Goal: Task Accomplishment & Management: Complete application form

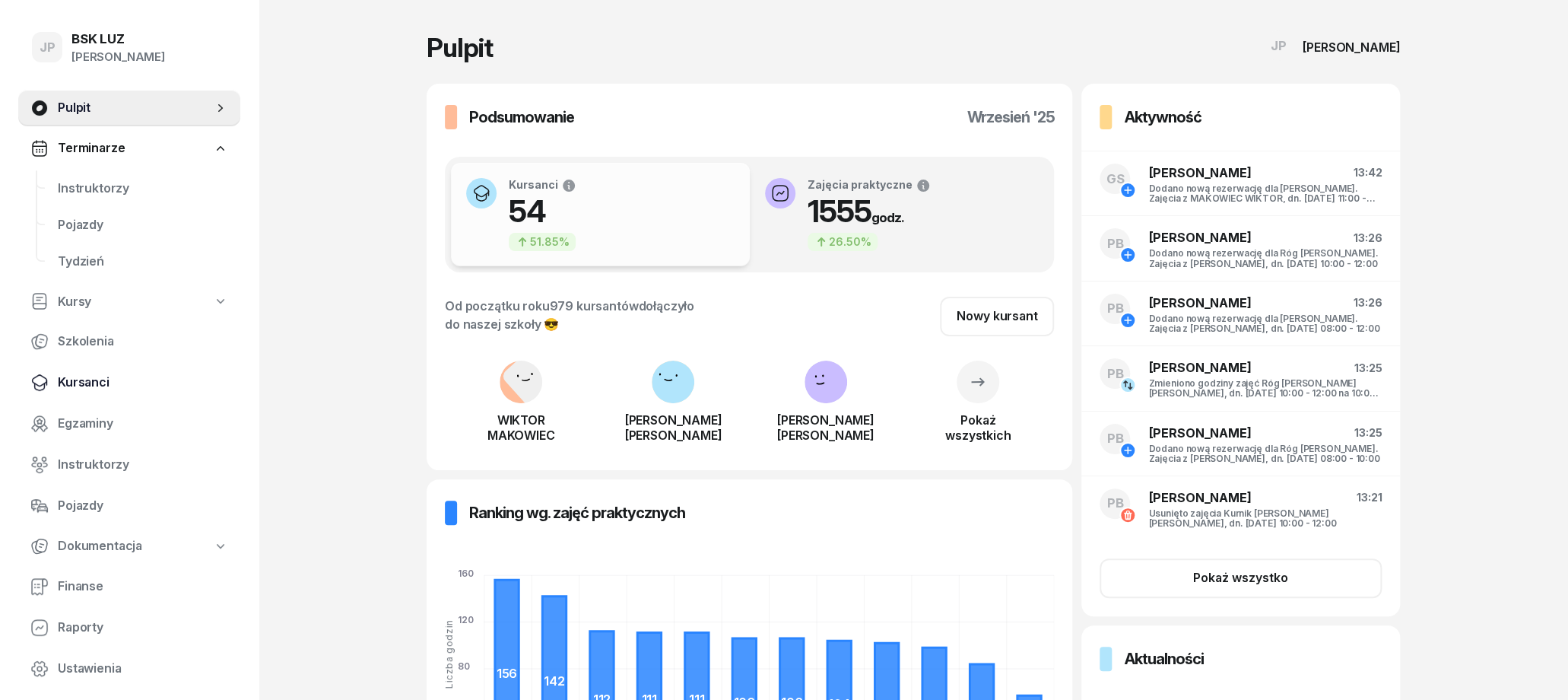
click at [100, 378] on span "Kursanci" at bounding box center [143, 382] width 170 height 20
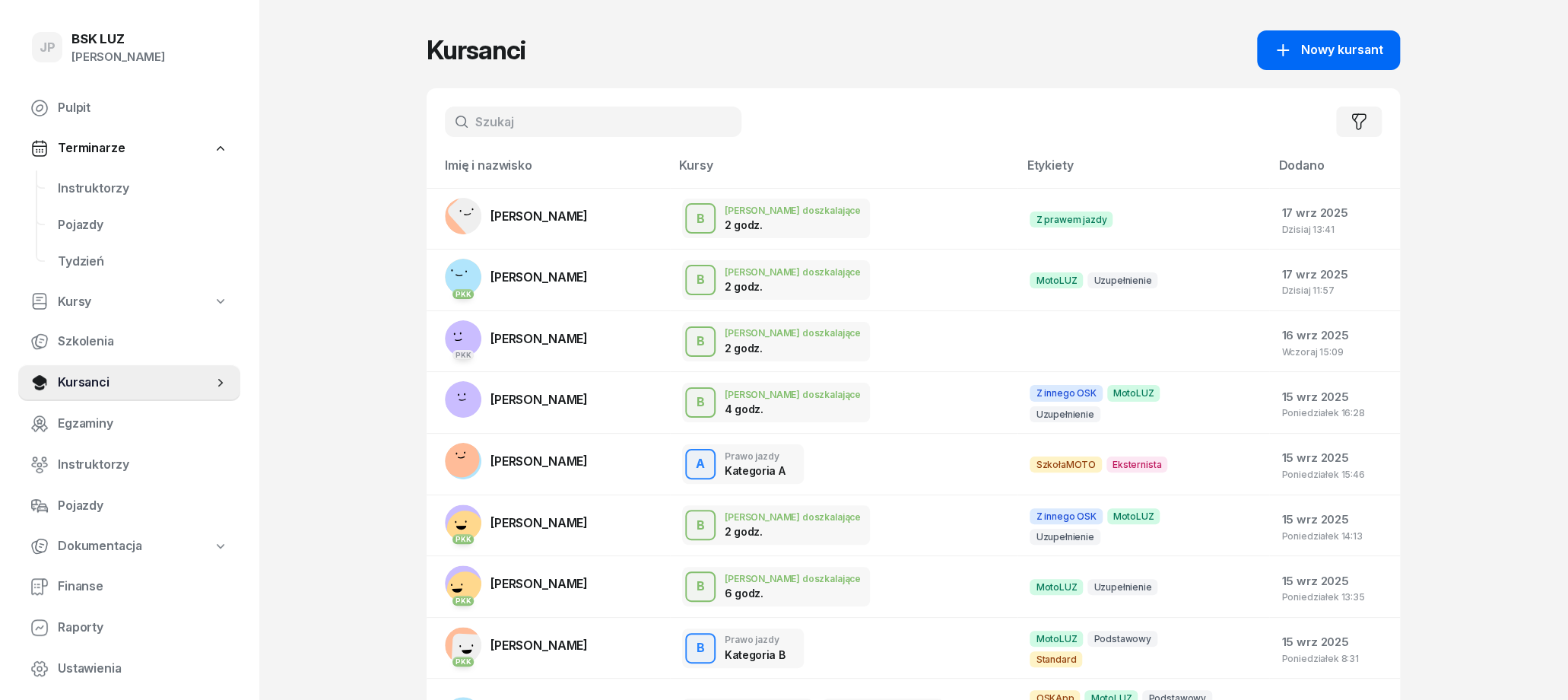
click at [1335, 56] on span "Nowy kursant" at bounding box center [1342, 50] width 82 height 20
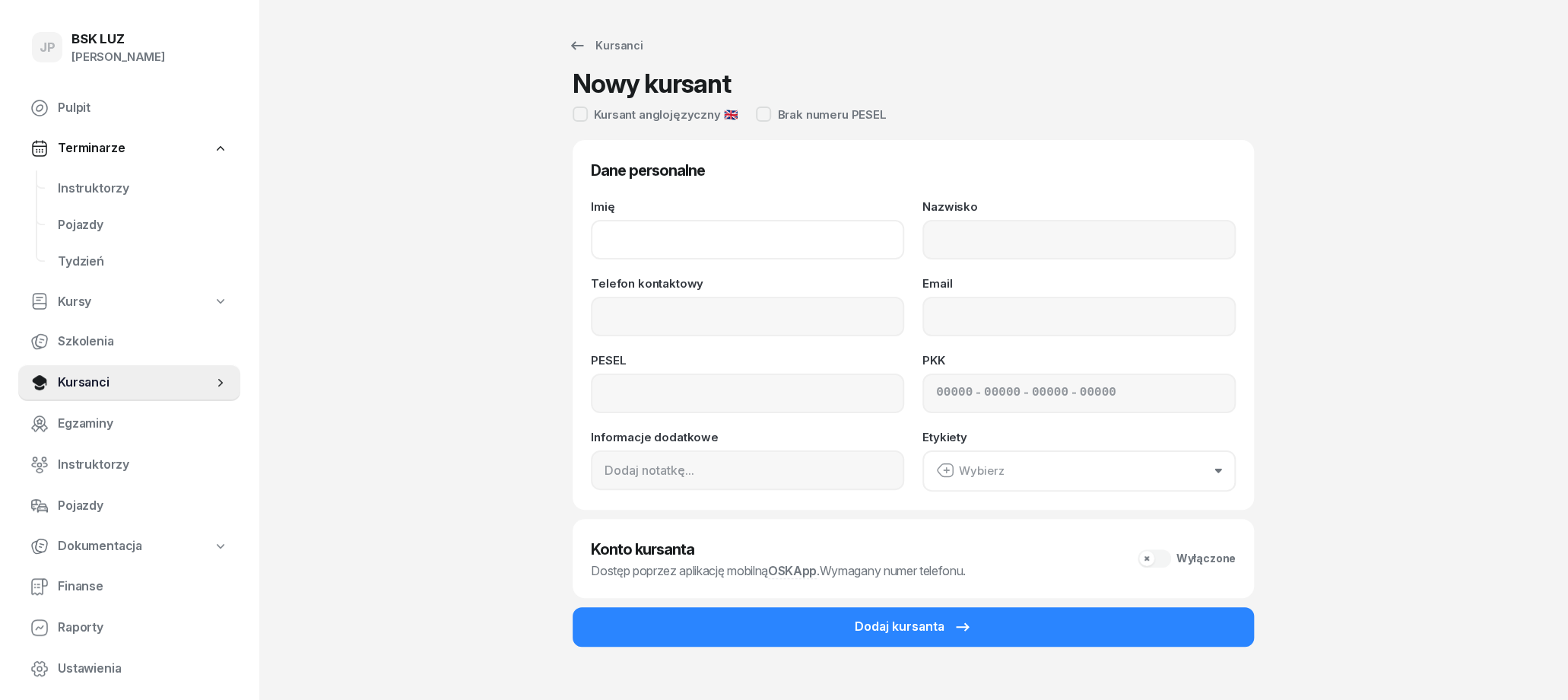
click at [727, 240] on input "Imię" at bounding box center [748, 239] width 314 height 40
type input "WOJCIECH"
click at [1107, 236] on input "Nazwisko" at bounding box center [1079, 239] width 314 height 40
type input "BABIŃSKI"
click at [791, 308] on input "Telefon kontaktowy" at bounding box center [748, 316] width 314 height 40
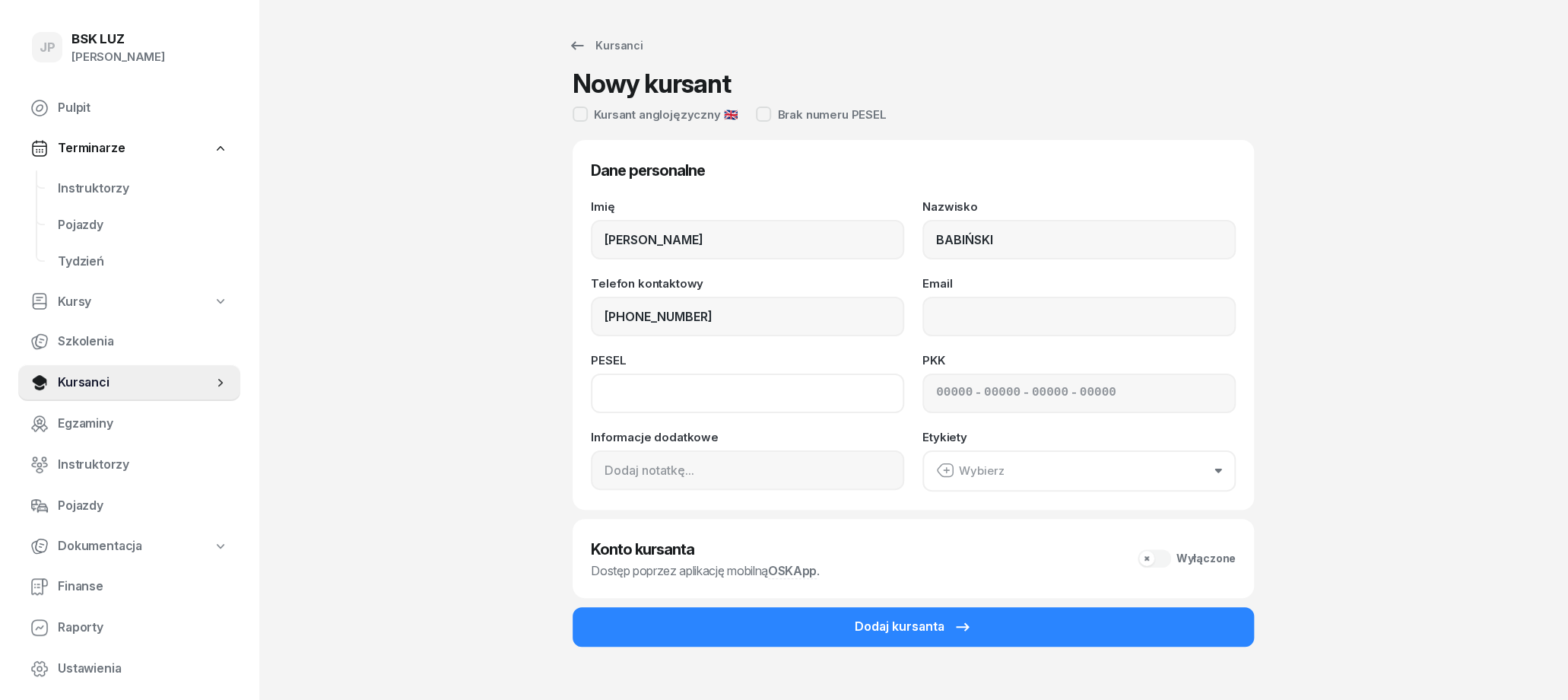
type input "725 442 107"
click at [710, 397] on input at bounding box center [748, 393] width 314 height 40
type input "02301507592"
click at [1017, 307] on input "Email" at bounding box center [1079, 316] width 314 height 40
type input "wbabinski@protonmail.com"
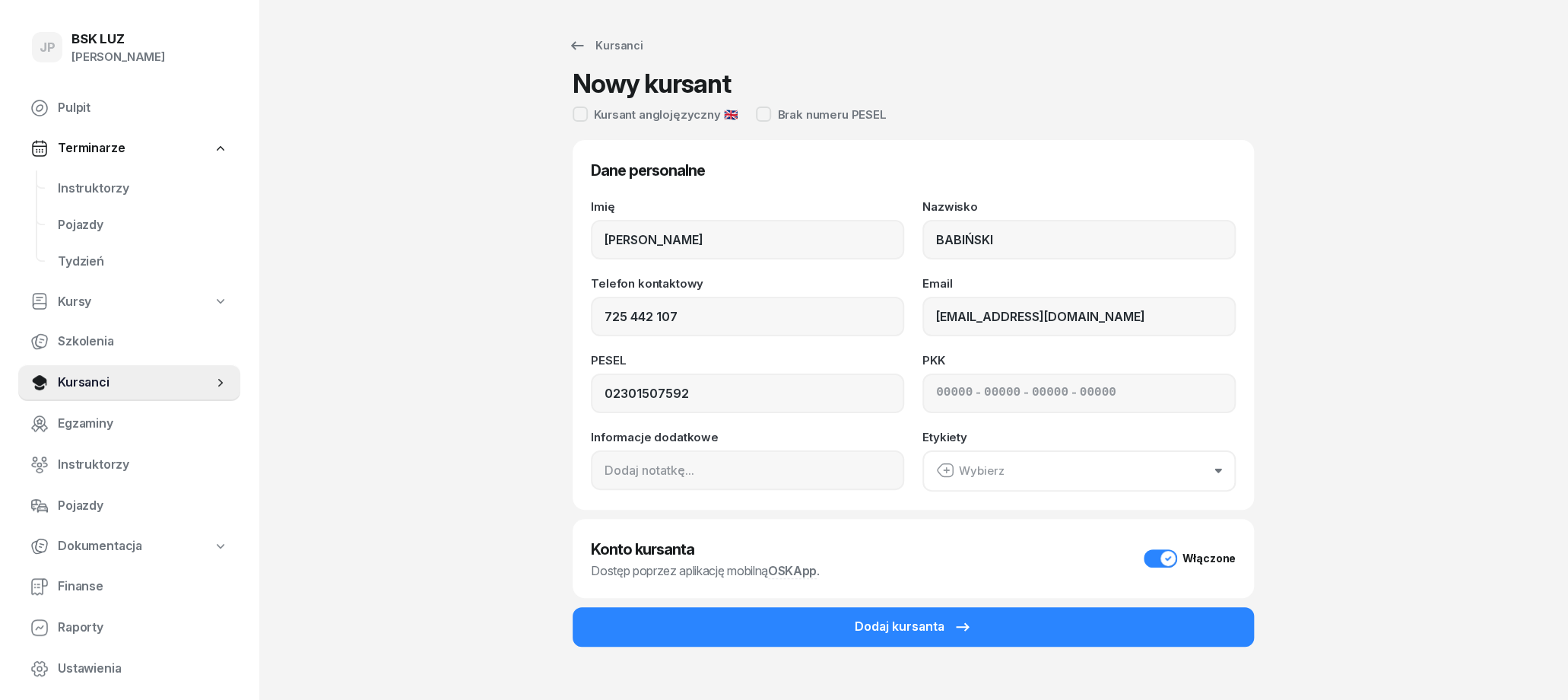
click at [1173, 467] on button "Wybierz" at bounding box center [1079, 471] width 314 height 41
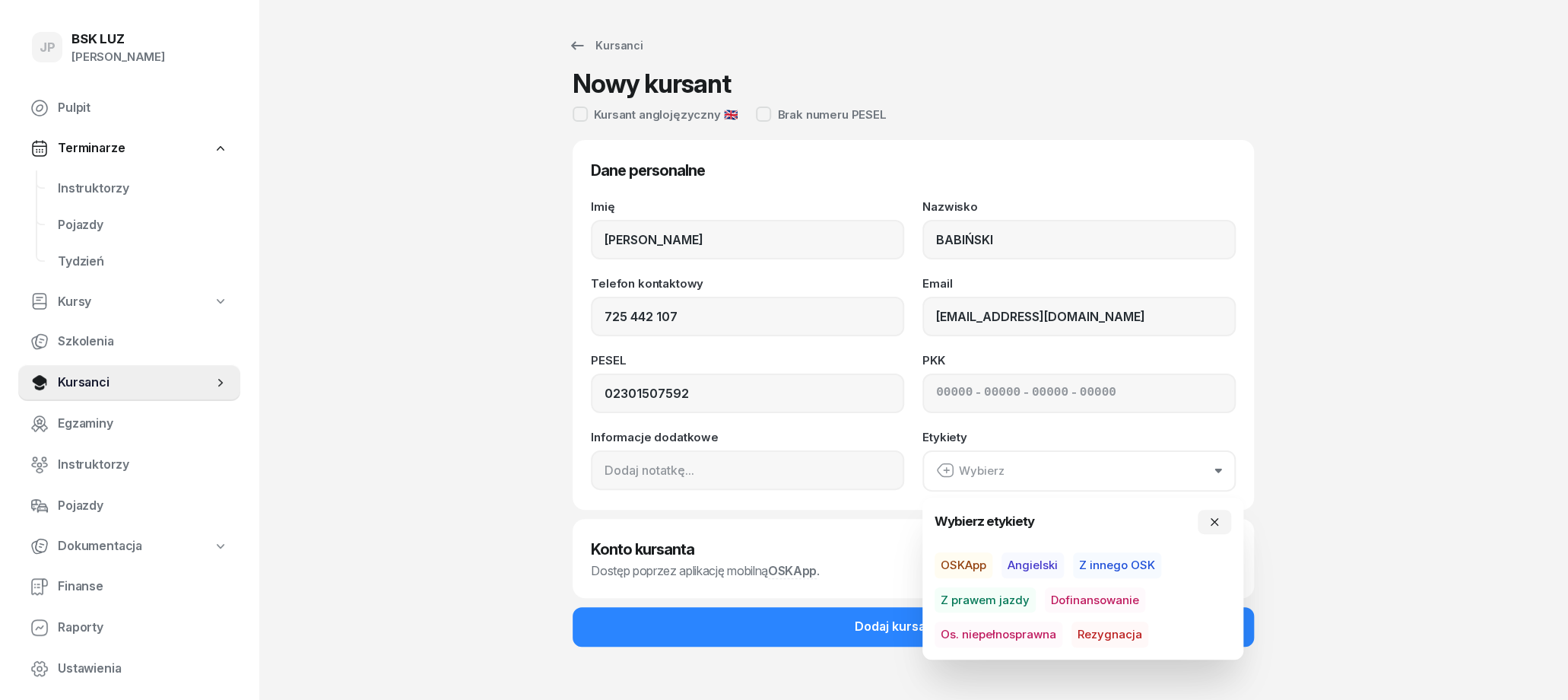
click at [1402, 432] on div "JP BSK LUZ Joanna Piątkiewicz Pulpit Terminarze Instruktorzy Pojazdy Tydzień Ku…" at bounding box center [784, 365] width 1568 height 731
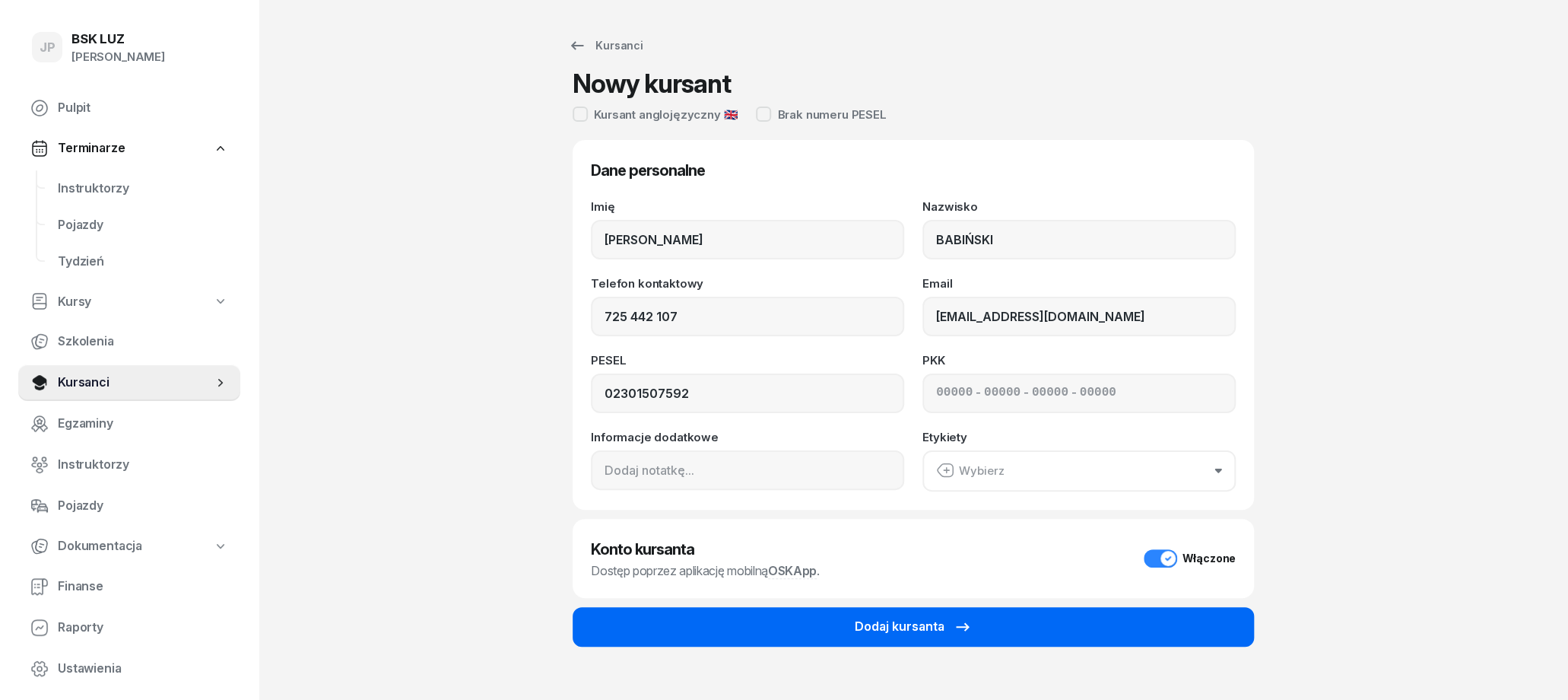
click at [1111, 623] on button "Dodaj kursanta" at bounding box center [913, 626] width 681 height 40
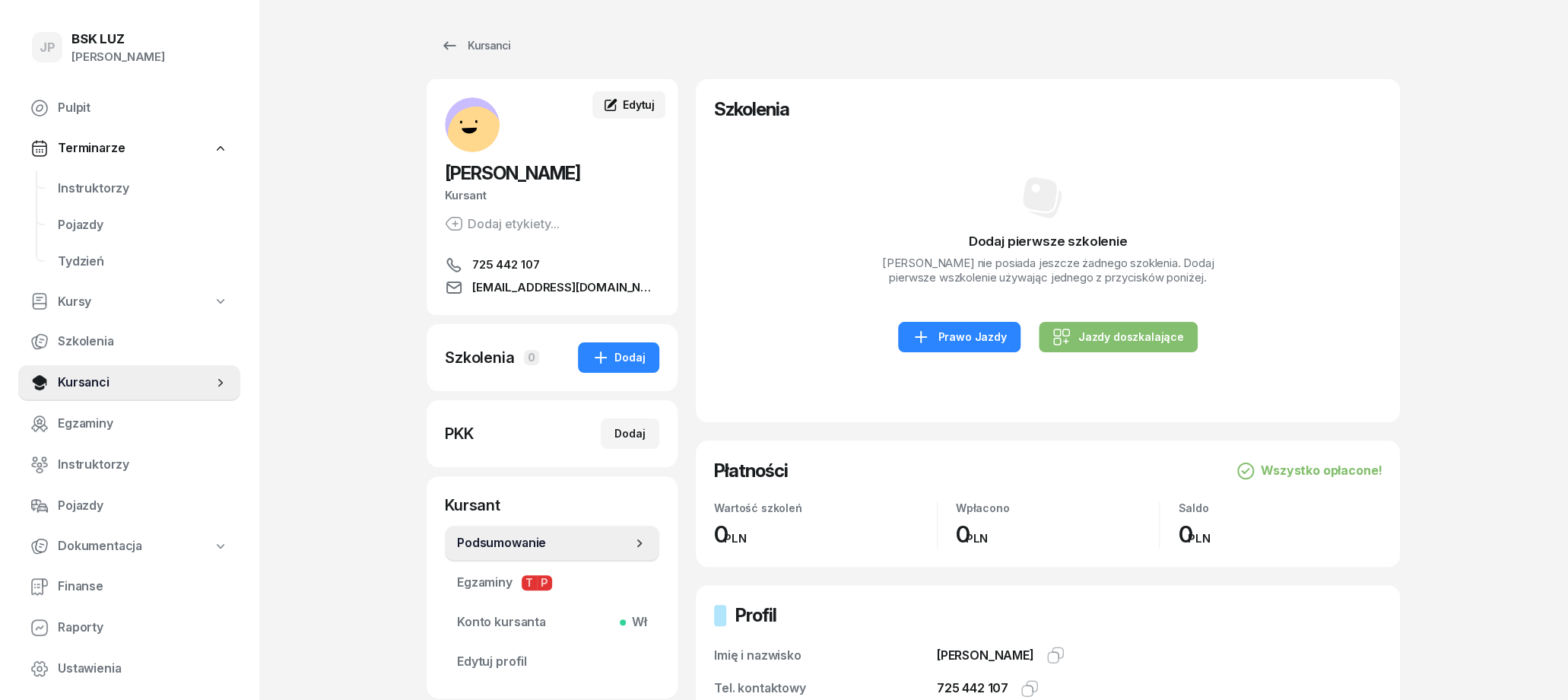
click at [646, 106] on span "Edytuj" at bounding box center [638, 104] width 32 height 13
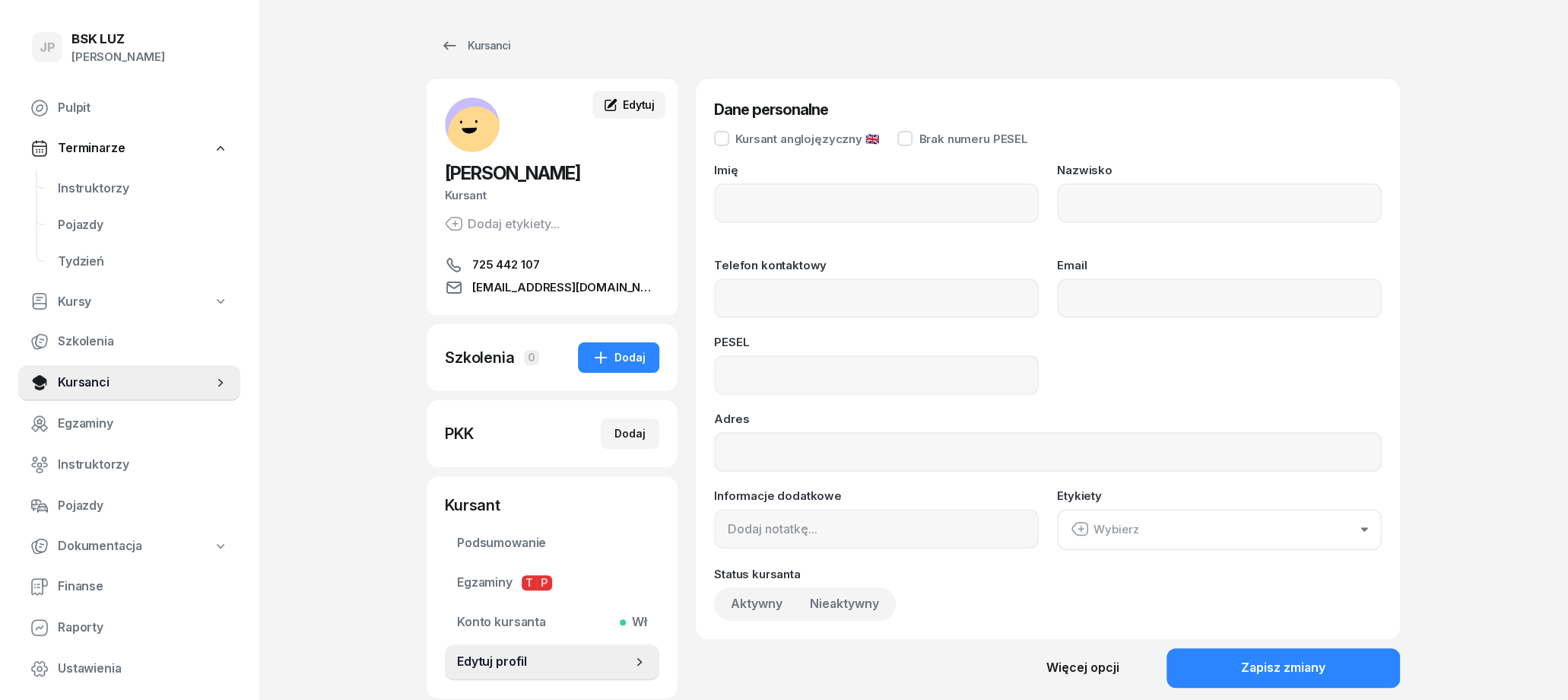
type input "WOJCIECH"
type input "BABIŃSKI"
type input "725442107"
type input "wbabinski@protonmail.com"
type input "02301507592"
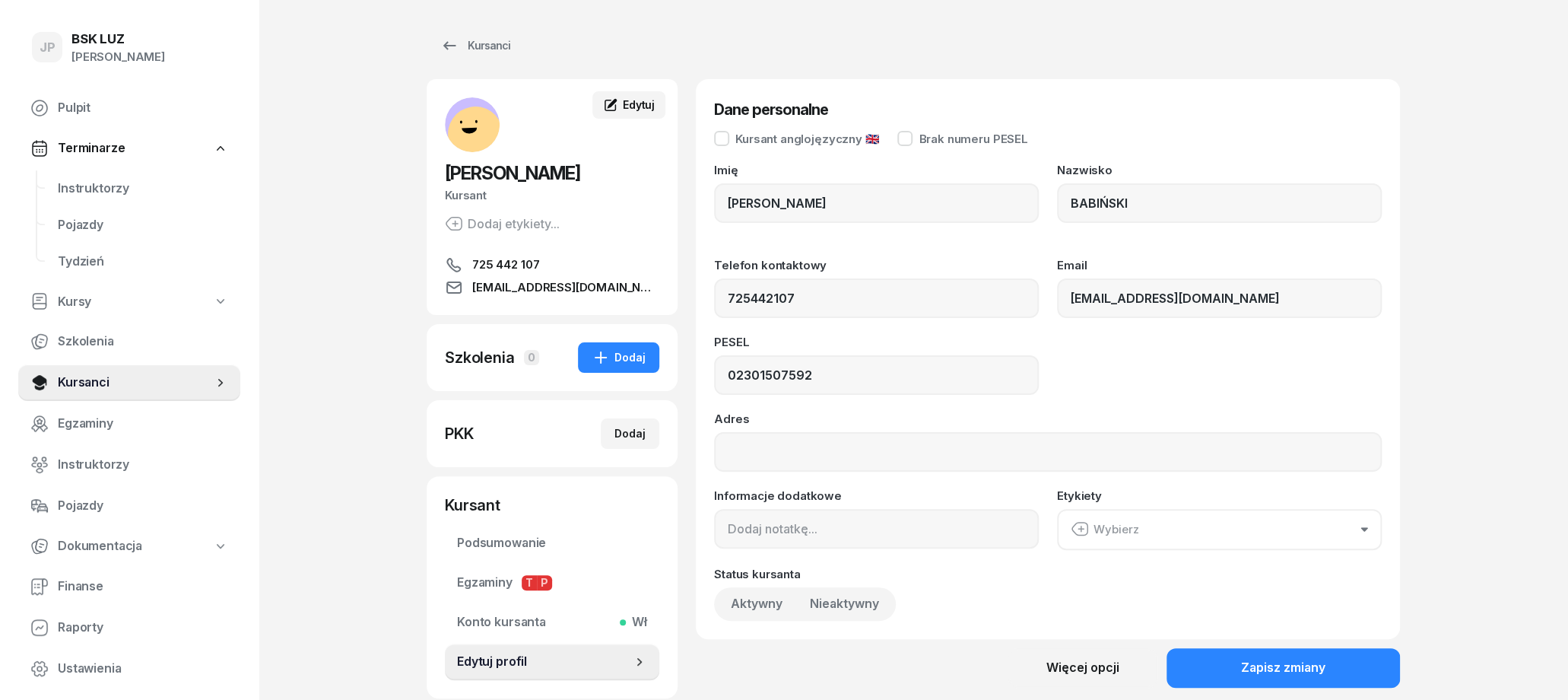
type input "725 442 107"
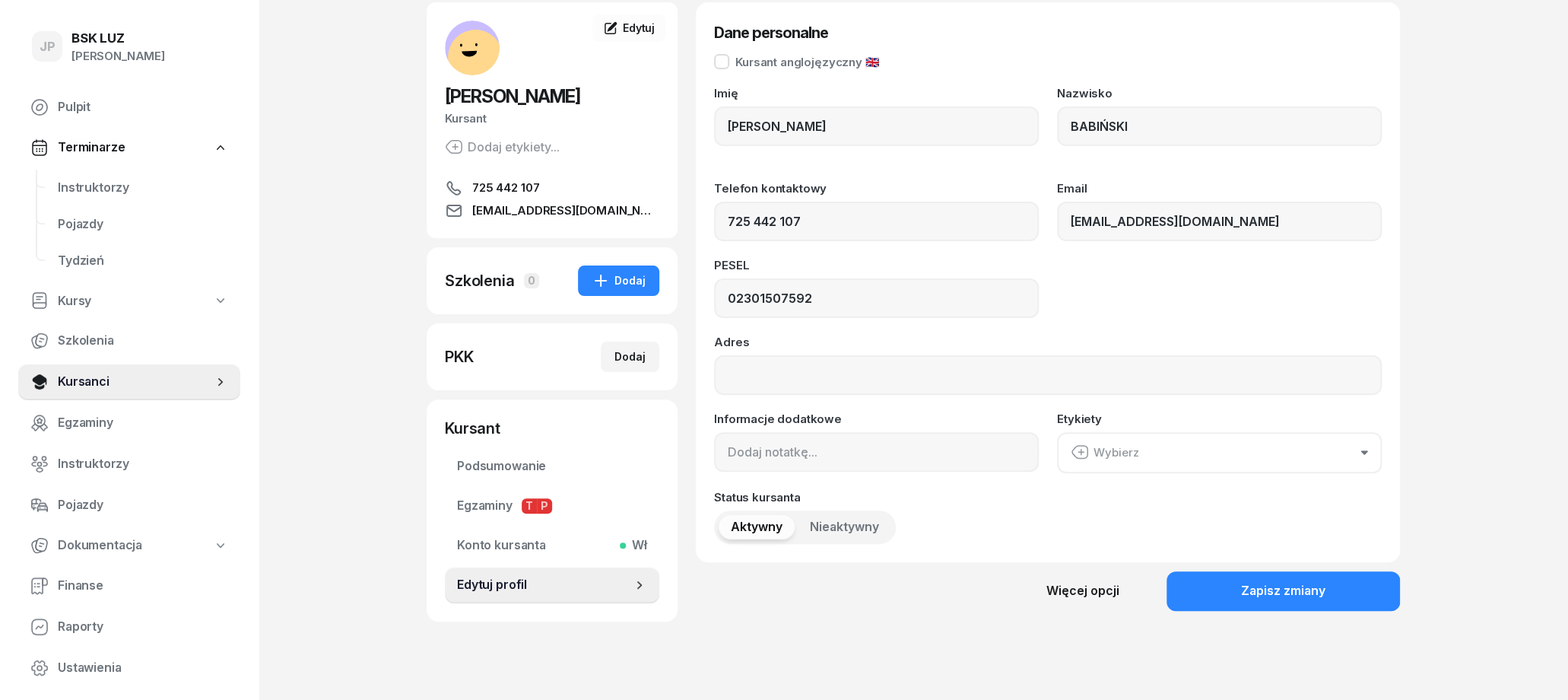
scroll to position [79, 0]
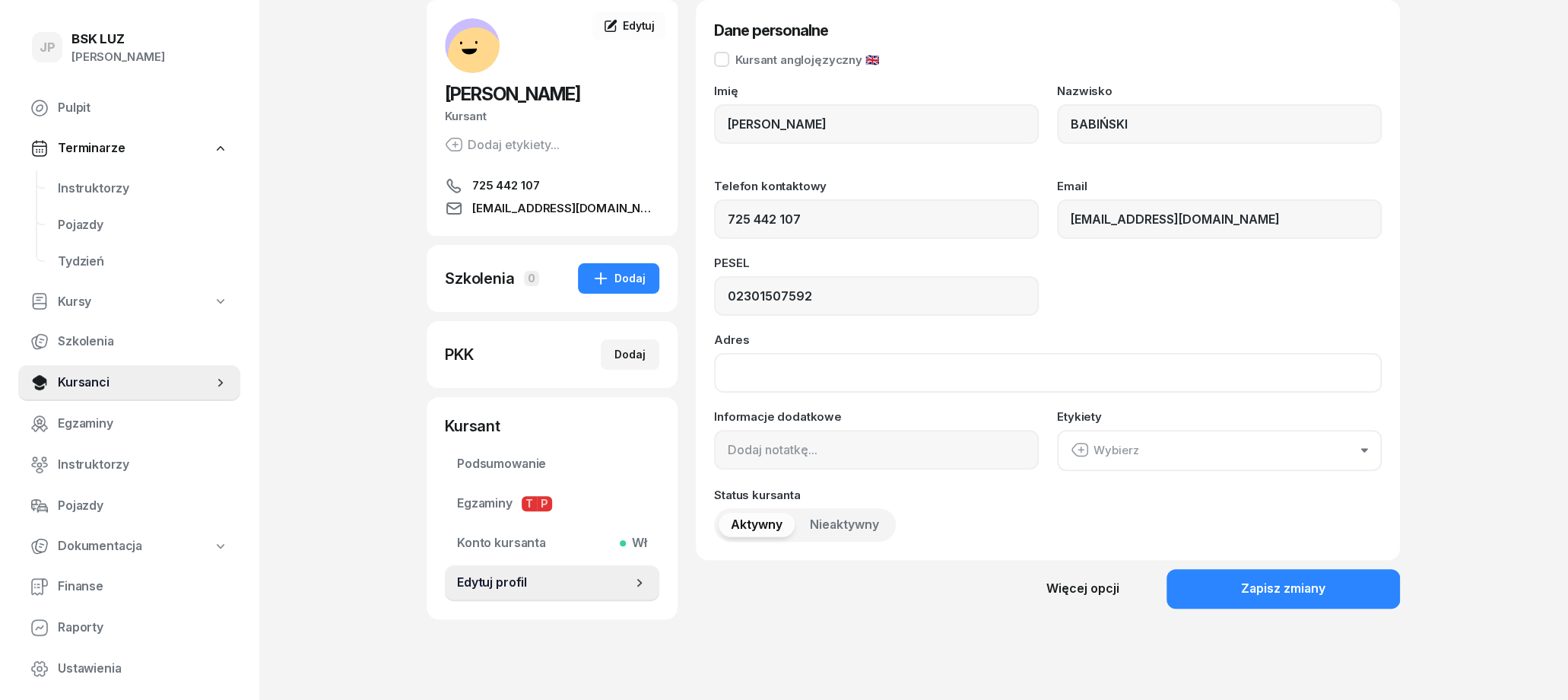
click at [870, 372] on input "Adres" at bounding box center [1048, 372] width 668 height 40
click at [1147, 447] on button "Wybierz" at bounding box center [1219, 450] width 325 height 41
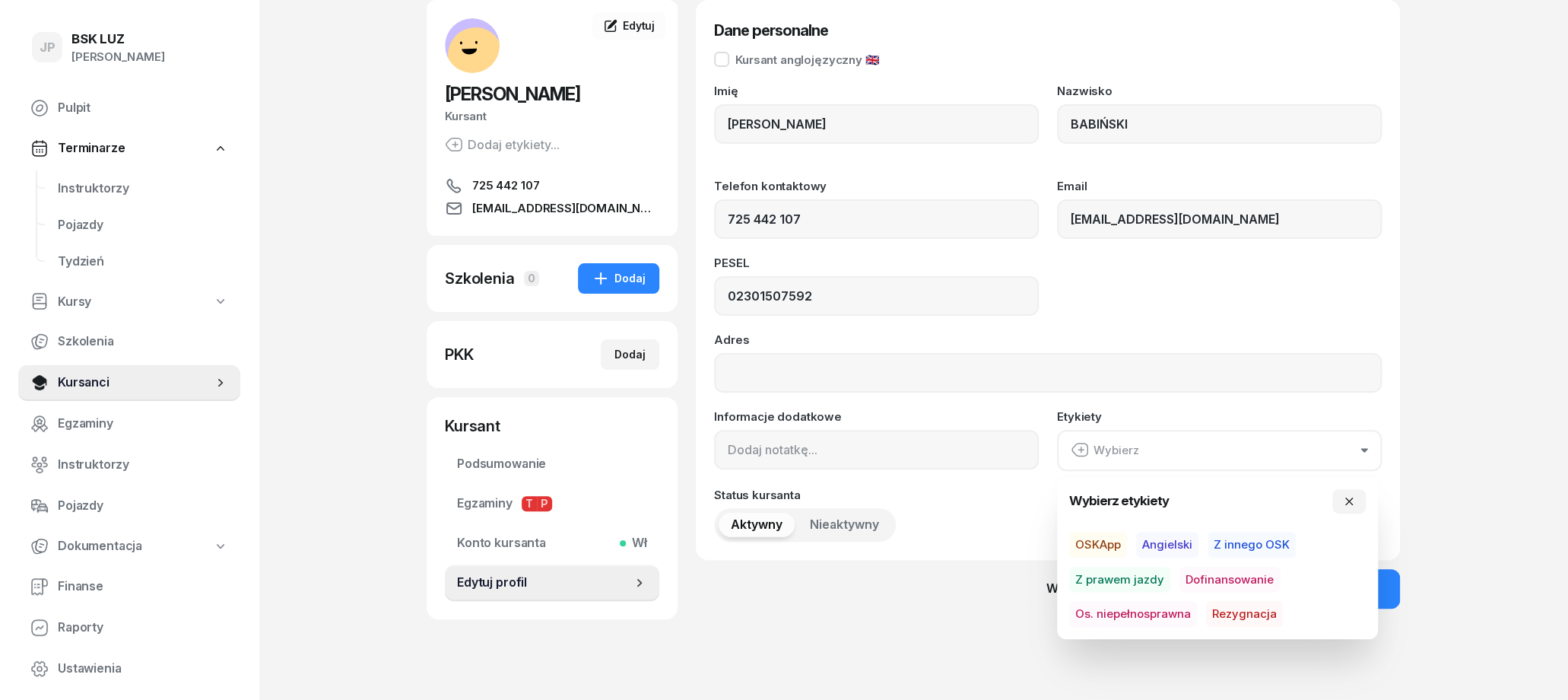
click at [956, 345] on div "Adres" at bounding box center [1048, 363] width 668 height 59
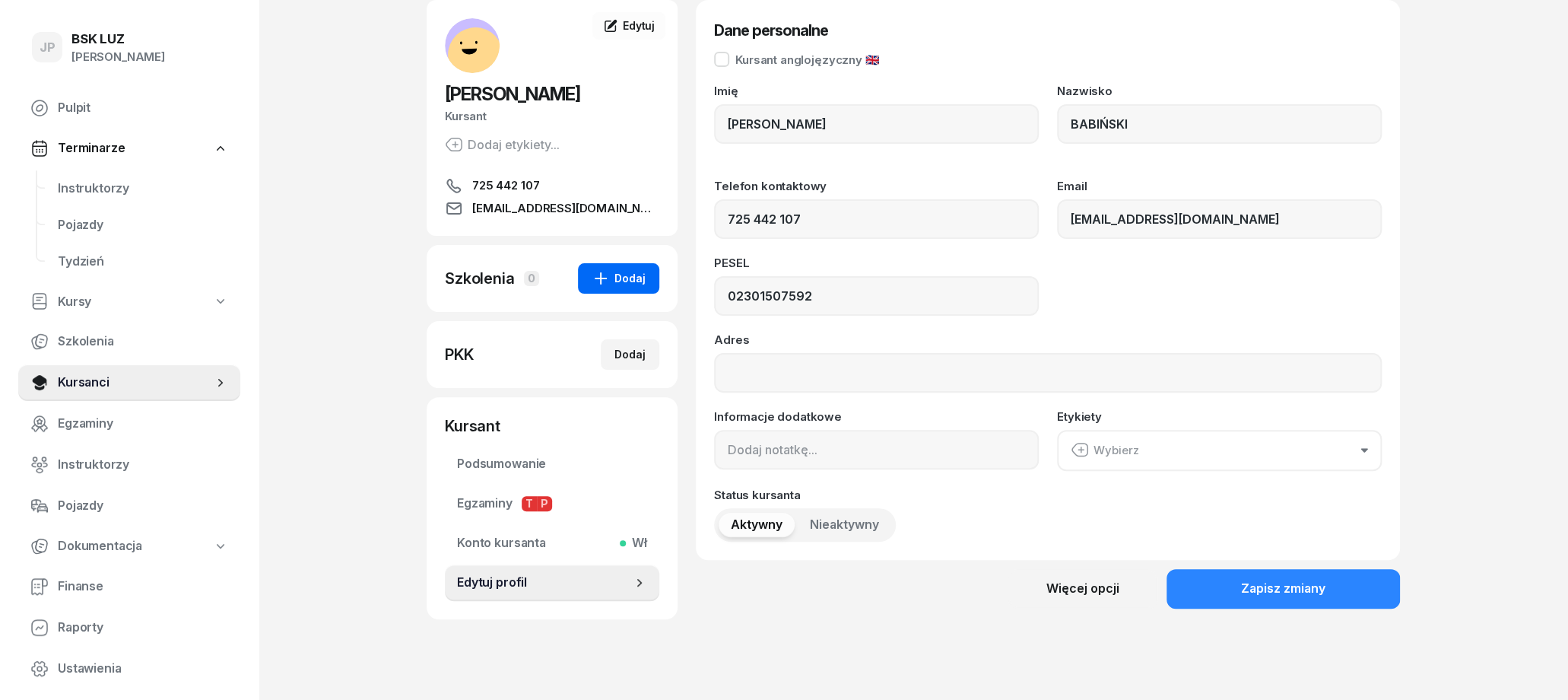
click at [637, 286] on div "Dodaj" at bounding box center [619, 278] width 54 height 18
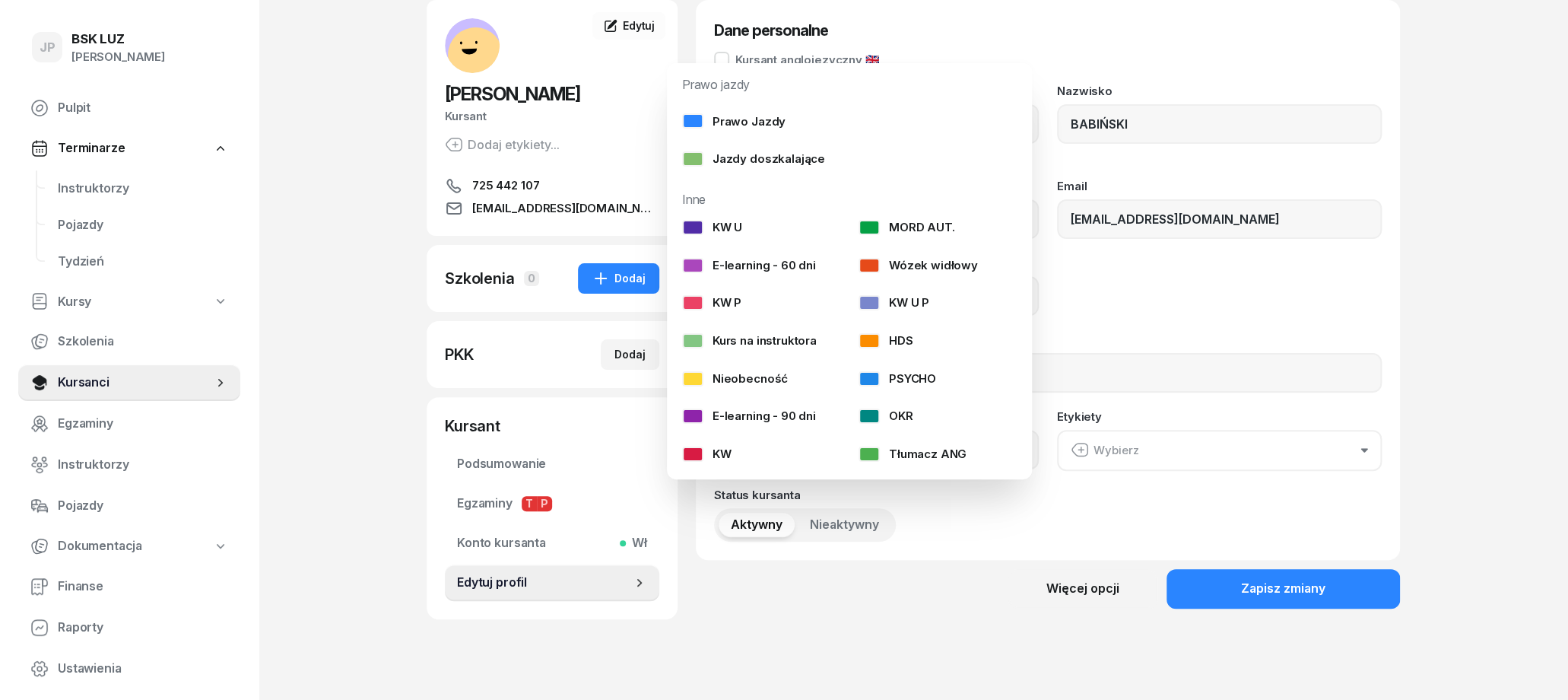
click at [685, 10] on div "WOJCIECH BABIŃSKI Kursant Dodaj etykiety... 725 442 107 wbabinski@protonmail.co…" at bounding box center [913, 322] width 974 height 645
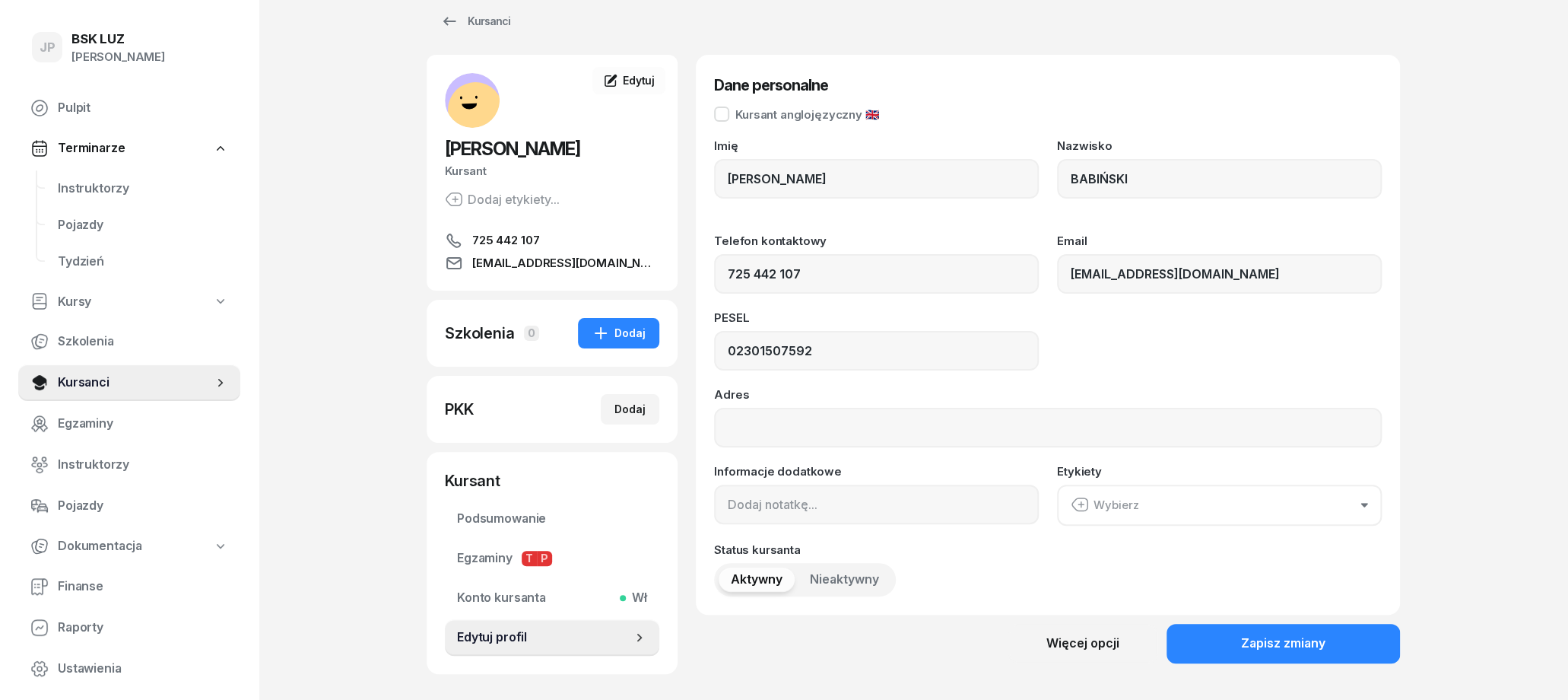
scroll to position [0, 0]
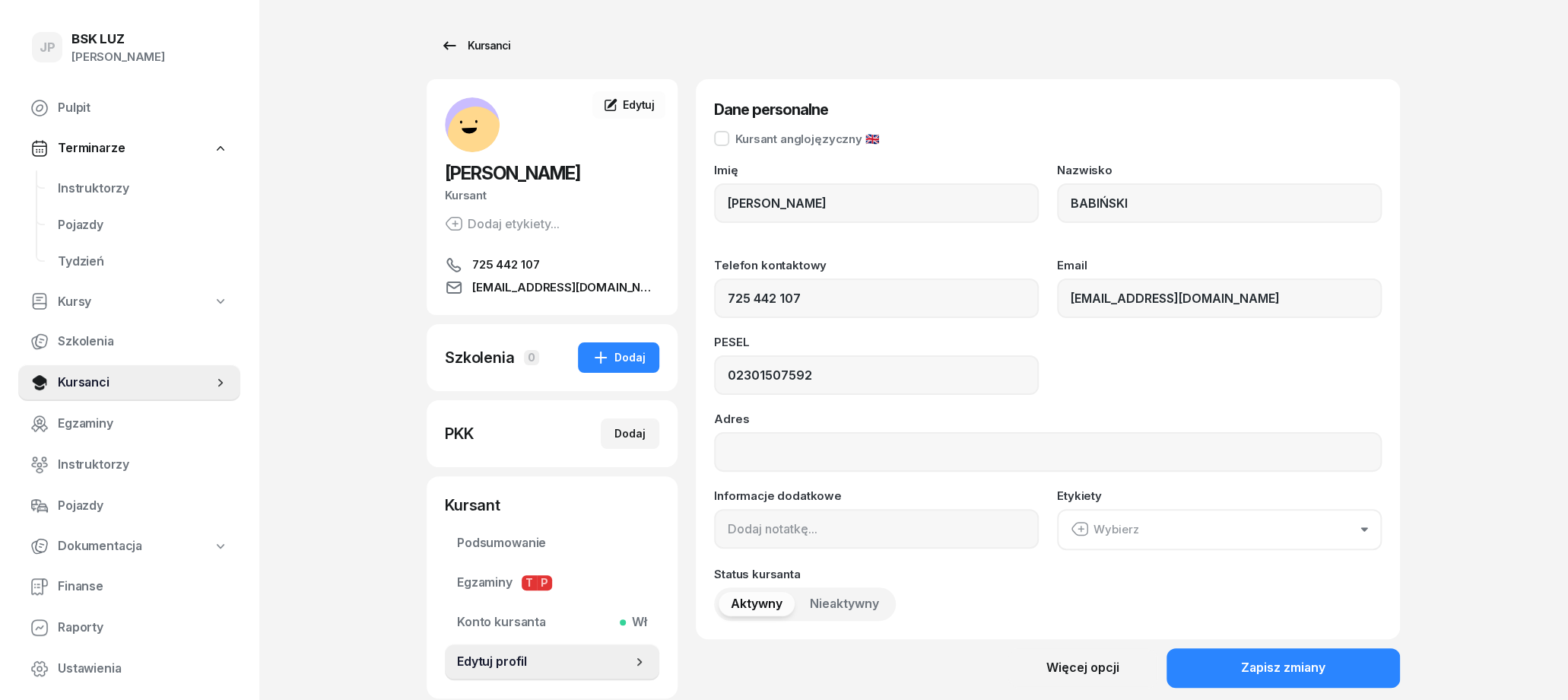
click at [465, 39] on div "Kursanci" at bounding box center [475, 45] width 70 height 18
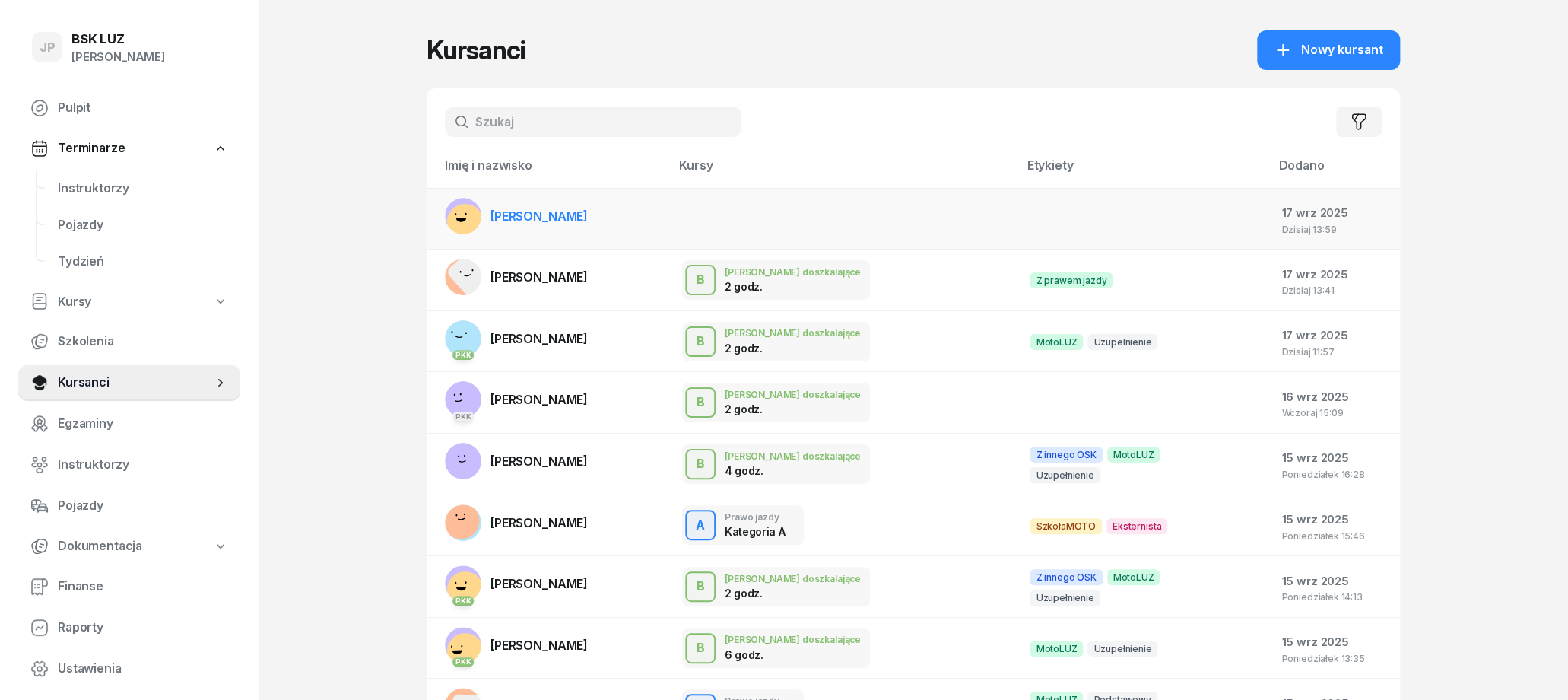
click at [636, 220] on td "[PERSON_NAME]" at bounding box center [548, 218] width 243 height 62
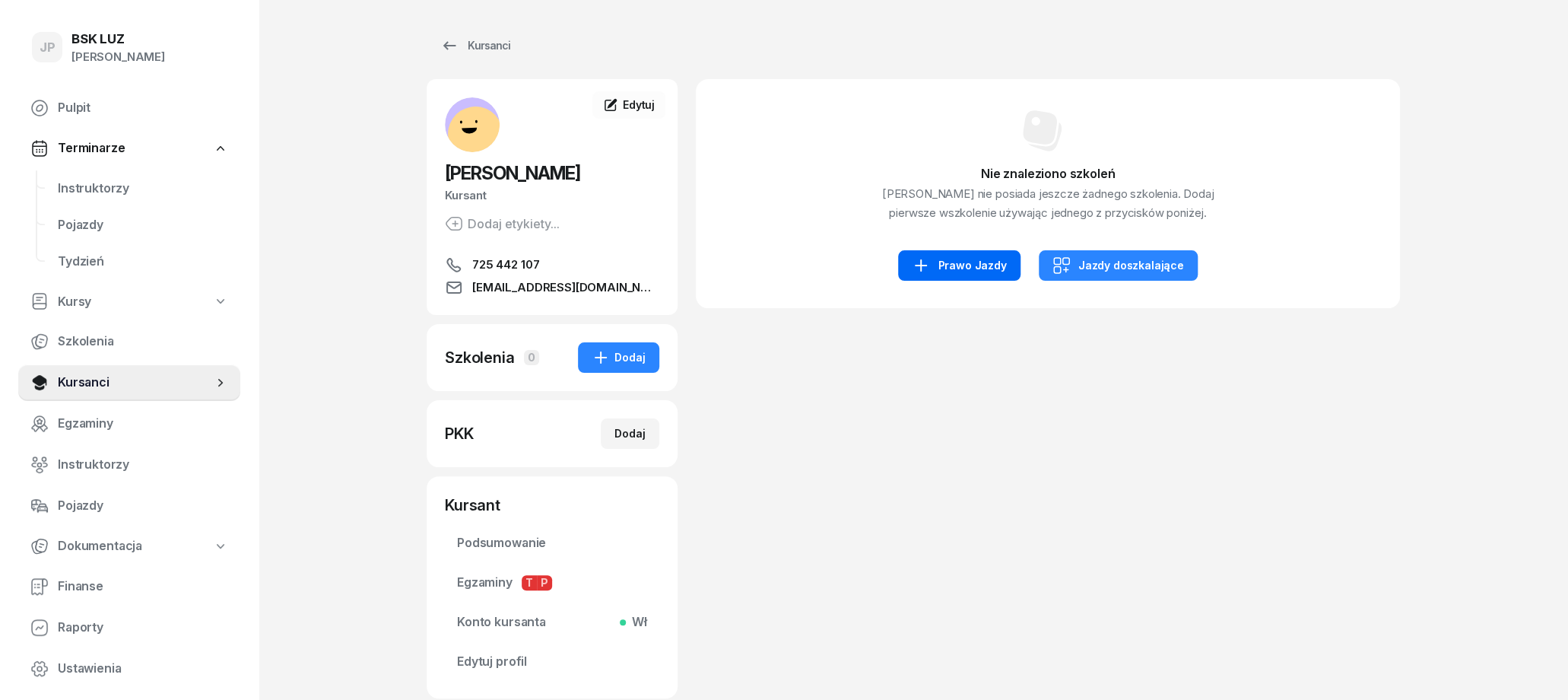
click at [985, 275] on div "Prawo Jazdy" at bounding box center [959, 265] width 95 height 18
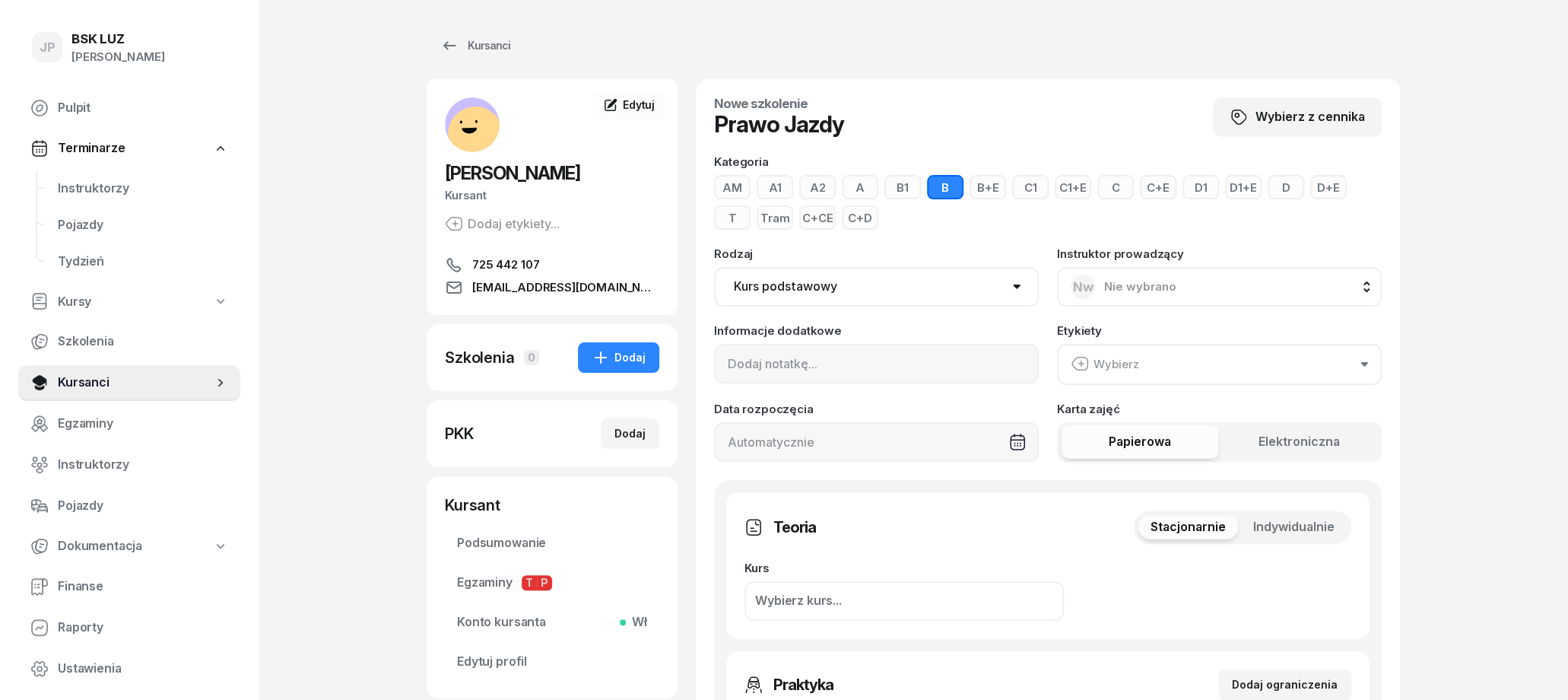
click at [1118, 367] on div "Wybierz" at bounding box center [1105, 364] width 69 height 20
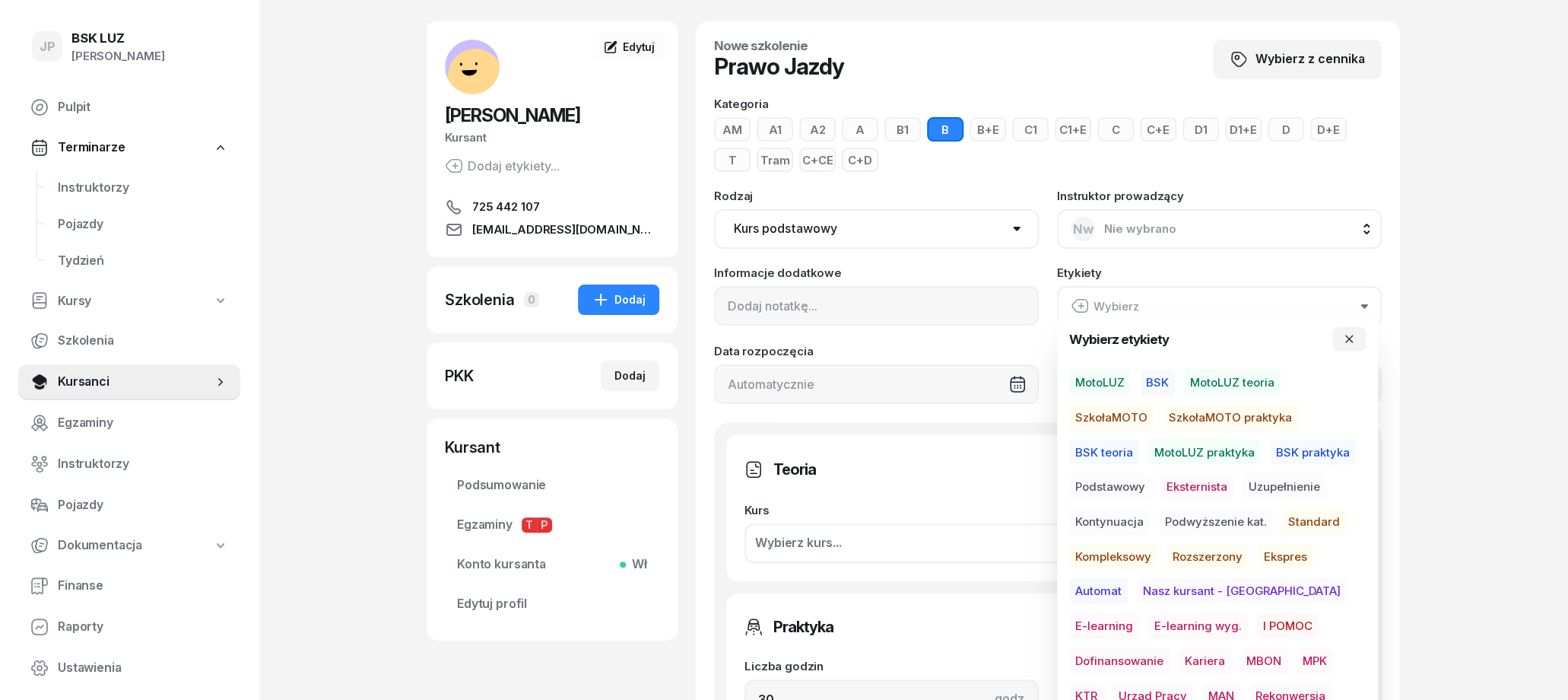
scroll to position [79, 0]
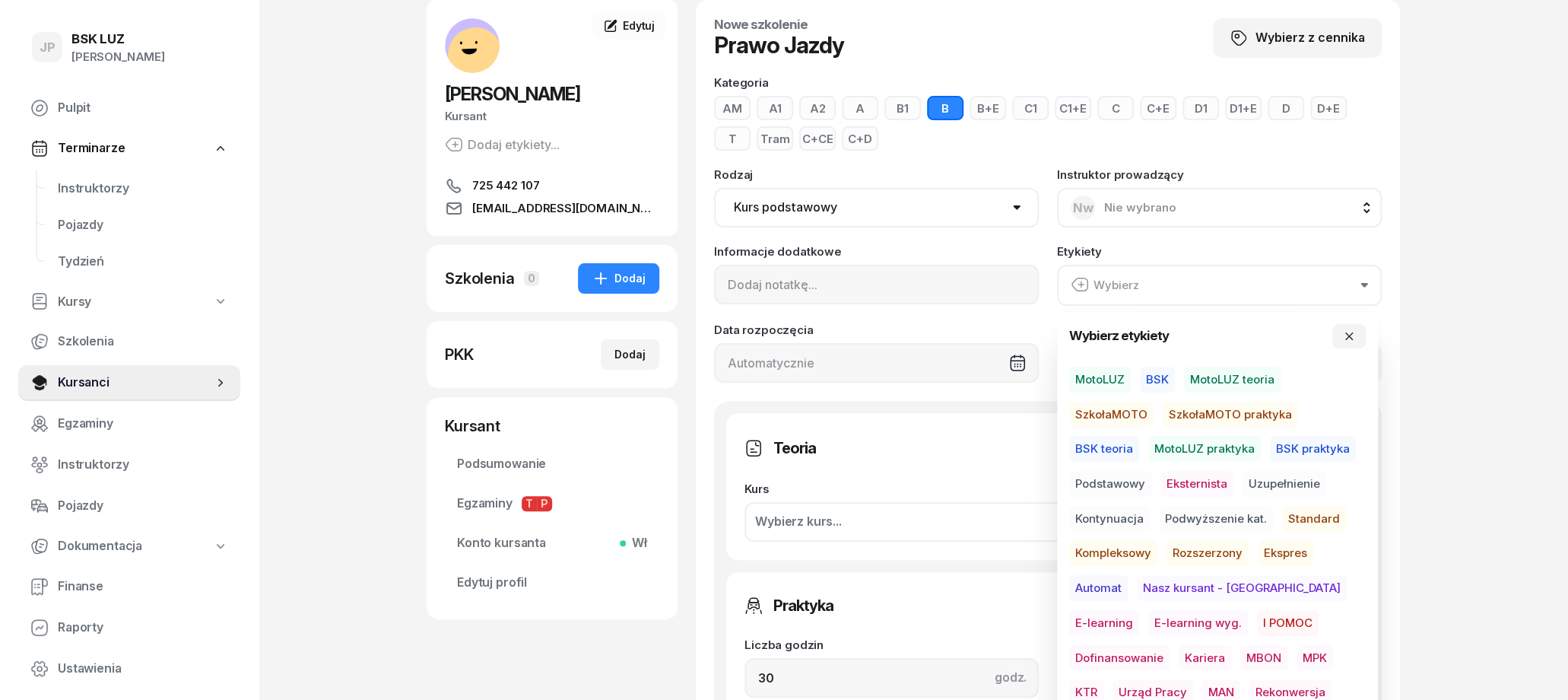
click at [1110, 375] on span "MotoLUZ" at bounding box center [1100, 379] width 62 height 26
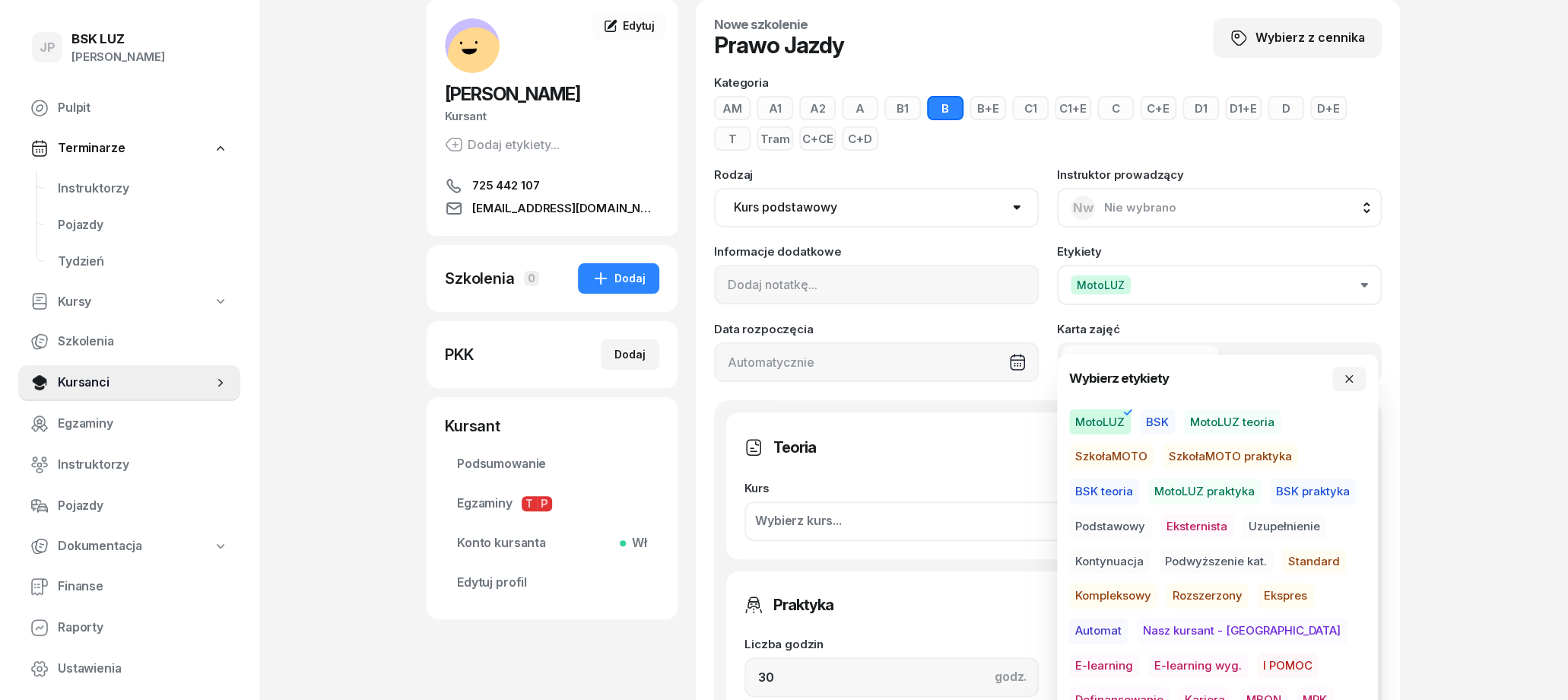
scroll to position [0, 0]
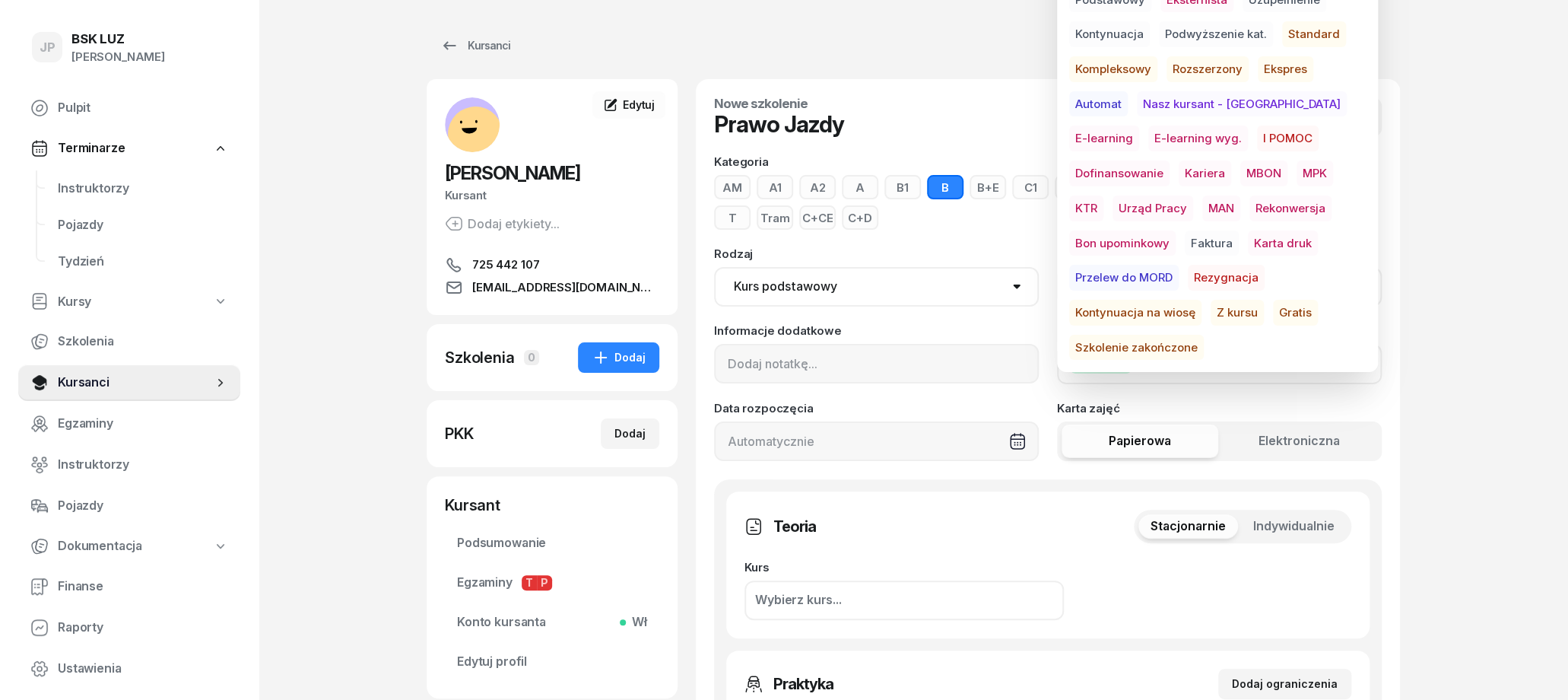
click at [1326, 31] on span "Standard" at bounding box center [1315, 34] width 64 height 26
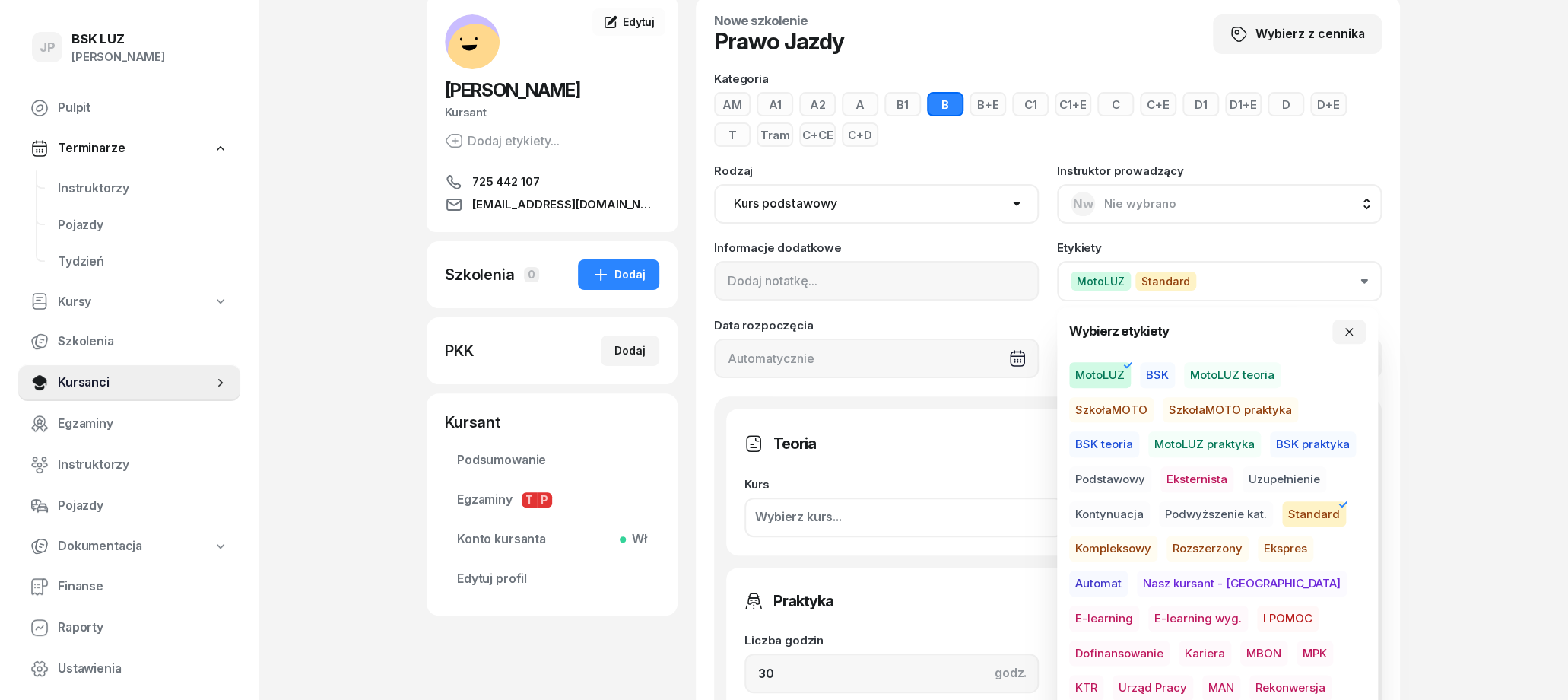
scroll to position [94, 0]
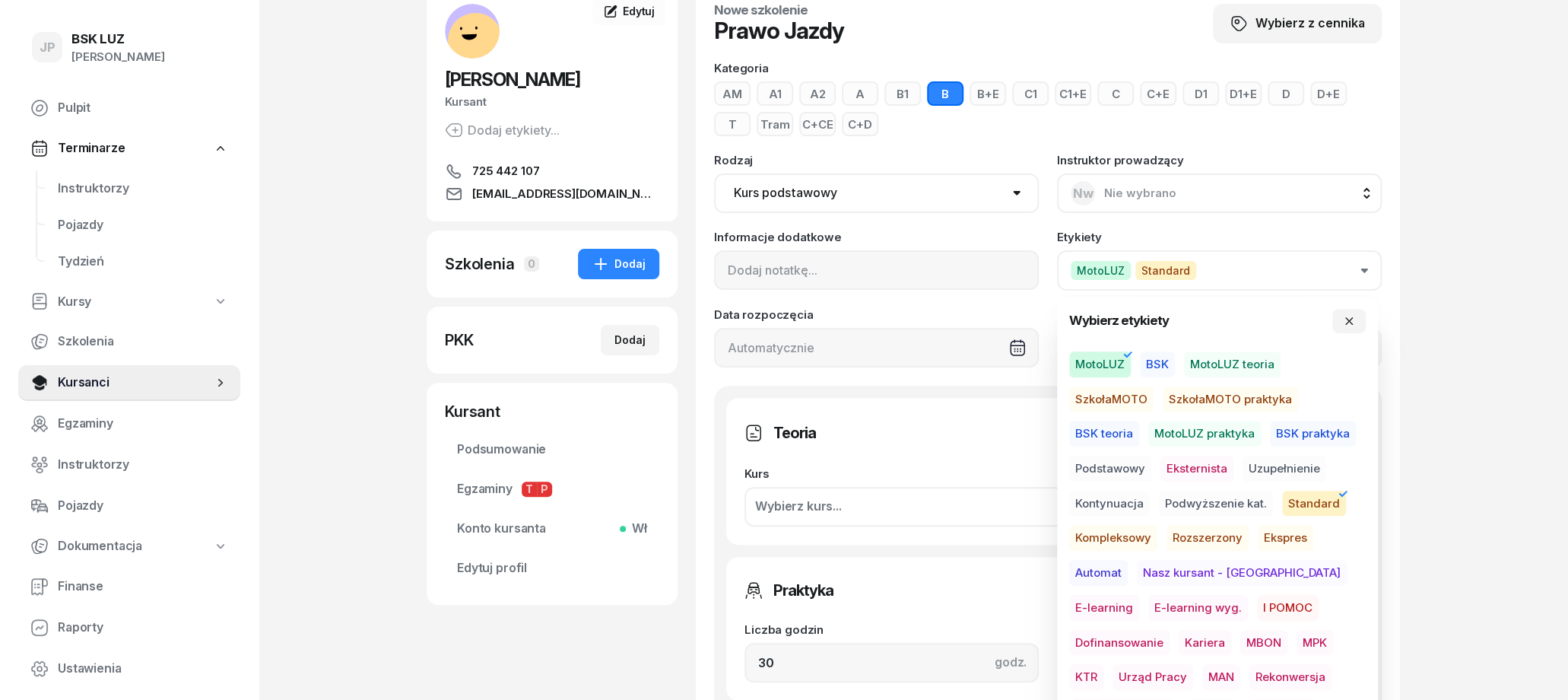
click at [1118, 461] on span "Podstawowy" at bounding box center [1110, 468] width 82 height 26
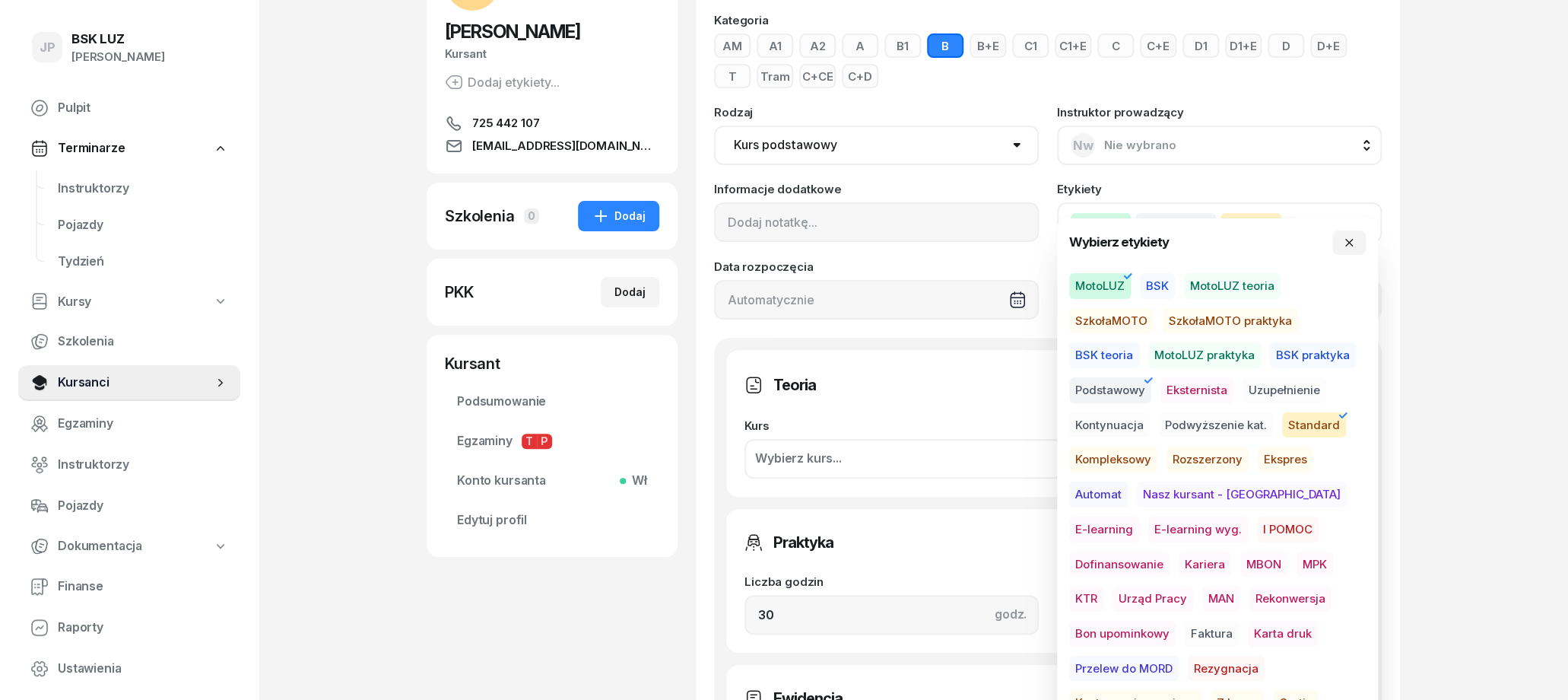
scroll to position [173, 0]
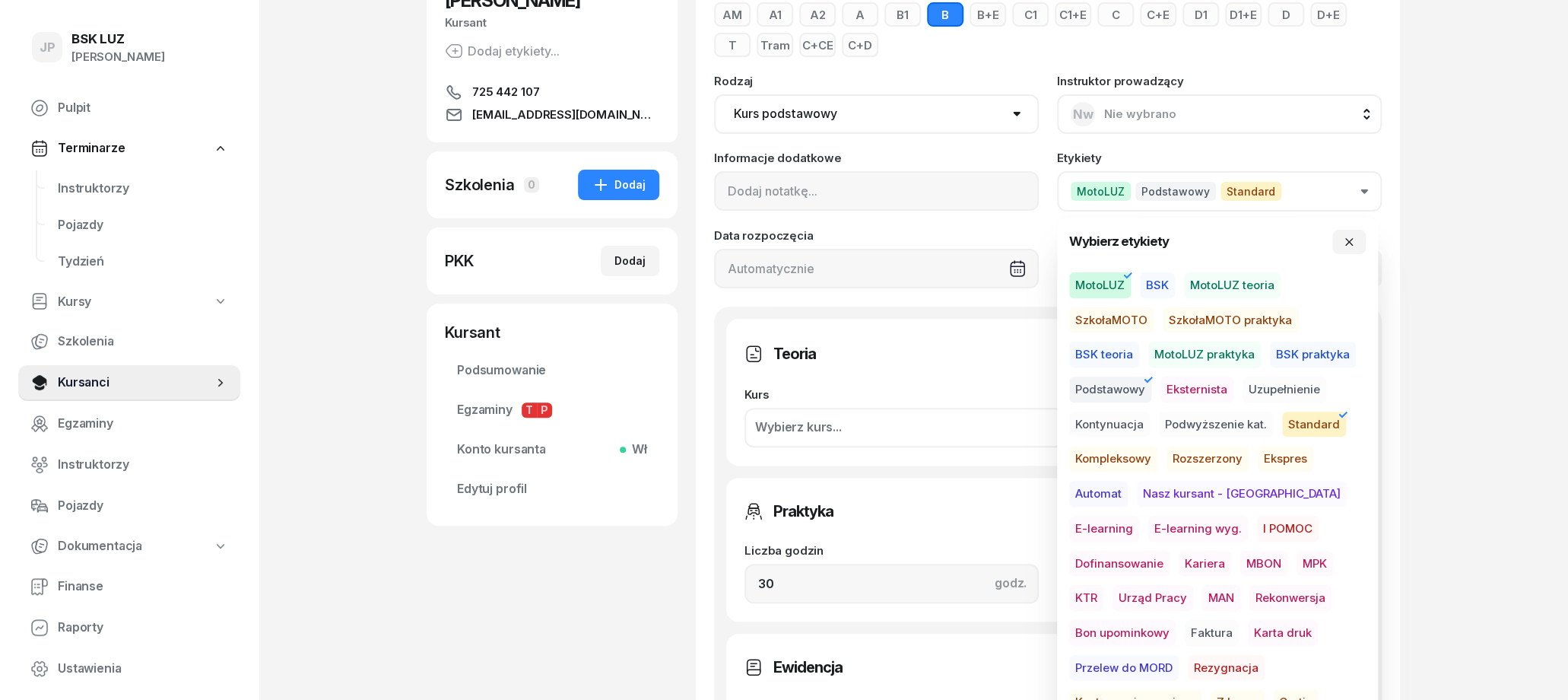
click at [1442, 458] on div "JP BSK LUZ Joanna Piątkiewicz Pulpit Terminarze Instruktorzy Pojazdy Tydzień Ku…" at bounding box center [784, 583] width 1568 height 1511
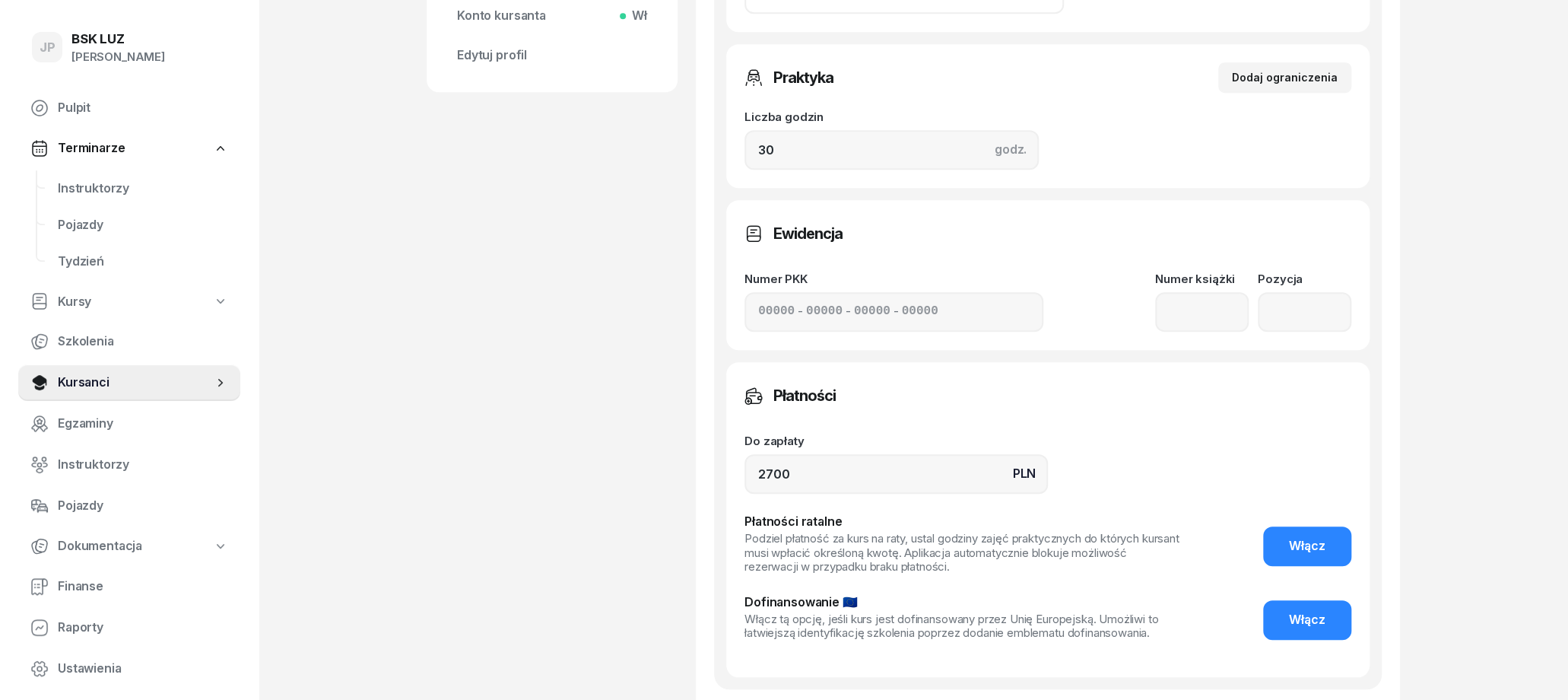
scroll to position [648, 0]
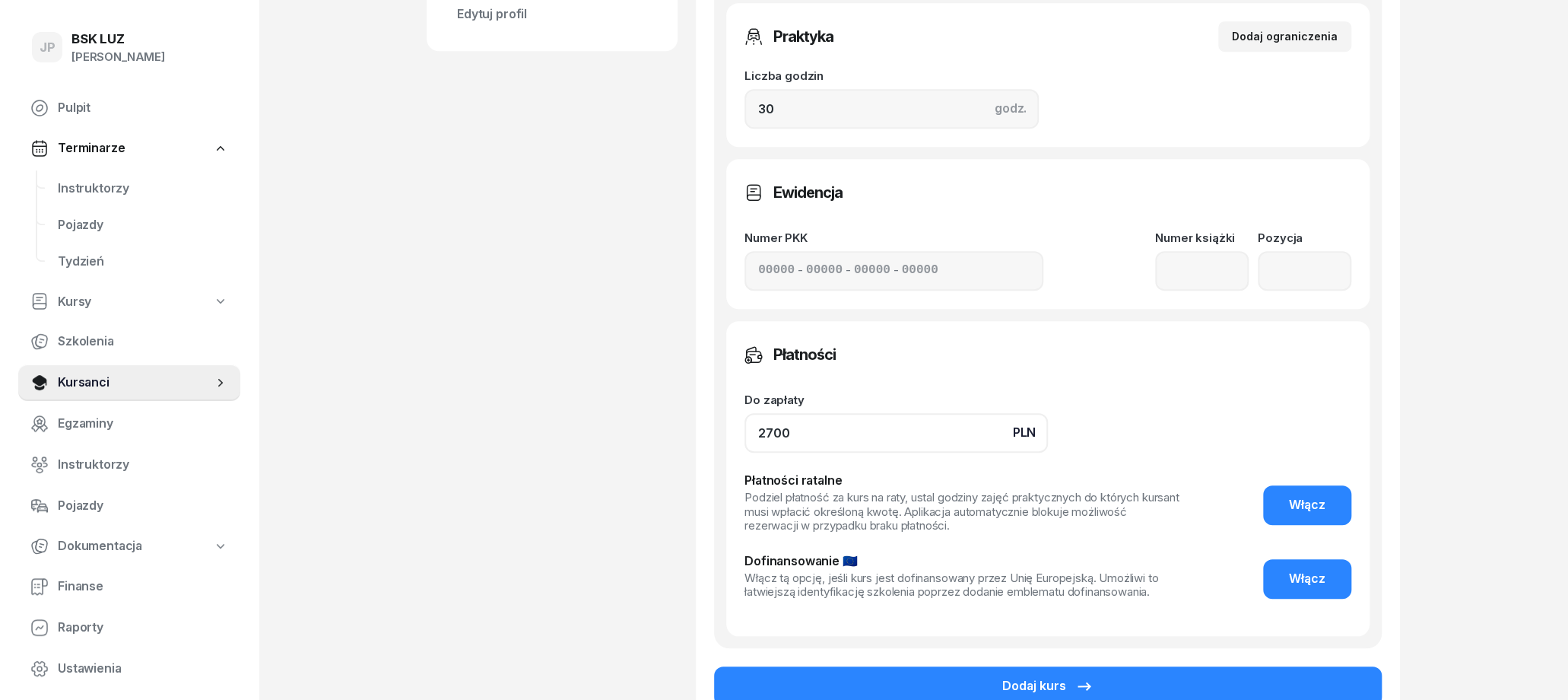
drag, startPoint x: 832, startPoint y: 428, endPoint x: 684, endPoint y: 416, distance: 148.5
click at [745, 416] on input "2700" at bounding box center [896, 433] width 303 height 40
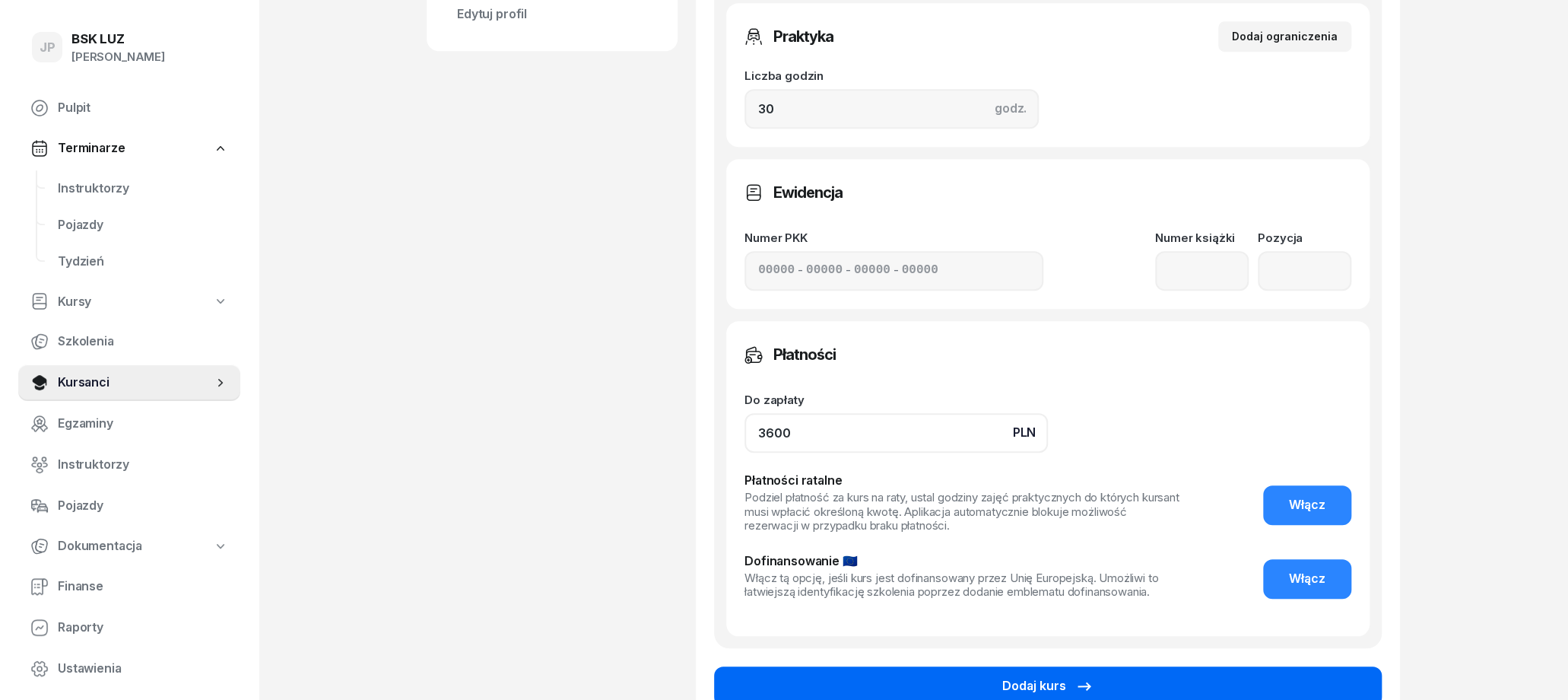
type input "3600"
click at [788, 673] on button "Dodaj kurs" at bounding box center [1048, 686] width 668 height 40
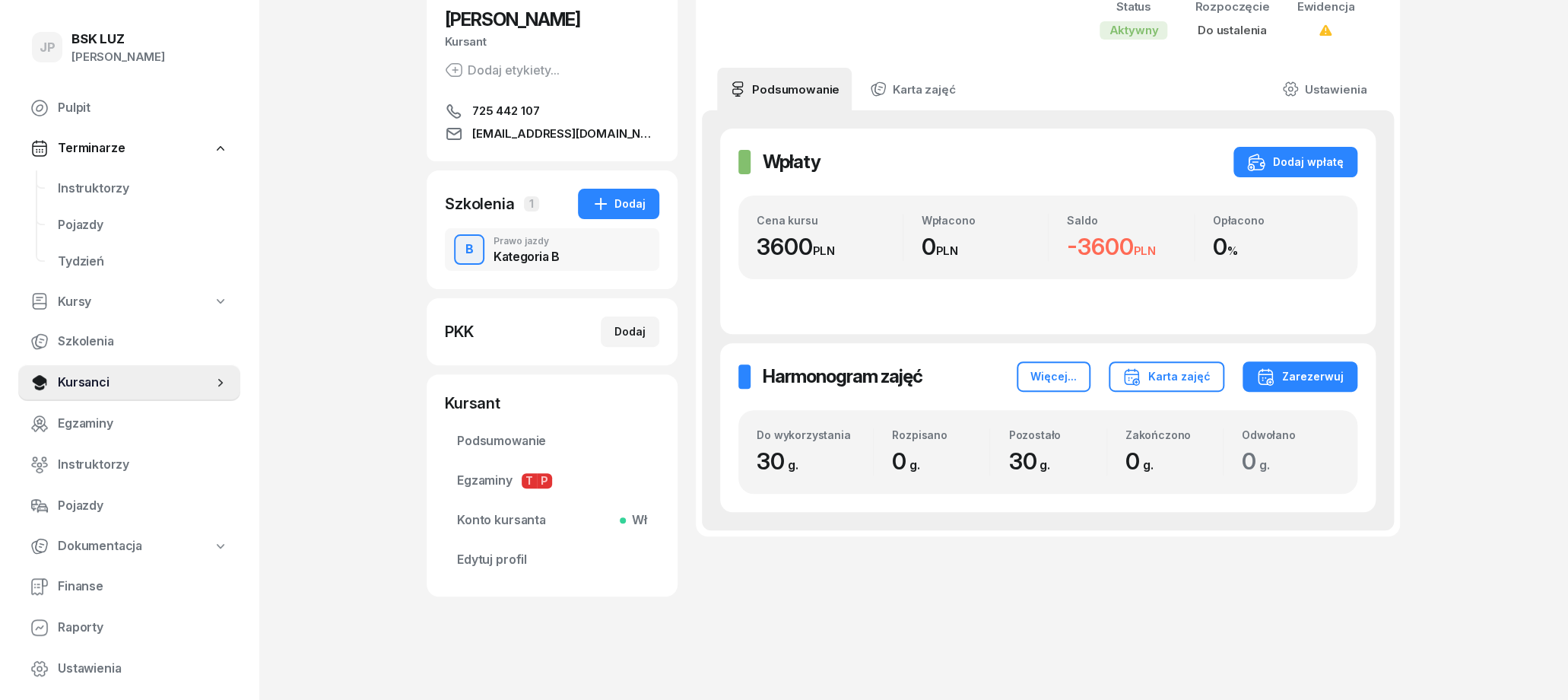
scroll to position [153, 0]
click at [602, 205] on icon "button" at bounding box center [601, 204] width 13 height 13
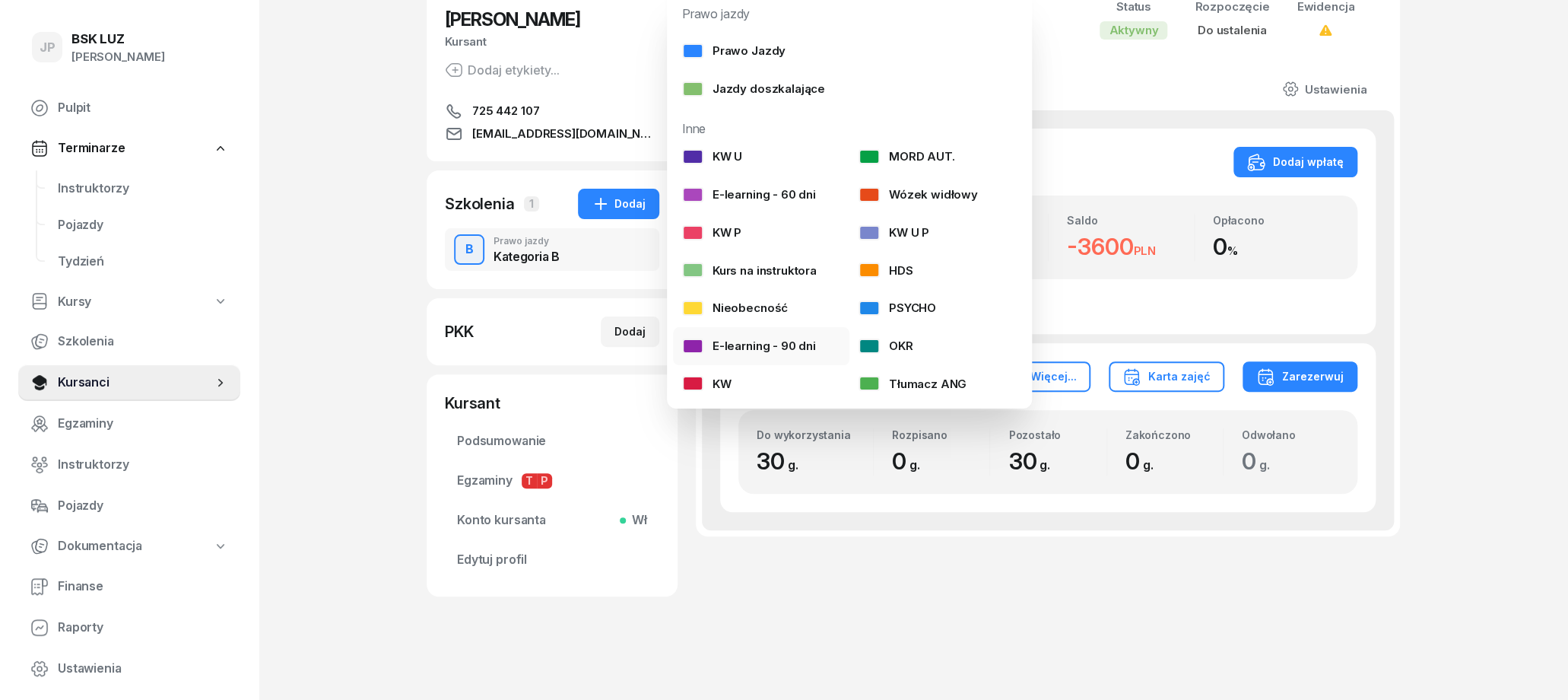
click at [793, 344] on div "E-learning - 90 dni" at bounding box center [748, 346] width 134 height 20
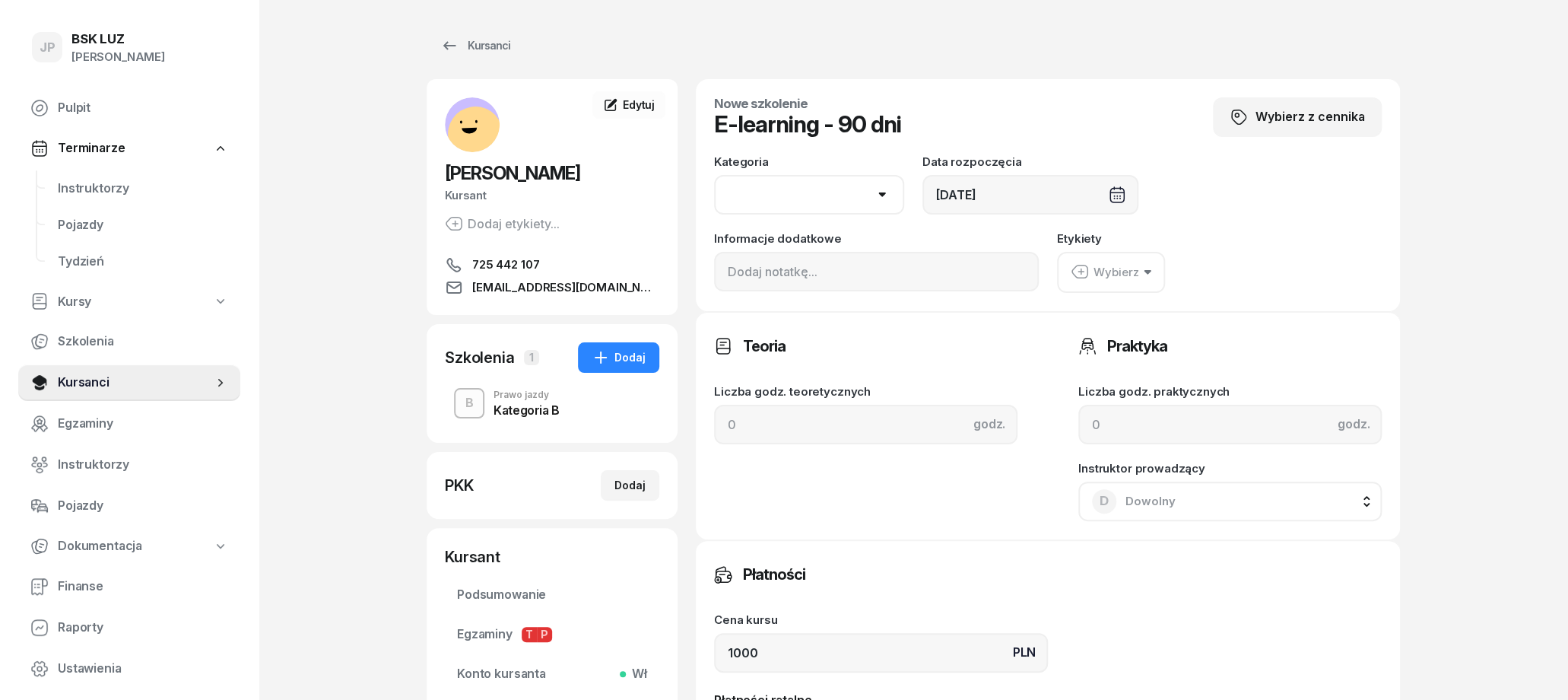
select select "B"
click option "B" at bounding box center [0, 0] width 0 height 0
click at [1144, 268] on button "Wybierz" at bounding box center [1111, 272] width 108 height 41
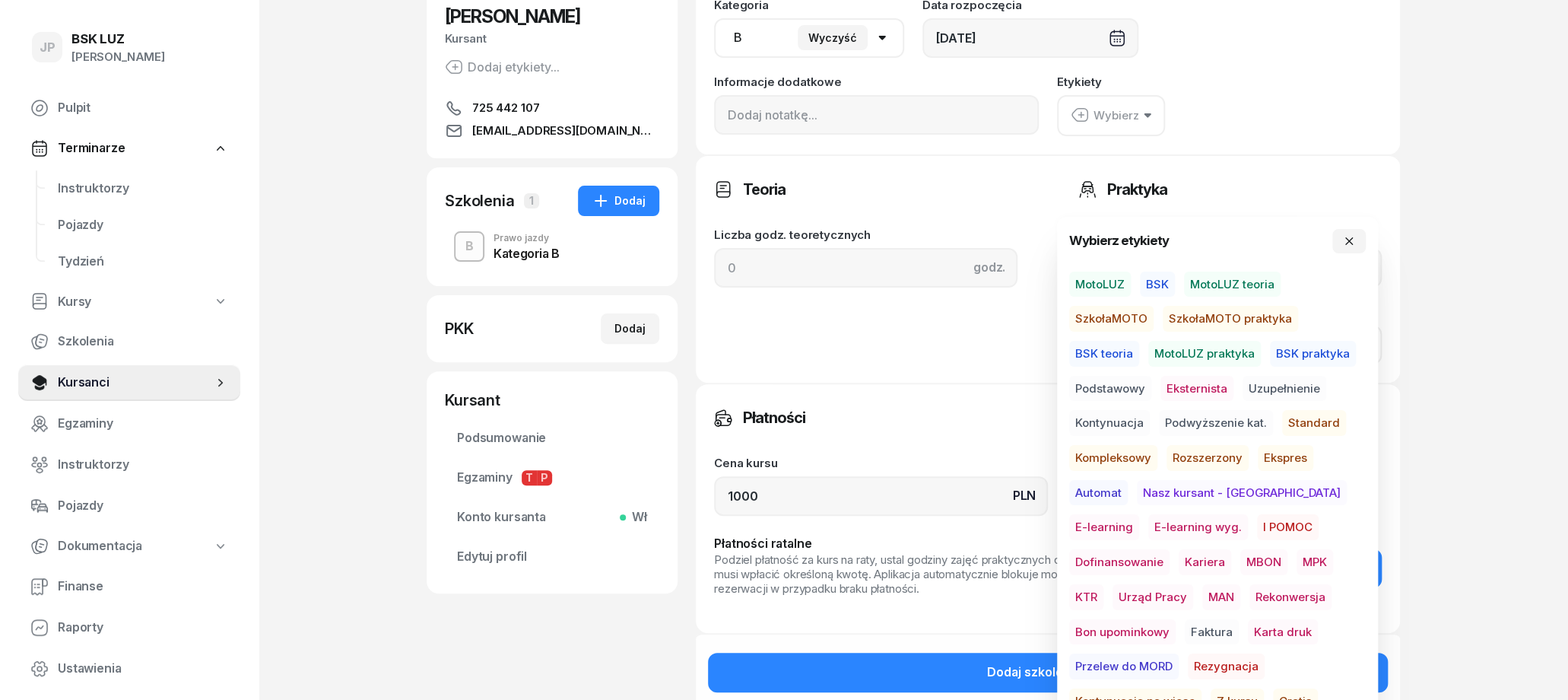
scroll to position [158, 0]
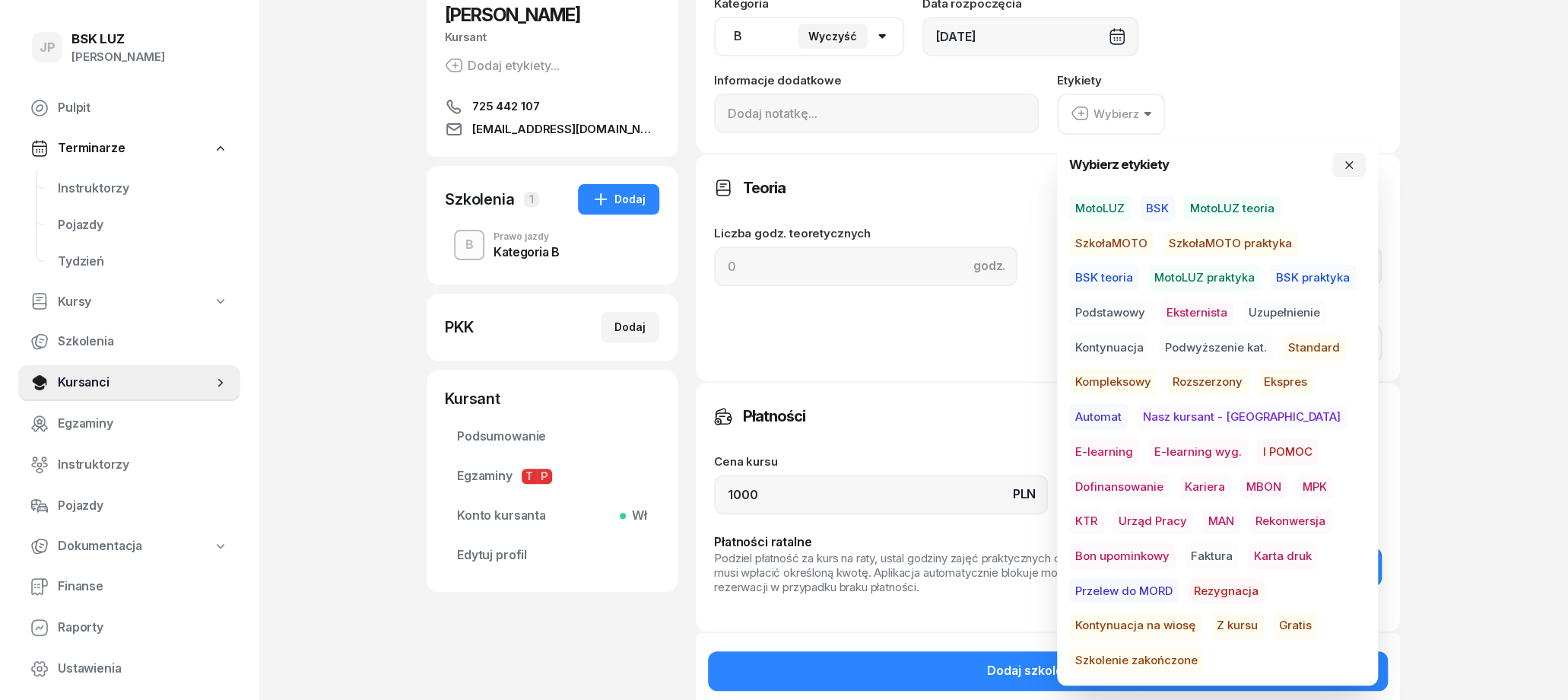
click at [1139, 439] on span "E-learning" at bounding box center [1103, 451] width 70 height 26
click at [1273, 622] on span "Gratis" at bounding box center [1295, 625] width 45 height 26
click at [928, 321] on div "Teoria Liczba godz. teoretycznych godz." at bounding box center [866, 267] width 303 height 190
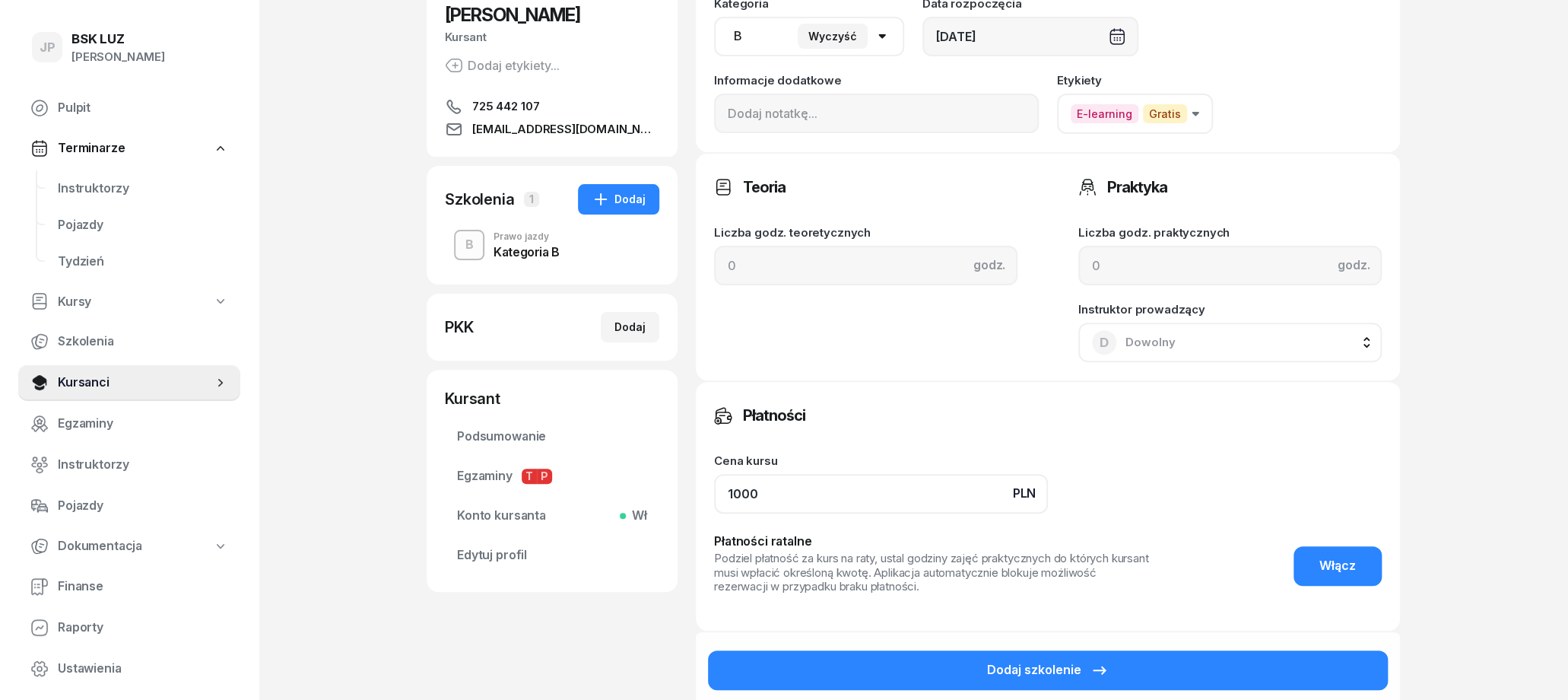
drag, startPoint x: 880, startPoint y: 508, endPoint x: 713, endPoint y: 503, distance: 167.1
click at [715, 503] on input "1000" at bounding box center [881, 494] width 334 height 40
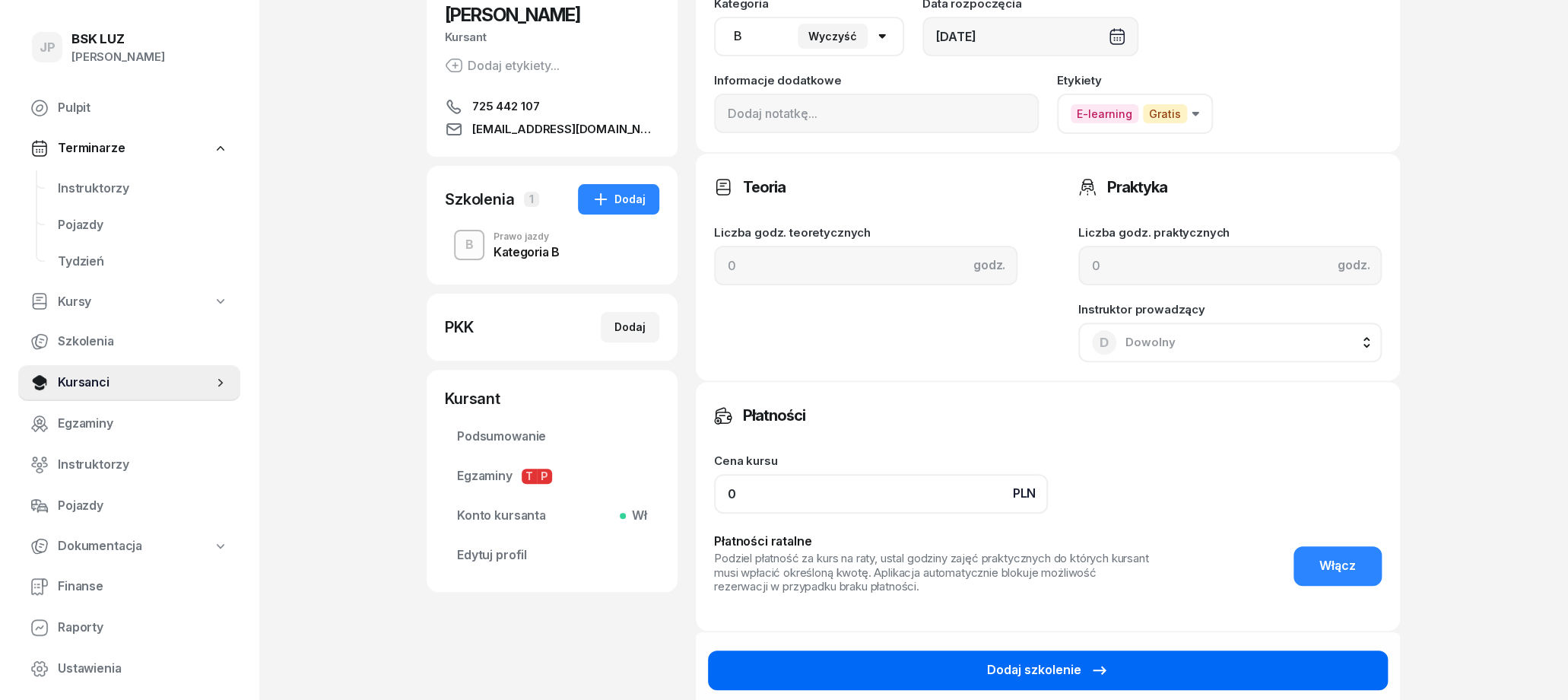
type input "0"
click at [1044, 665] on div "Dodaj szkolenie" at bounding box center [1048, 669] width 122 height 20
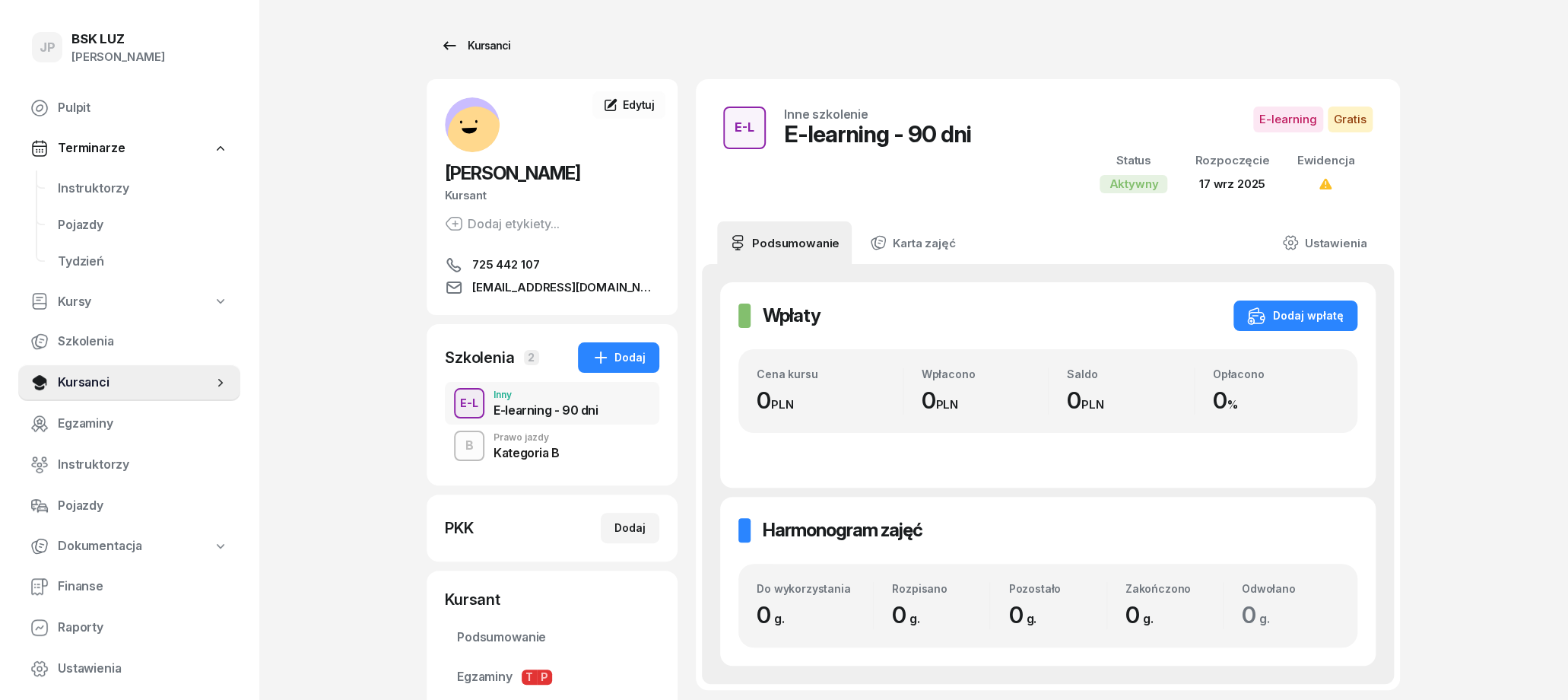
click at [461, 50] on div "Kursanci" at bounding box center [475, 45] width 70 height 18
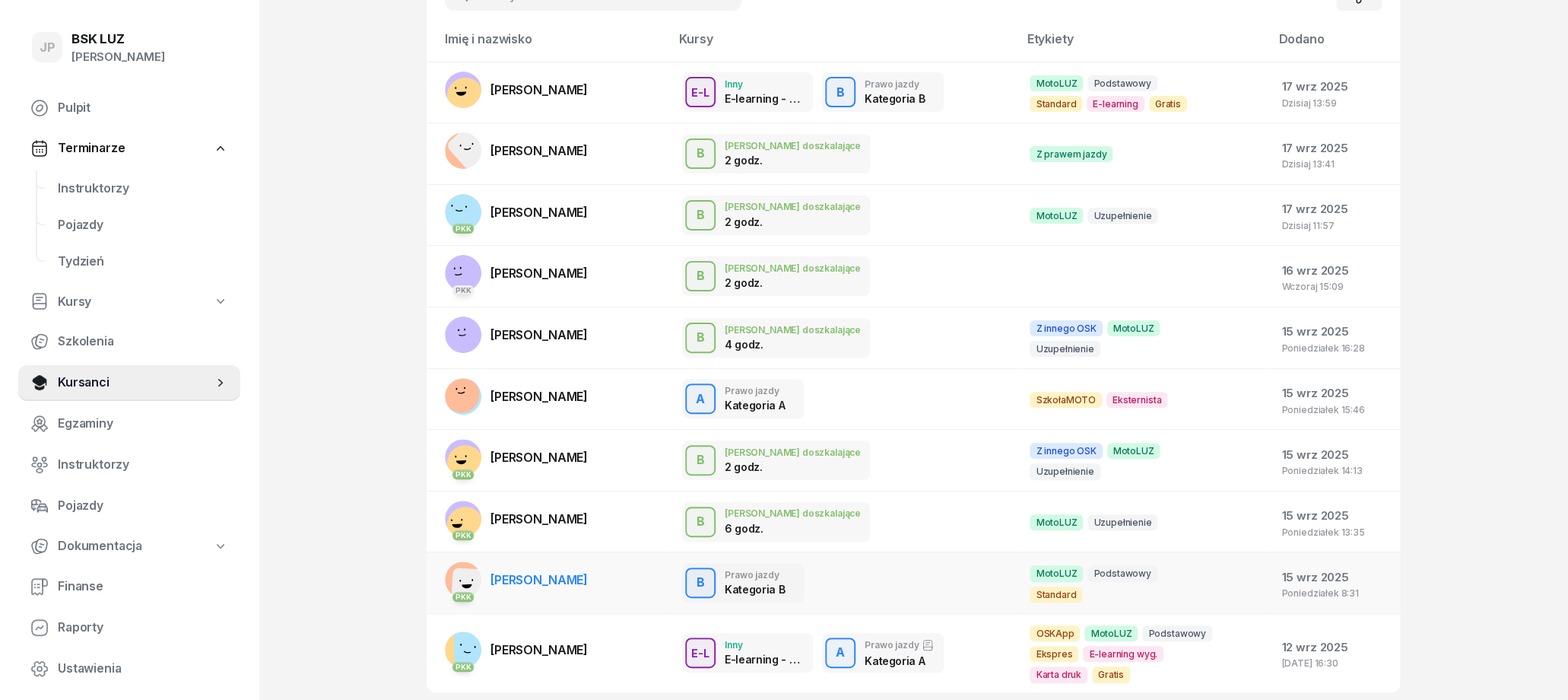
scroll to position [231, 0]
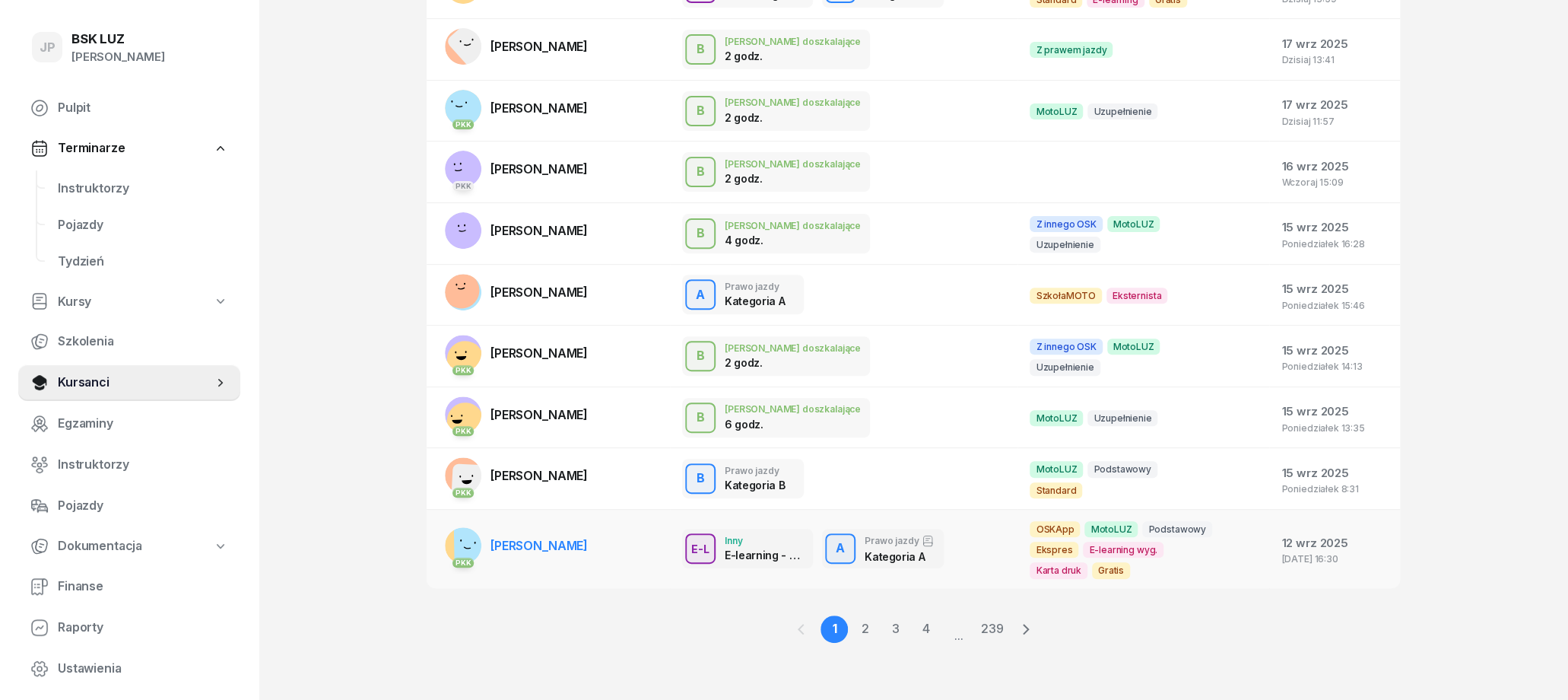
click at [620, 551] on td "PKK KAMIL SEWERYN" at bounding box center [548, 548] width 243 height 78
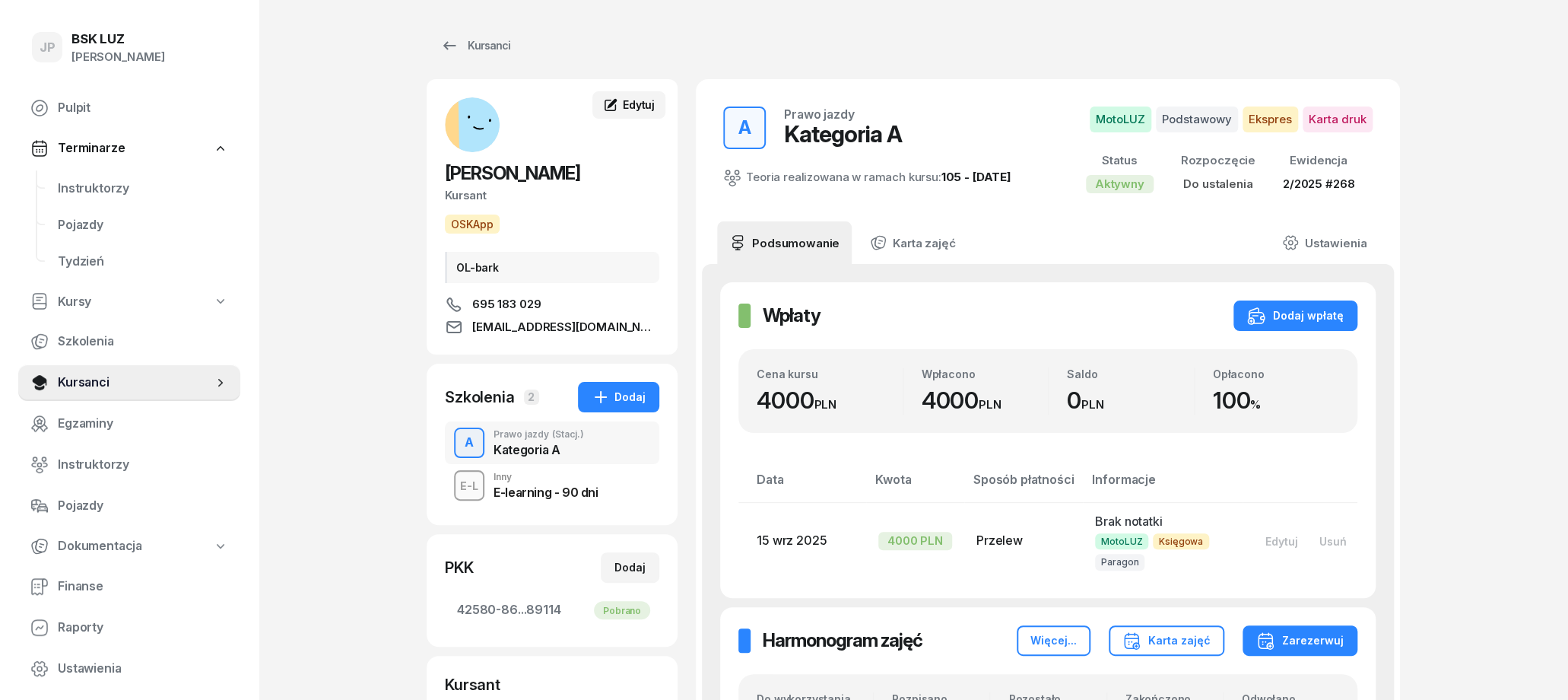
click at [615, 104] on icon at bounding box center [610, 105] width 12 height 12
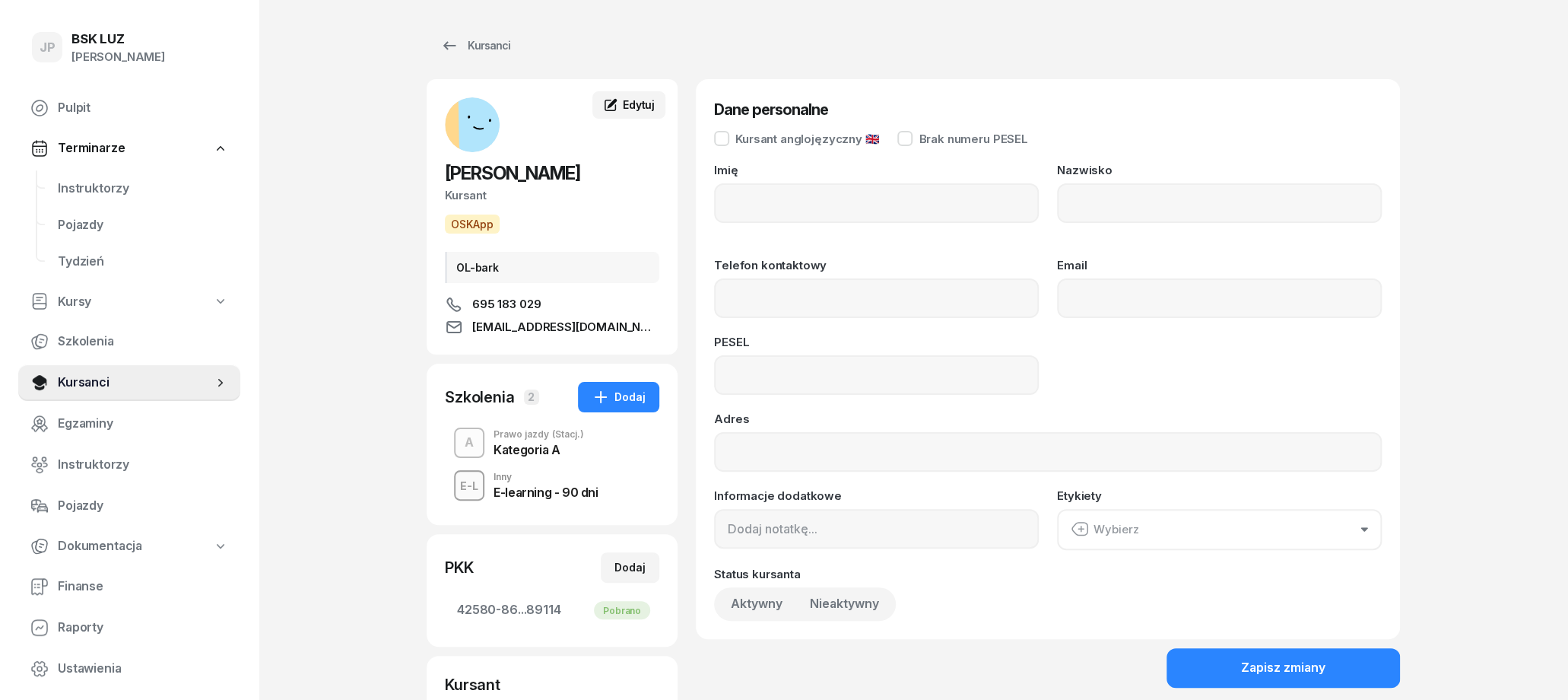
type input "KAMIL"
type input "SEWERYN"
type input "695183029"
type input "kamil259@gmail.com"
type input "90113004310"
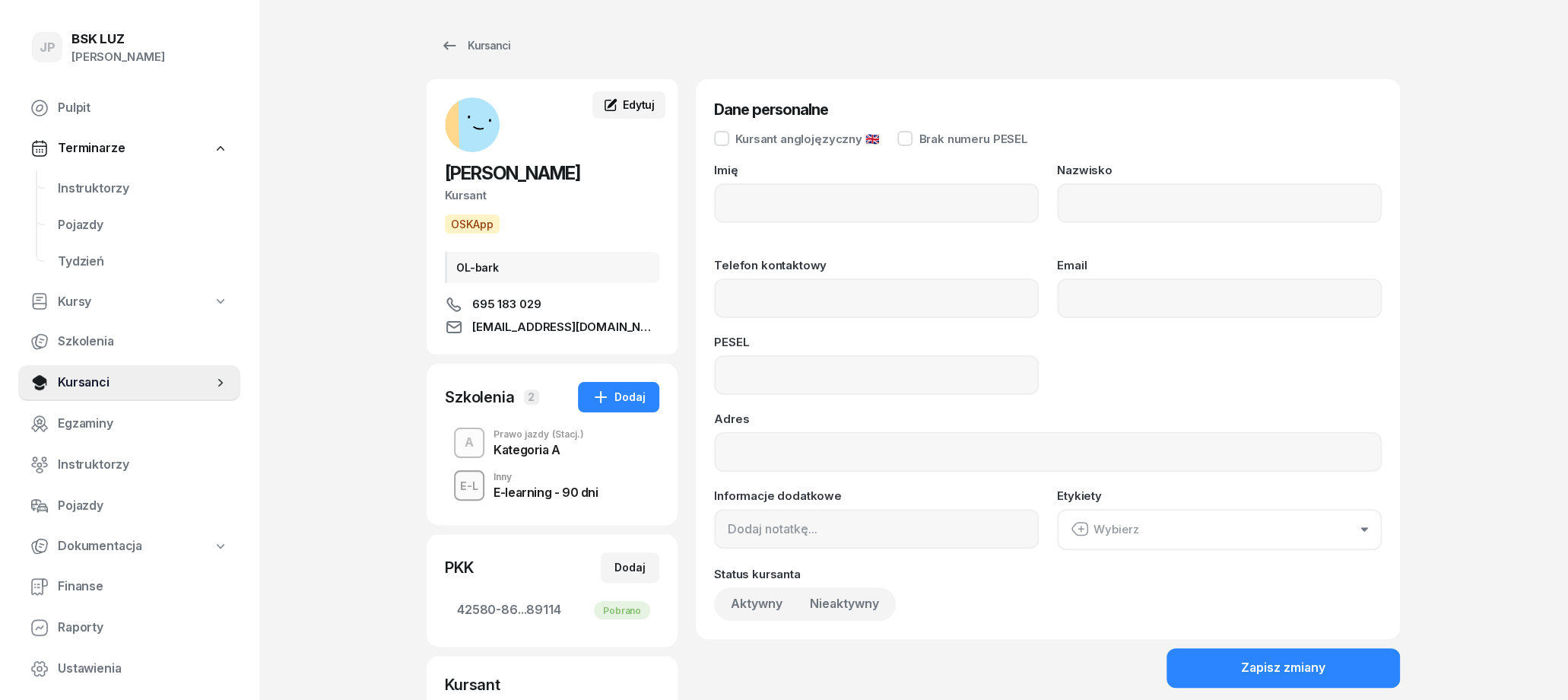
type input "OL-bark"
type input "695 183 029"
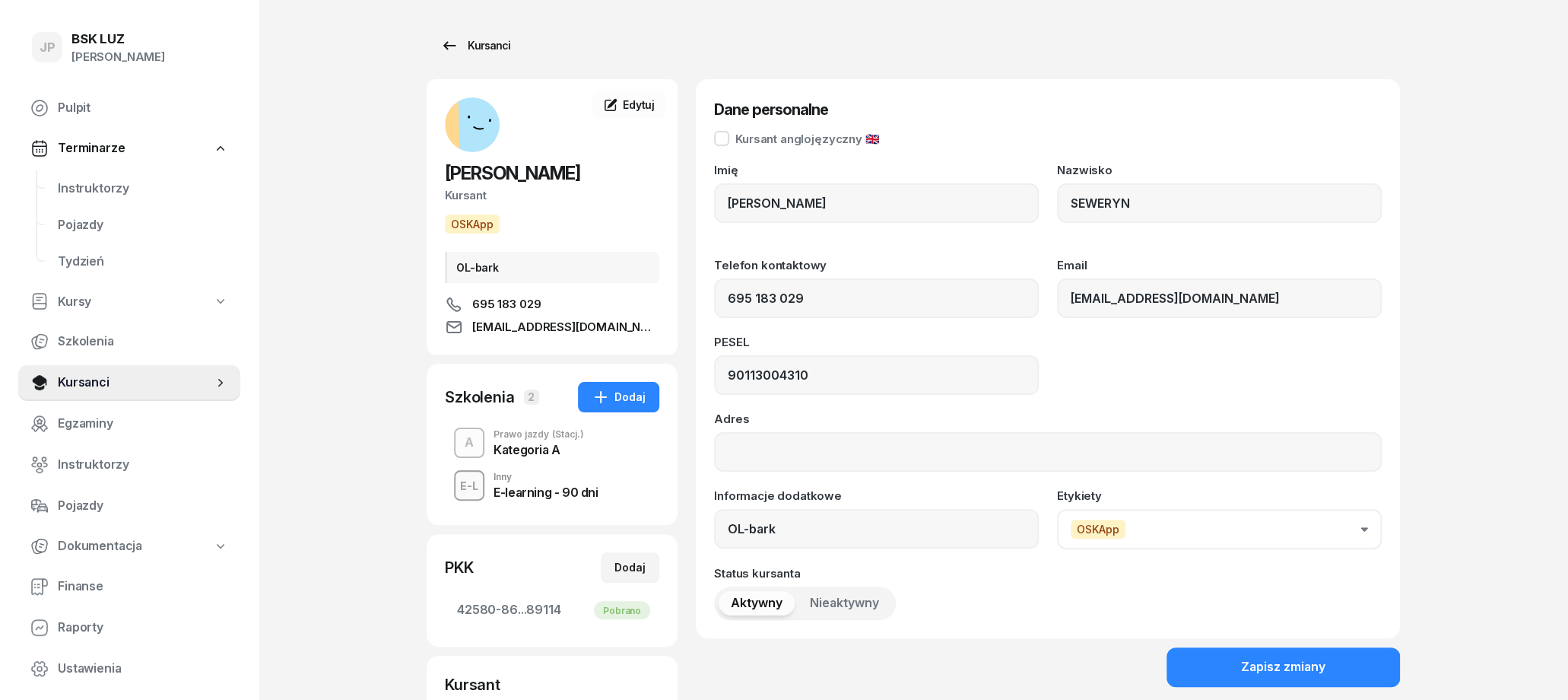
click at [446, 40] on icon at bounding box center [449, 45] width 18 height 18
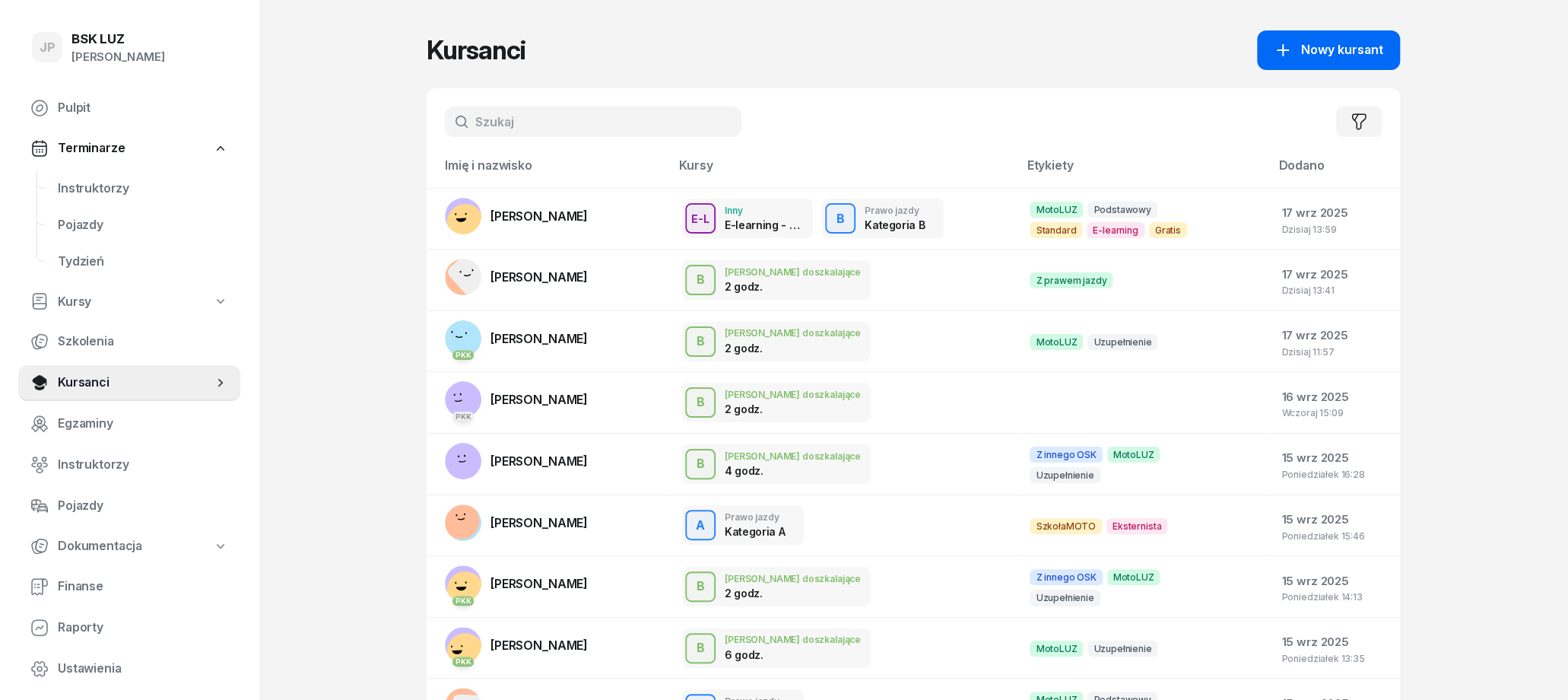
click at [1358, 45] on span "Nowy kursant" at bounding box center [1342, 50] width 82 height 20
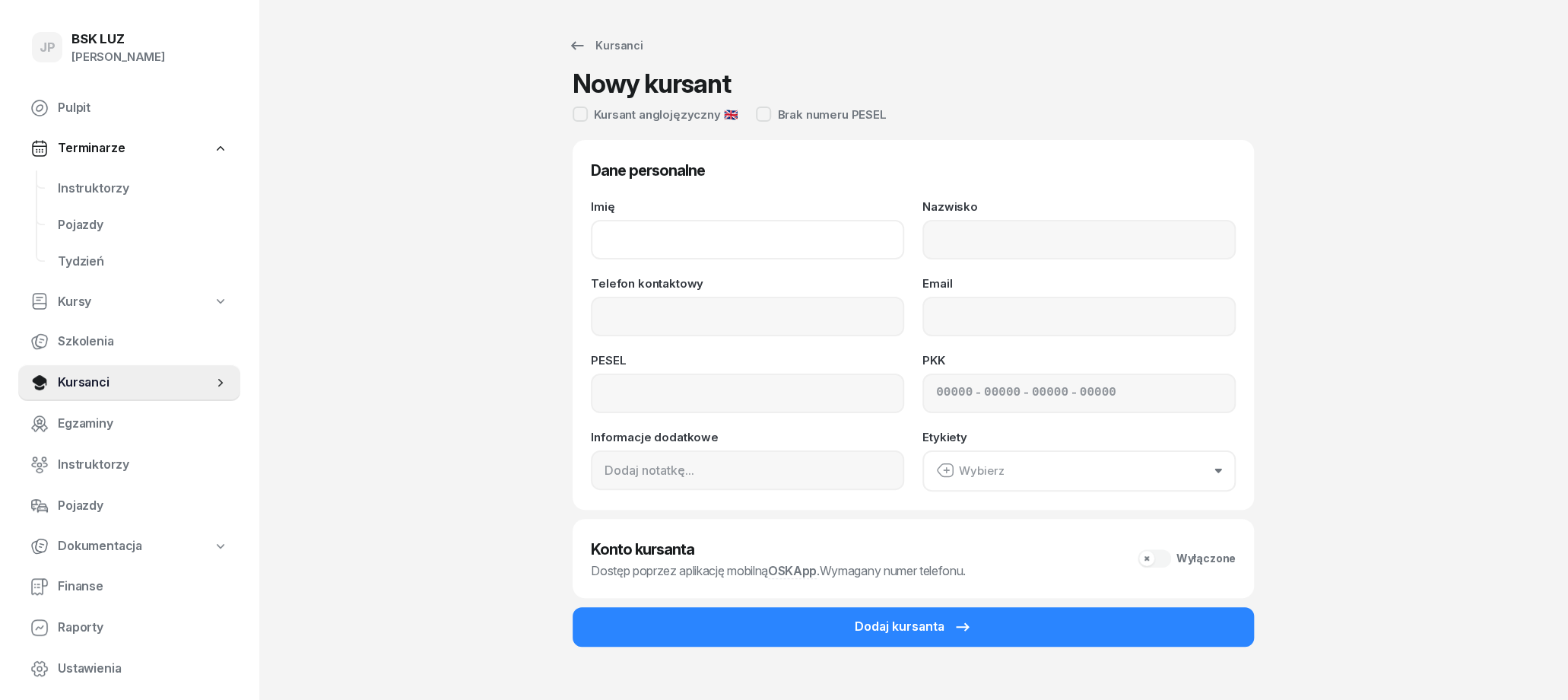
click at [633, 255] on input "Imię" at bounding box center [748, 239] width 314 height 40
type input "ALEKSANDRA"
click at [1066, 244] on input "Nazwisko" at bounding box center [1079, 239] width 314 height 40
type input "MERWART"
click at [792, 313] on input "Telefon kontaktowy" at bounding box center [748, 316] width 314 height 40
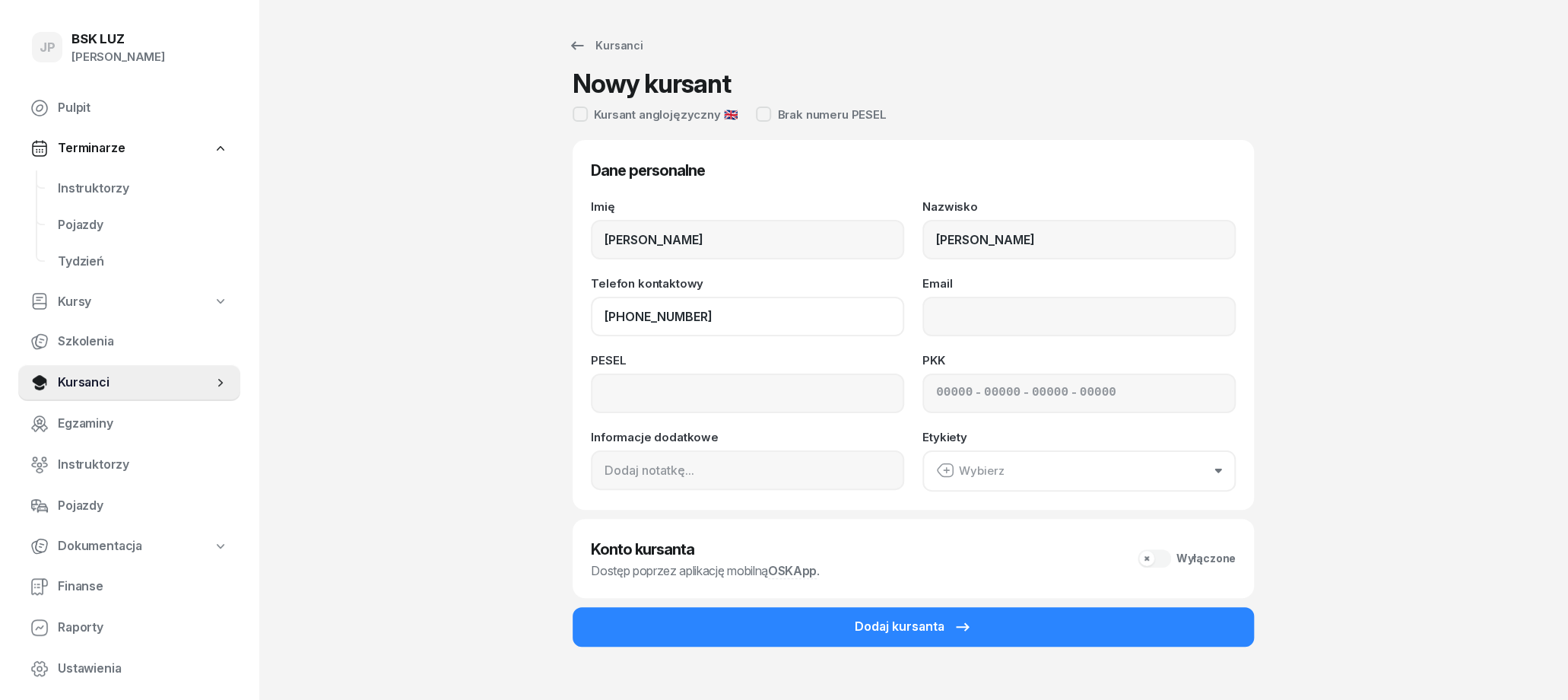
click at [572, 607] on button "Dodaj kursanta" at bounding box center [913, 626] width 681 height 40
type input "663 887 348"
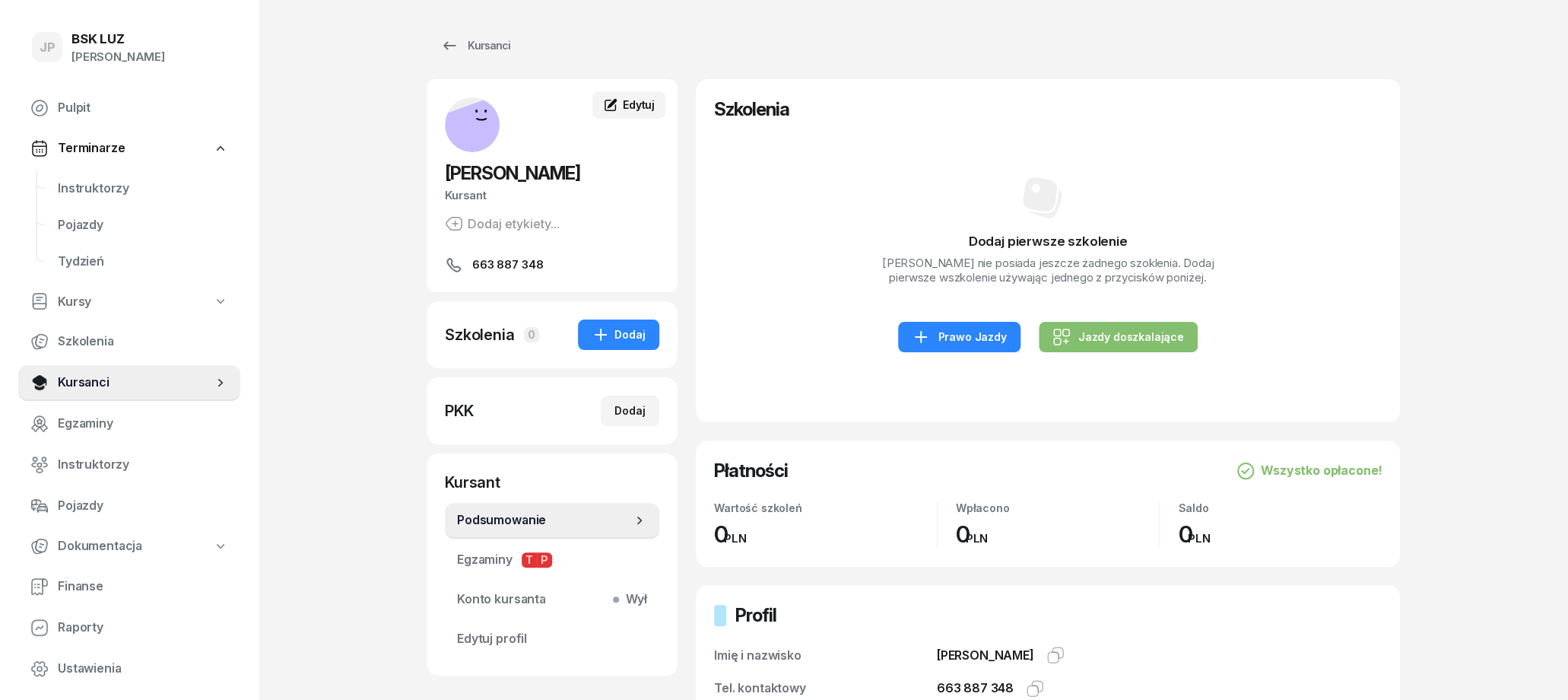
click at [630, 98] on span "Edytuj" at bounding box center [638, 104] width 32 height 13
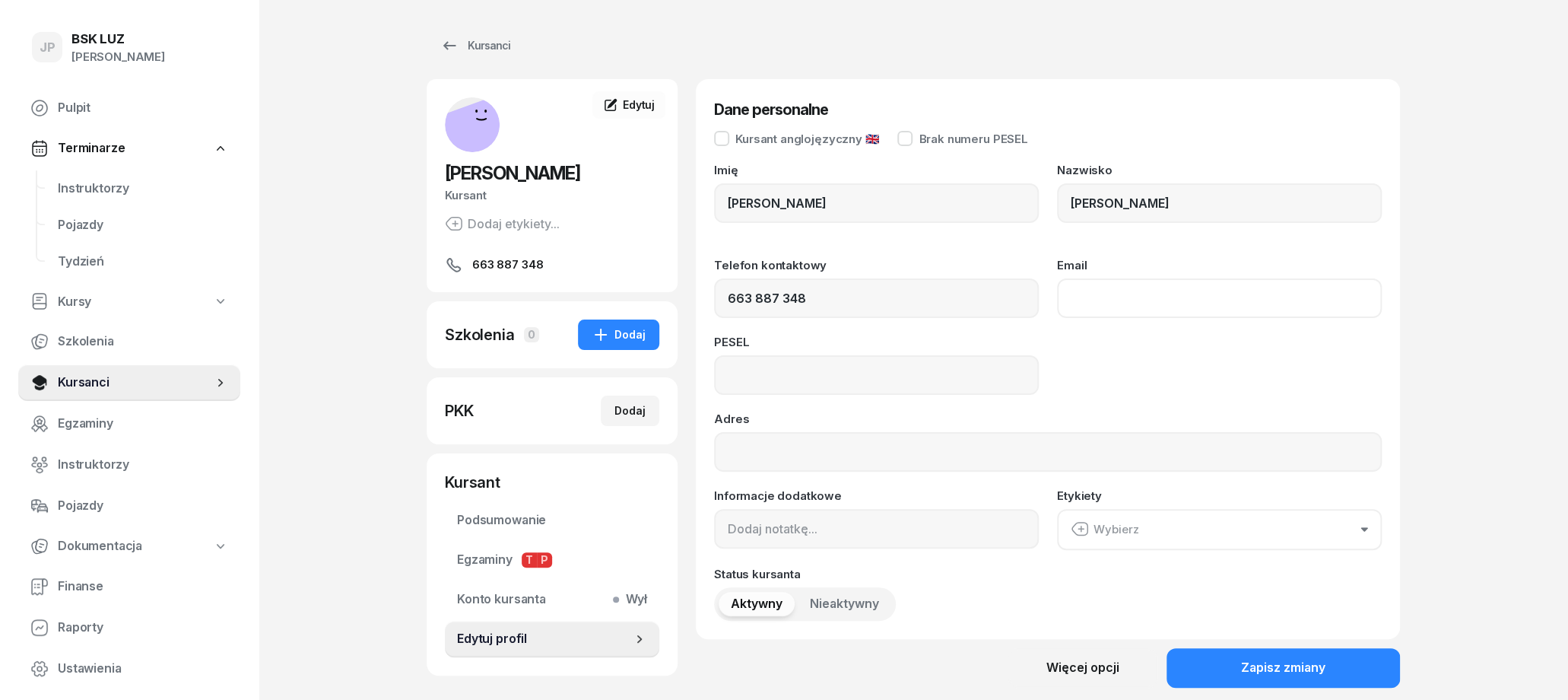
click at [1154, 296] on input "Email" at bounding box center [1219, 298] width 325 height 40
click at [951, 378] on input at bounding box center [876, 375] width 325 height 40
type input "98050705426"
click at [877, 442] on input "Adres" at bounding box center [1048, 451] width 668 height 40
click at [1128, 299] on input "Email" at bounding box center [1219, 298] width 325 height 40
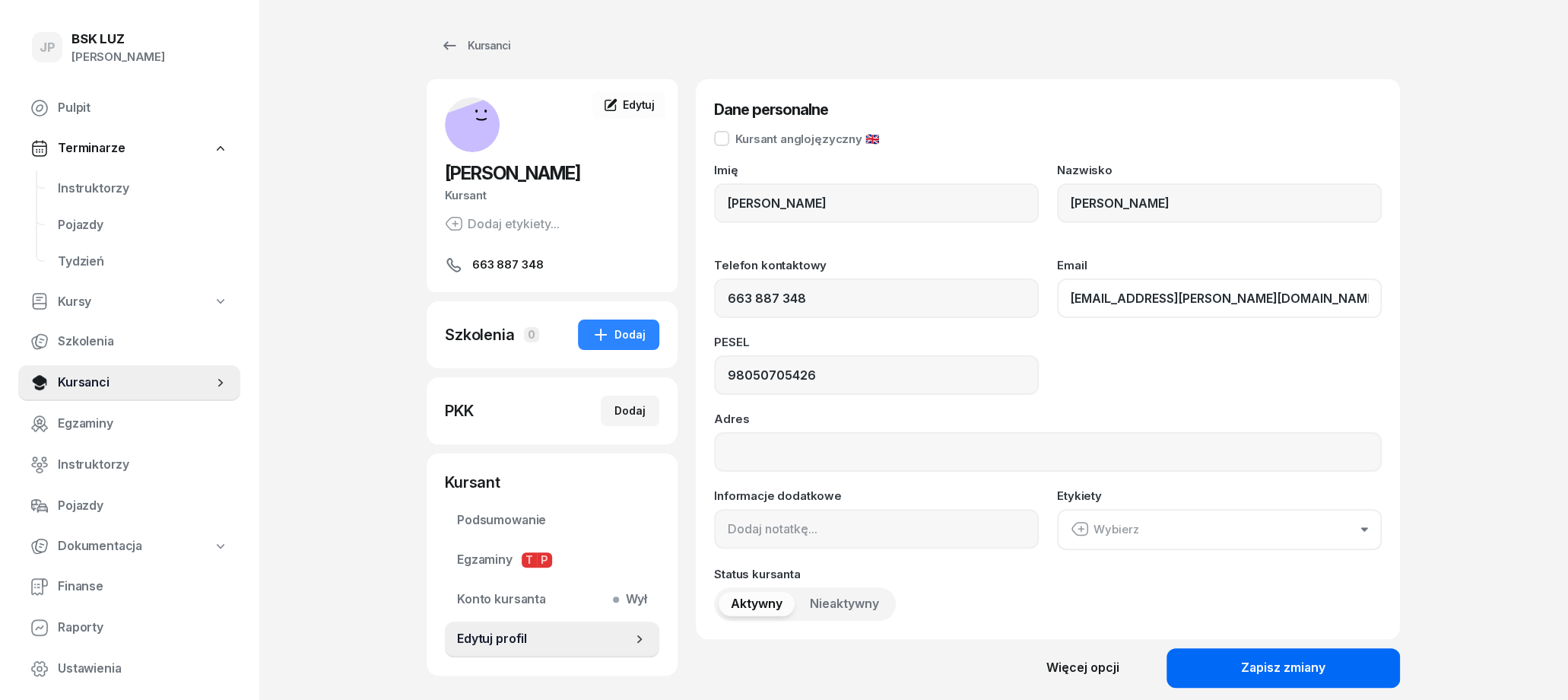
type input "ola.merwart@gmail.com"
click at [1257, 665] on div "Zapisz zmiany" at bounding box center [1283, 667] width 84 height 20
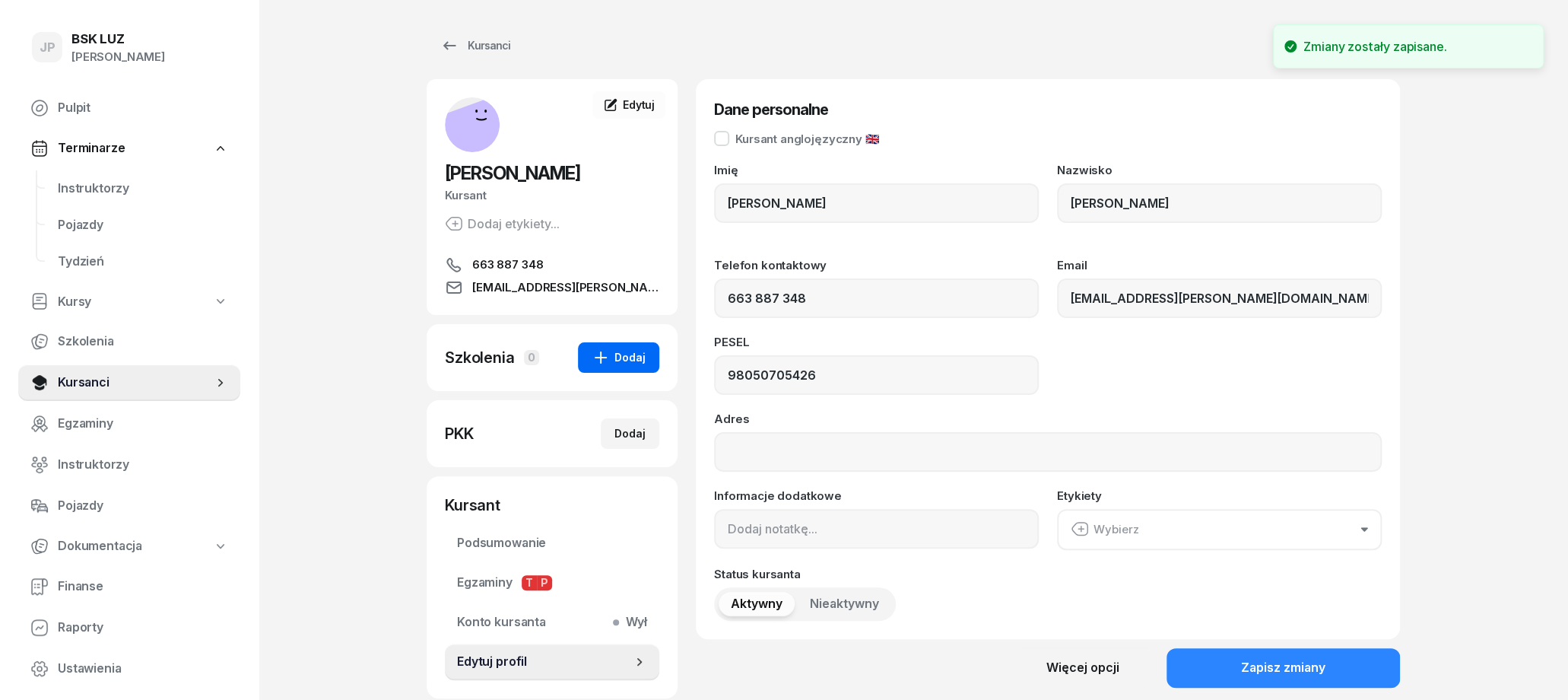
click at [635, 363] on div "Dodaj" at bounding box center [619, 357] width 54 height 18
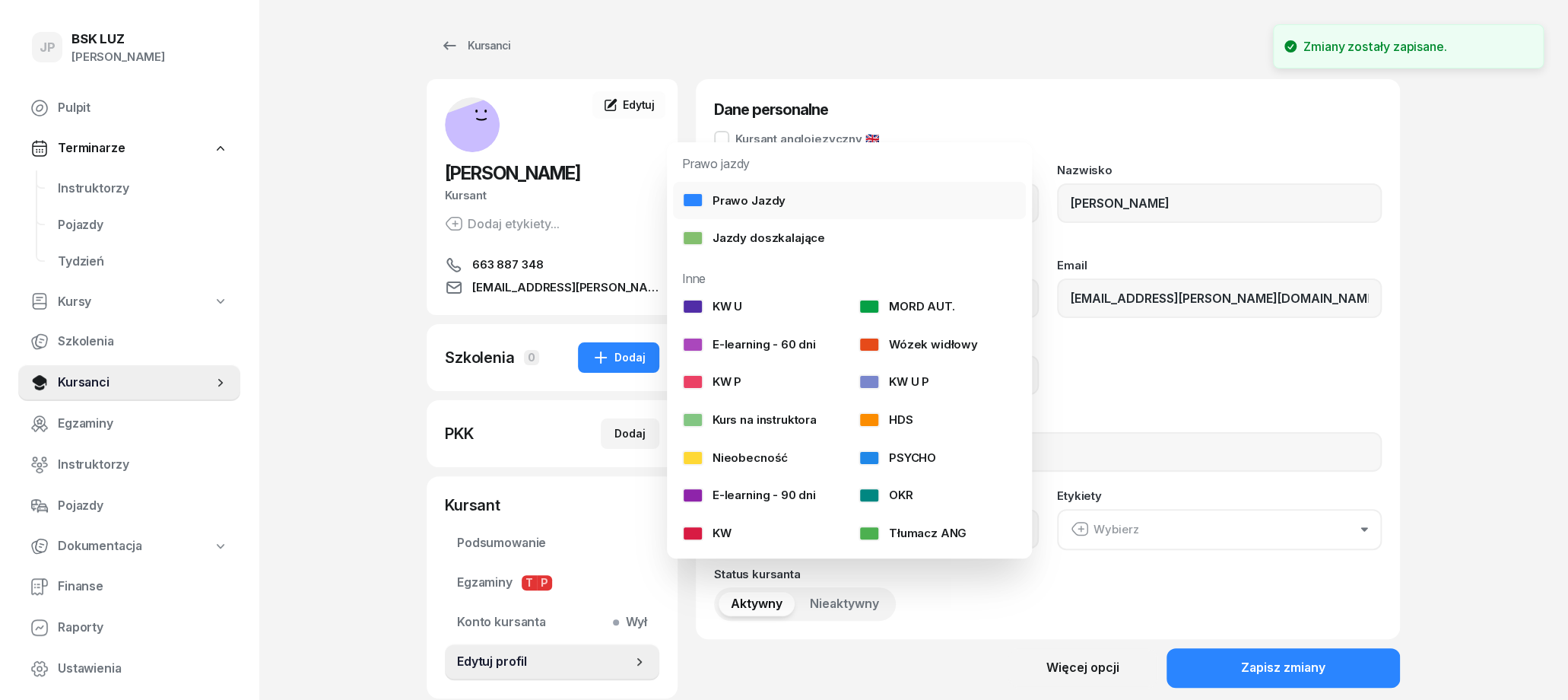
click at [750, 198] on div "Prawo Jazdy" at bounding box center [734, 200] width 103 height 20
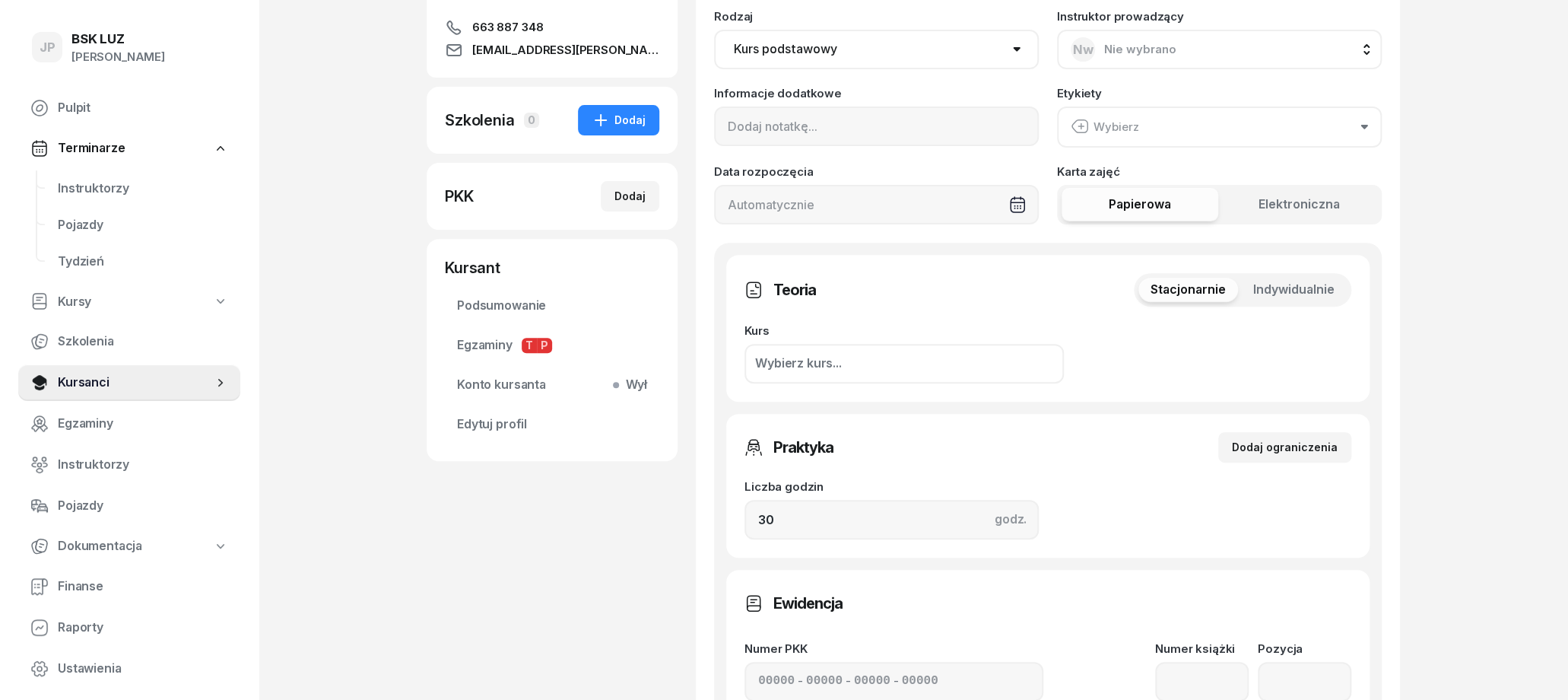
scroll to position [79, 0]
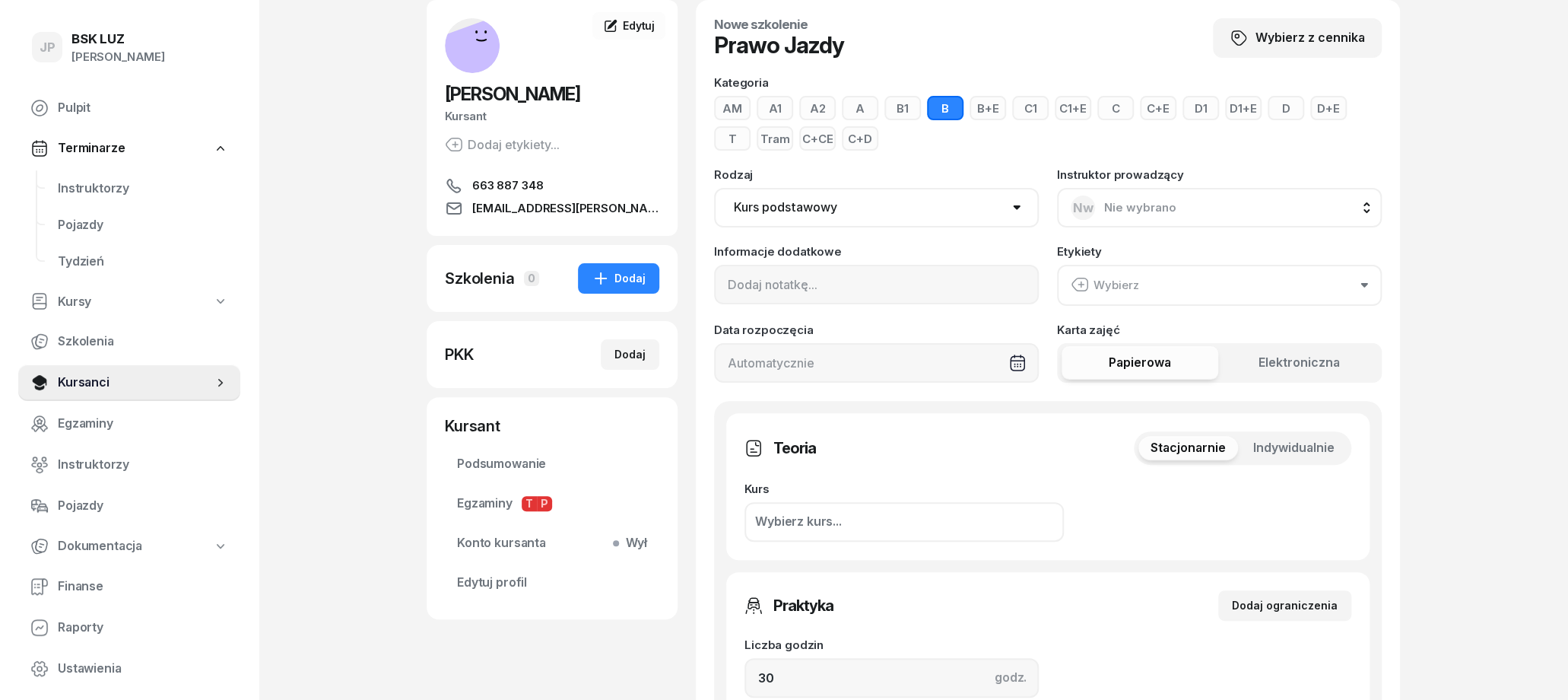
click at [1254, 296] on button "Wybierz" at bounding box center [1219, 285] width 325 height 41
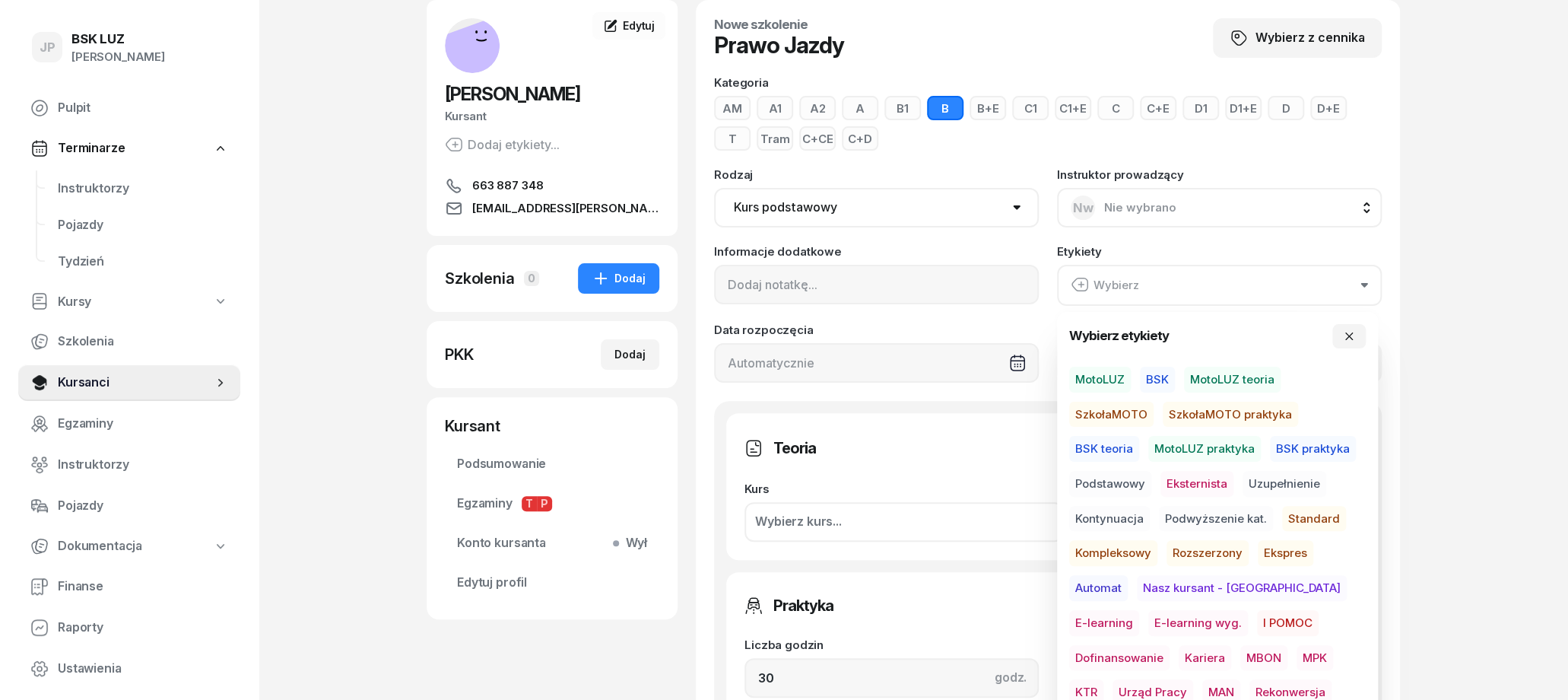
click at [1069, 375] on span "MotoLUZ" at bounding box center [1100, 379] width 62 height 26
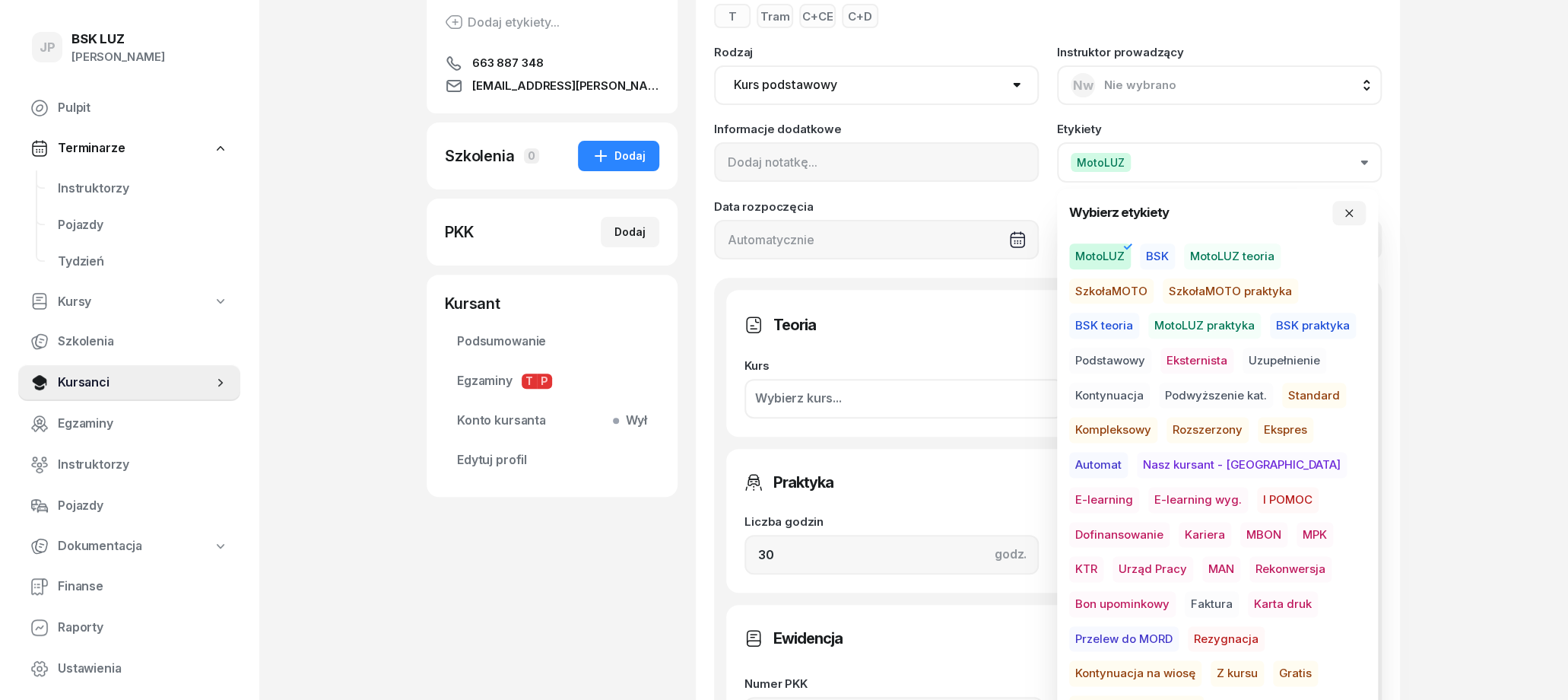
scroll to position [237, 0]
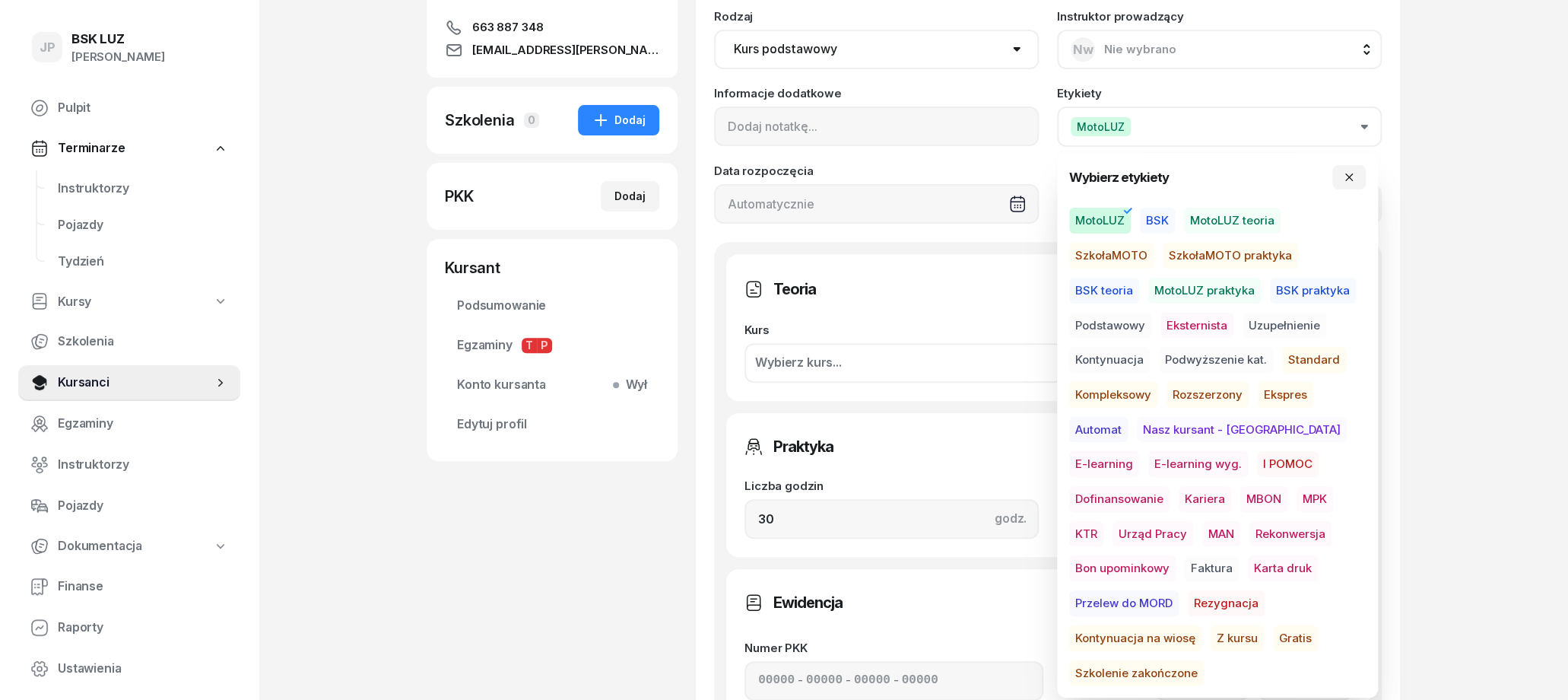
click at [1093, 319] on span "Podstawowy" at bounding box center [1110, 325] width 82 height 26
click at [1319, 362] on span "Standard" at bounding box center [1315, 359] width 64 height 26
click at [1419, 370] on div "JP BSK LUZ Joanna Piątkiewicz Pulpit Terminarze Instruktorzy Pojazdy Tydzień Ku…" at bounding box center [784, 519] width 1568 height 1511
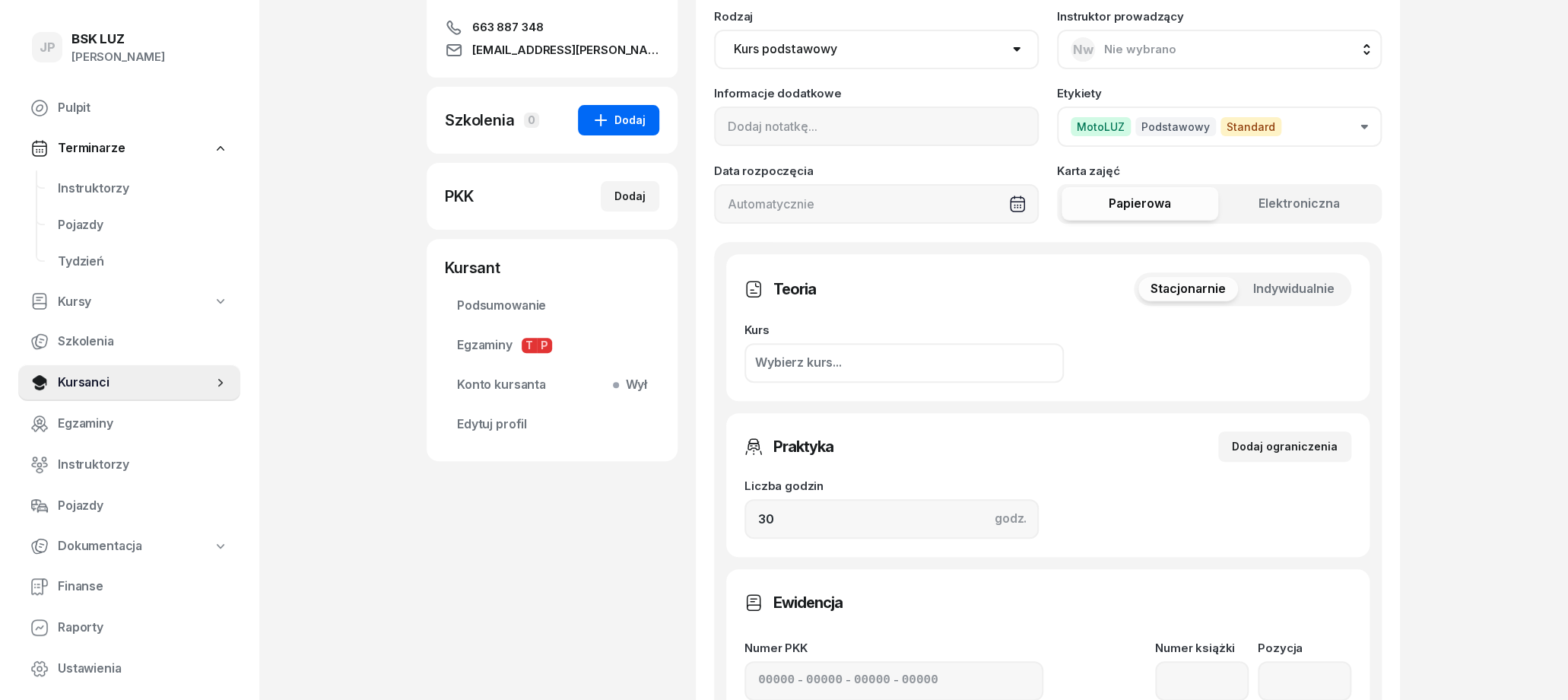
click at [619, 120] on div "Dodaj" at bounding box center [619, 120] width 54 height 18
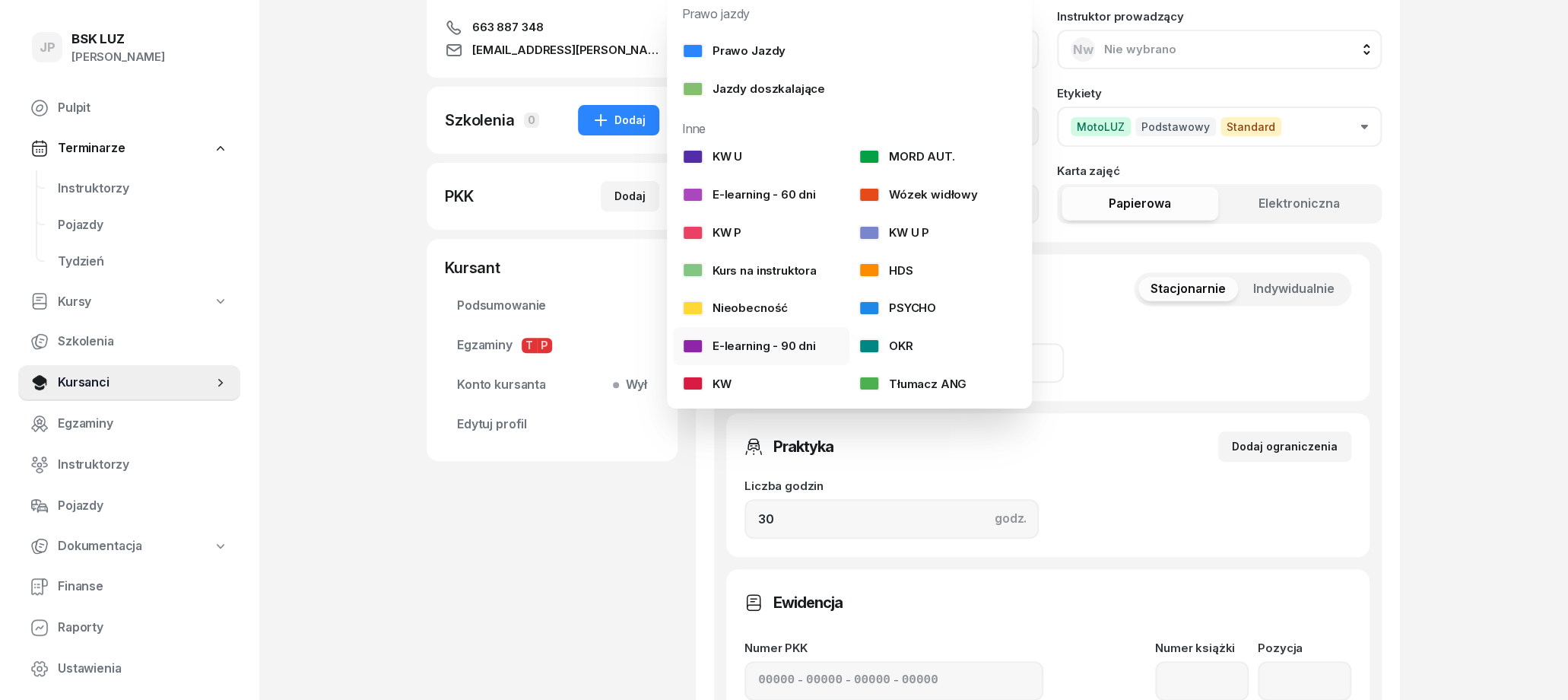
click at [777, 336] on link "E-learning - 90 dni" at bounding box center [762, 346] width 177 height 38
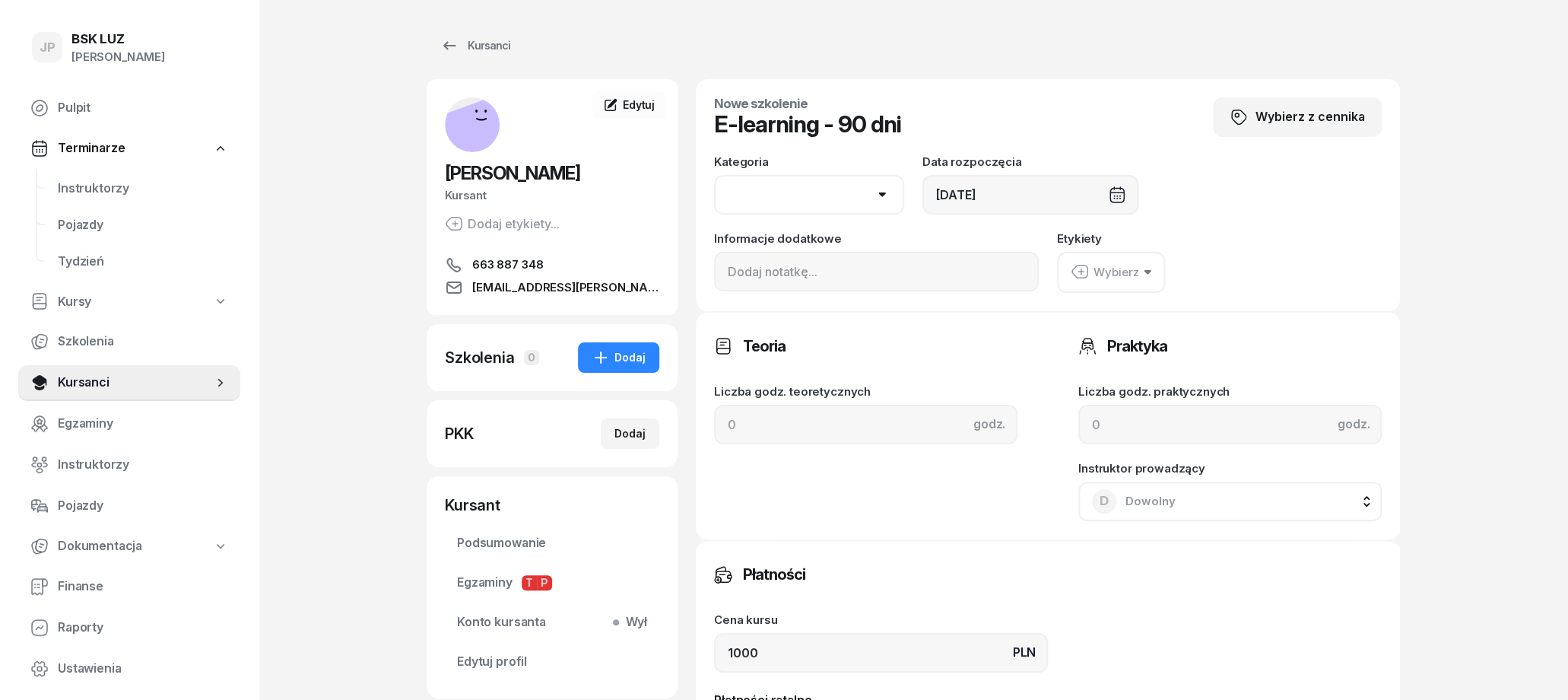
select select "B"
click option "B" at bounding box center [0, 0] width 0 height 0
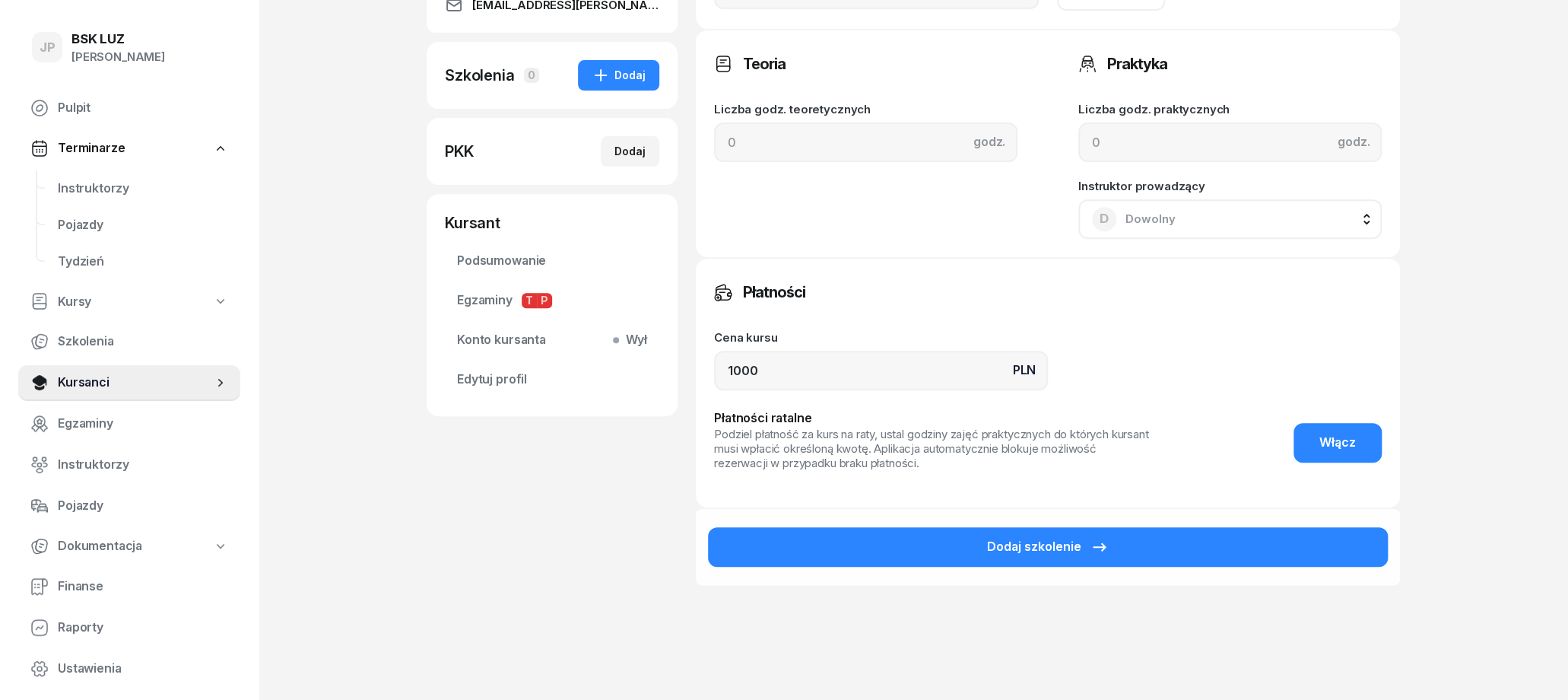
scroll to position [317, 0]
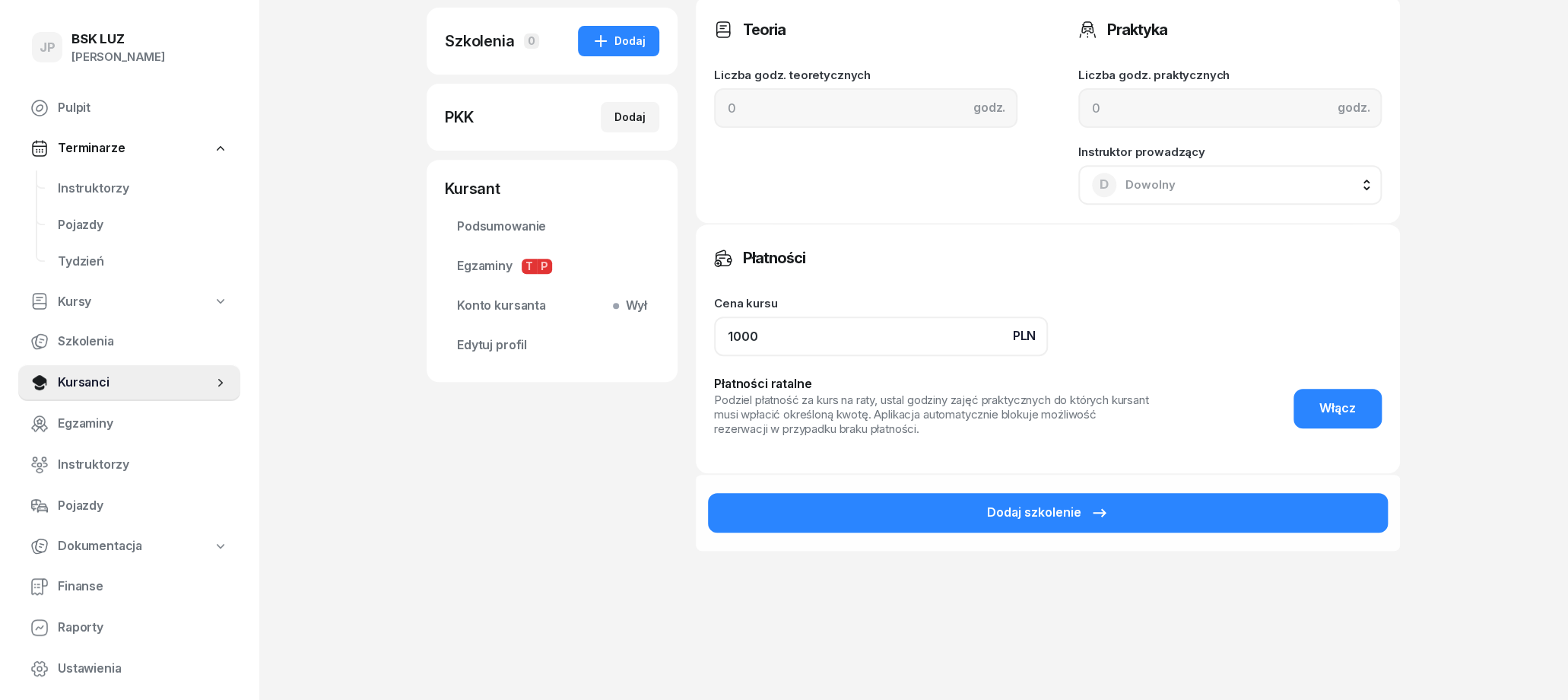
drag, startPoint x: 778, startPoint y: 318, endPoint x: 702, endPoint y: 328, distance: 76.7
click at [714, 328] on input "1000" at bounding box center [881, 336] width 334 height 40
type input "0"
click at [880, 264] on div "Płatności" at bounding box center [1048, 257] width 668 height 31
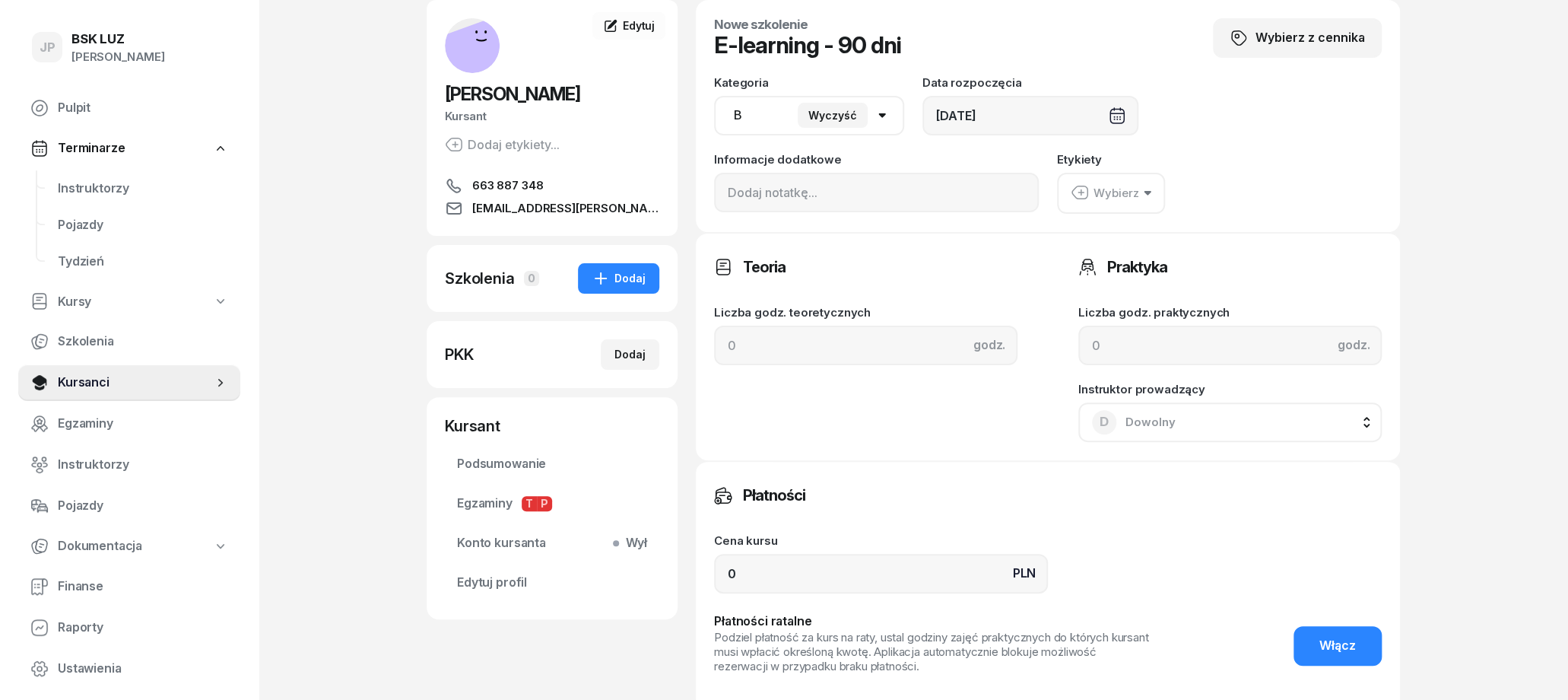
drag, startPoint x: 1150, startPoint y: 215, endPoint x: 1148, endPoint y: 206, distance: 9.2
click at [1149, 214] on div "Nowe szkolenie E-learning - 90 dni Wybierz z cennika Kategoria AM A1 A2 A B1 B …" at bounding box center [1048, 116] width 704 height 232
click at [1145, 194] on icon "button" at bounding box center [1148, 193] width 8 height 5
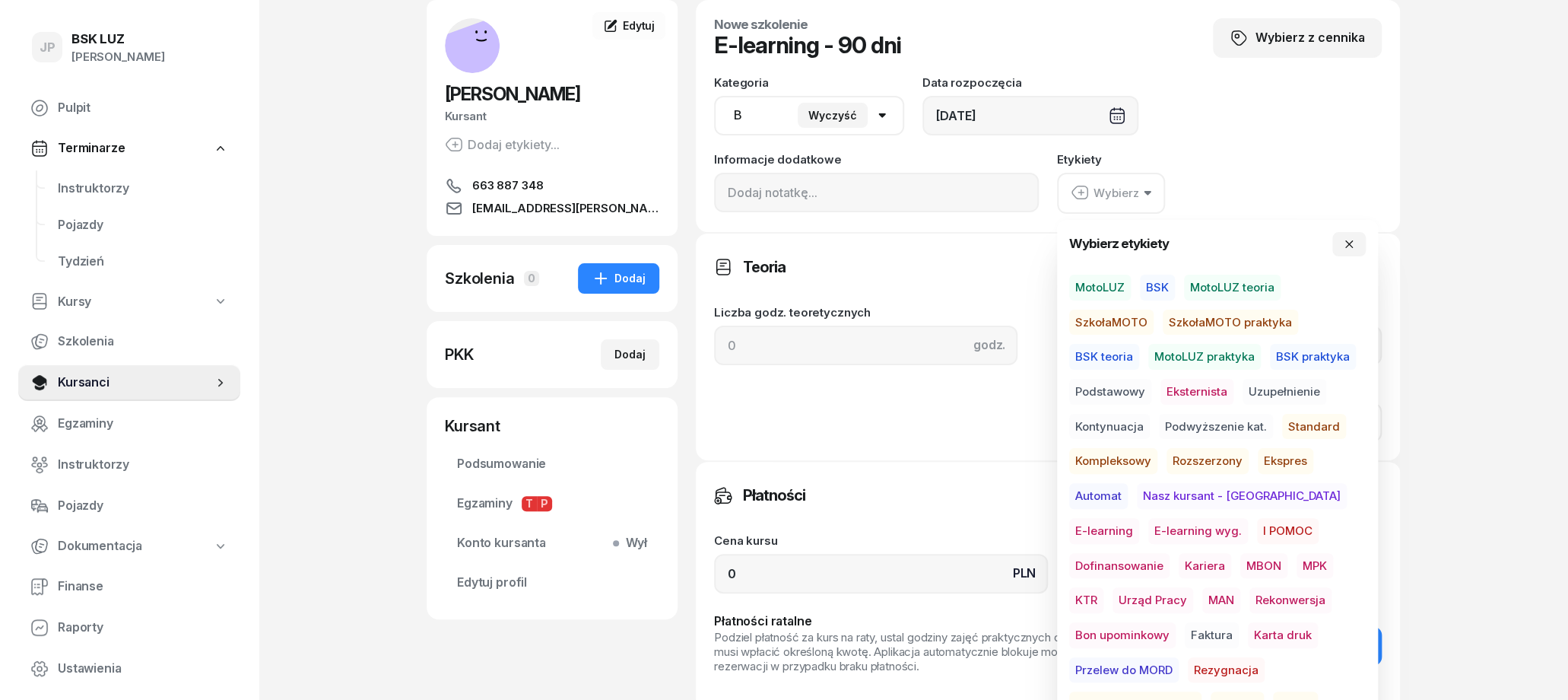
click at [1139, 518] on span "E-learning" at bounding box center [1103, 530] width 70 height 26
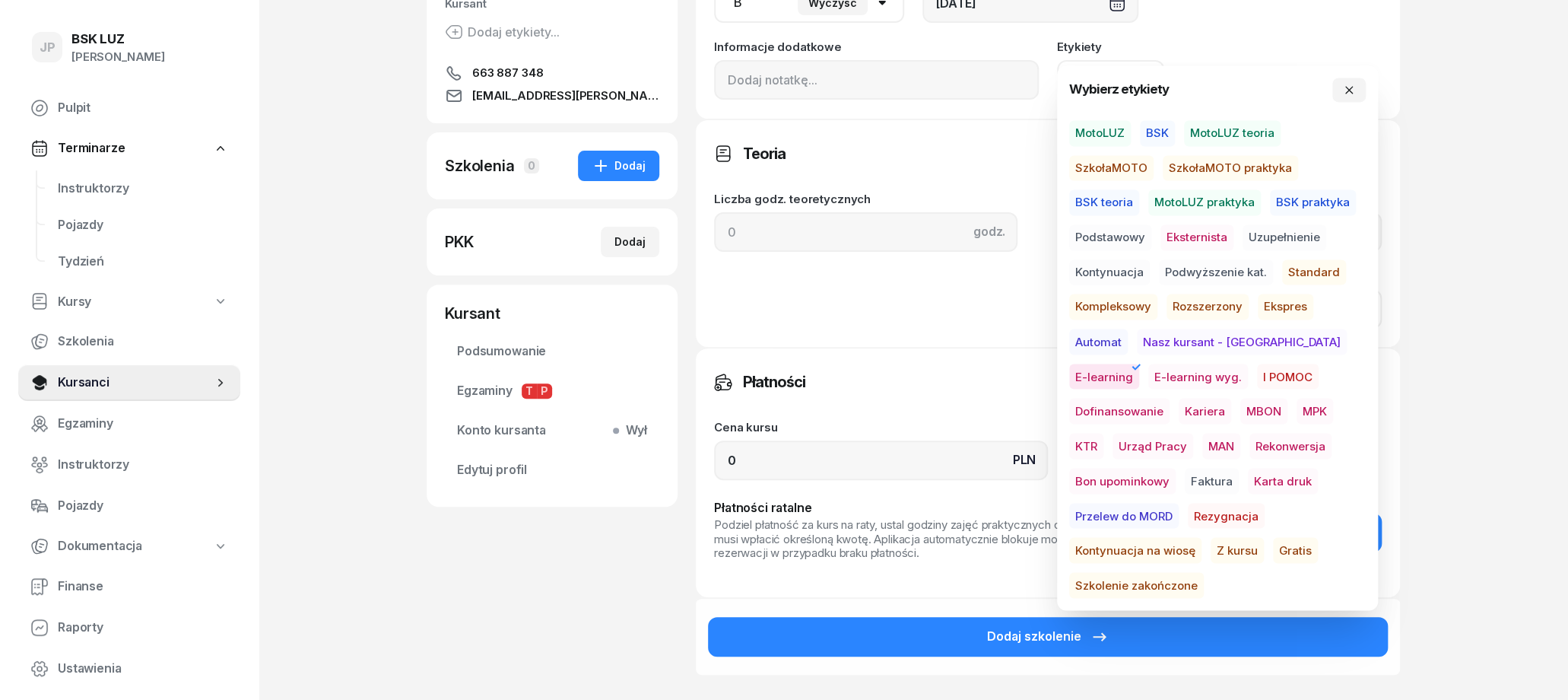
scroll to position [237, 0]
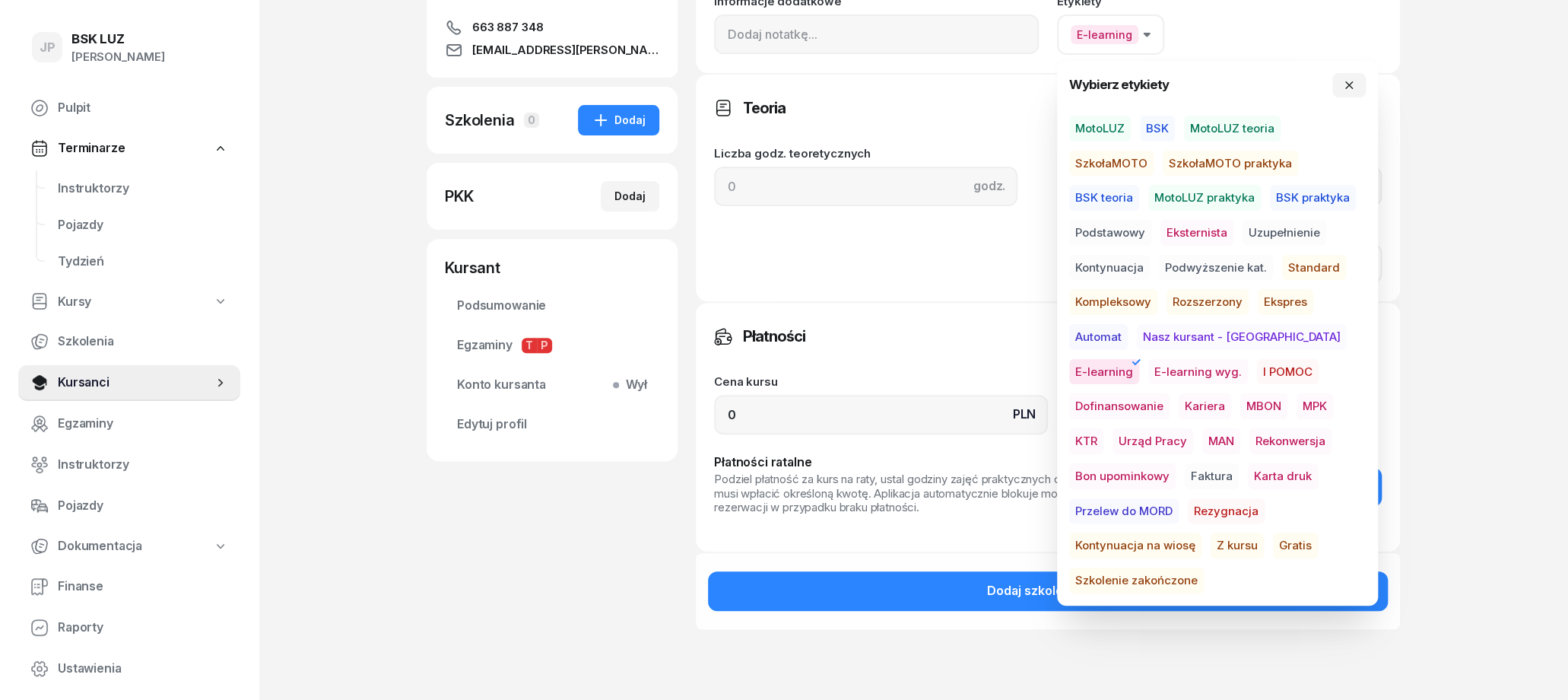
click at [1273, 538] on span "Gratis" at bounding box center [1295, 546] width 45 height 26
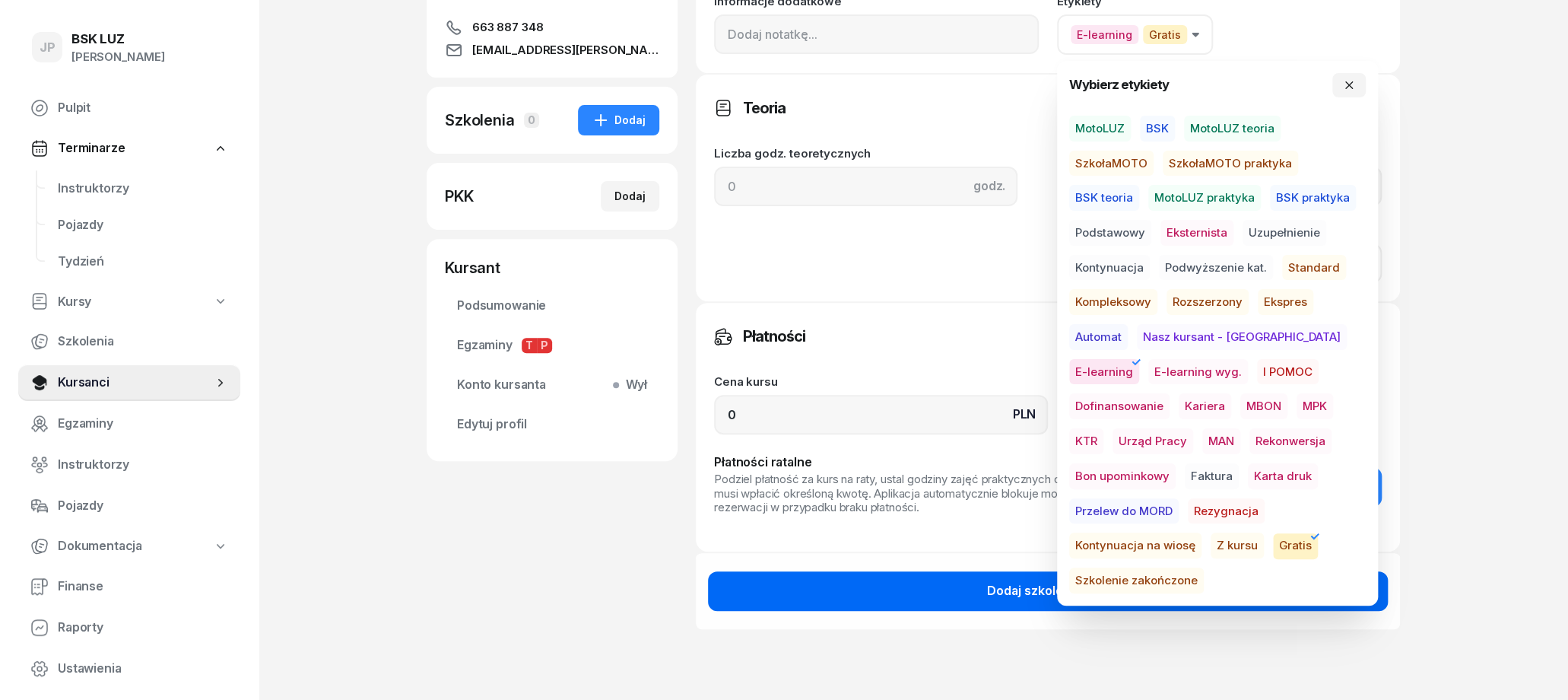
click at [951, 585] on button "Dodaj szkolenie" at bounding box center [1047, 591] width 680 height 40
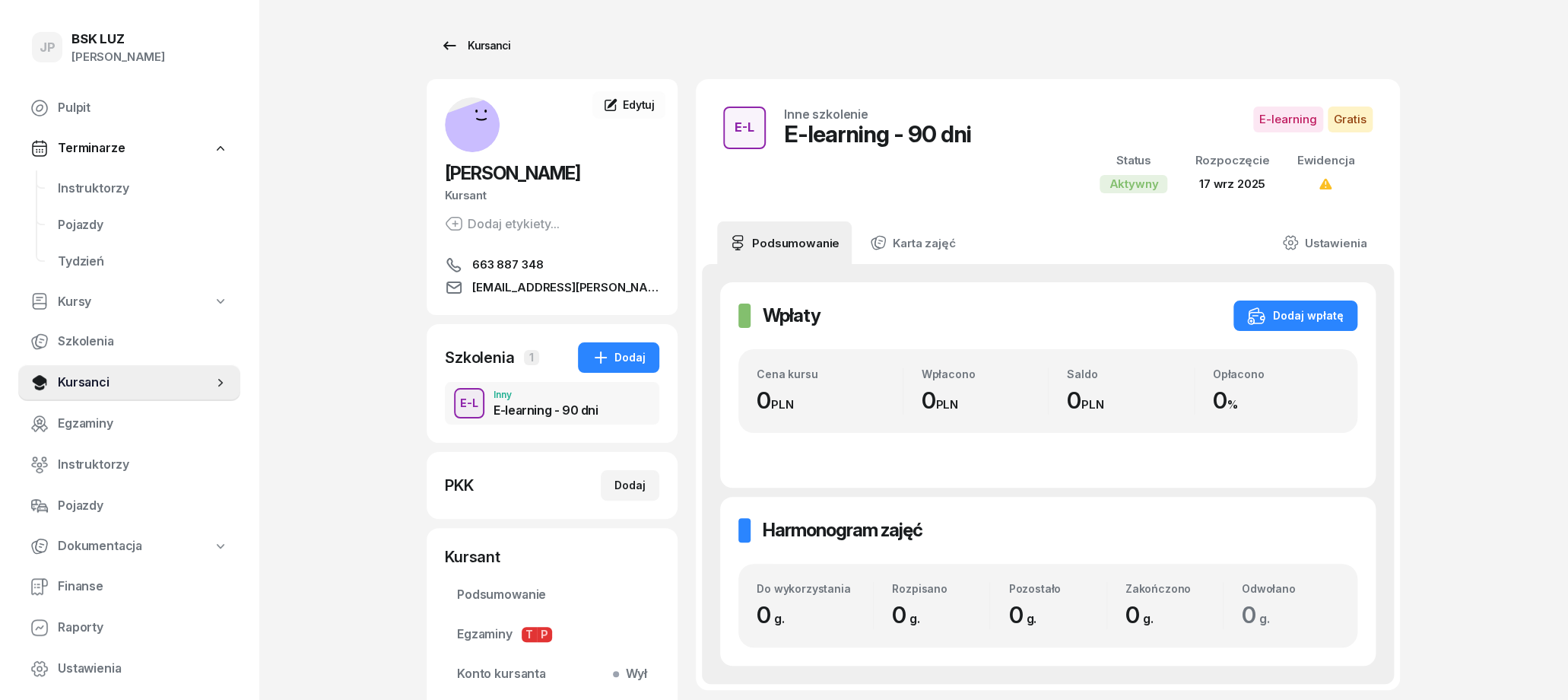
click at [485, 47] on div "Kursanci" at bounding box center [475, 45] width 70 height 18
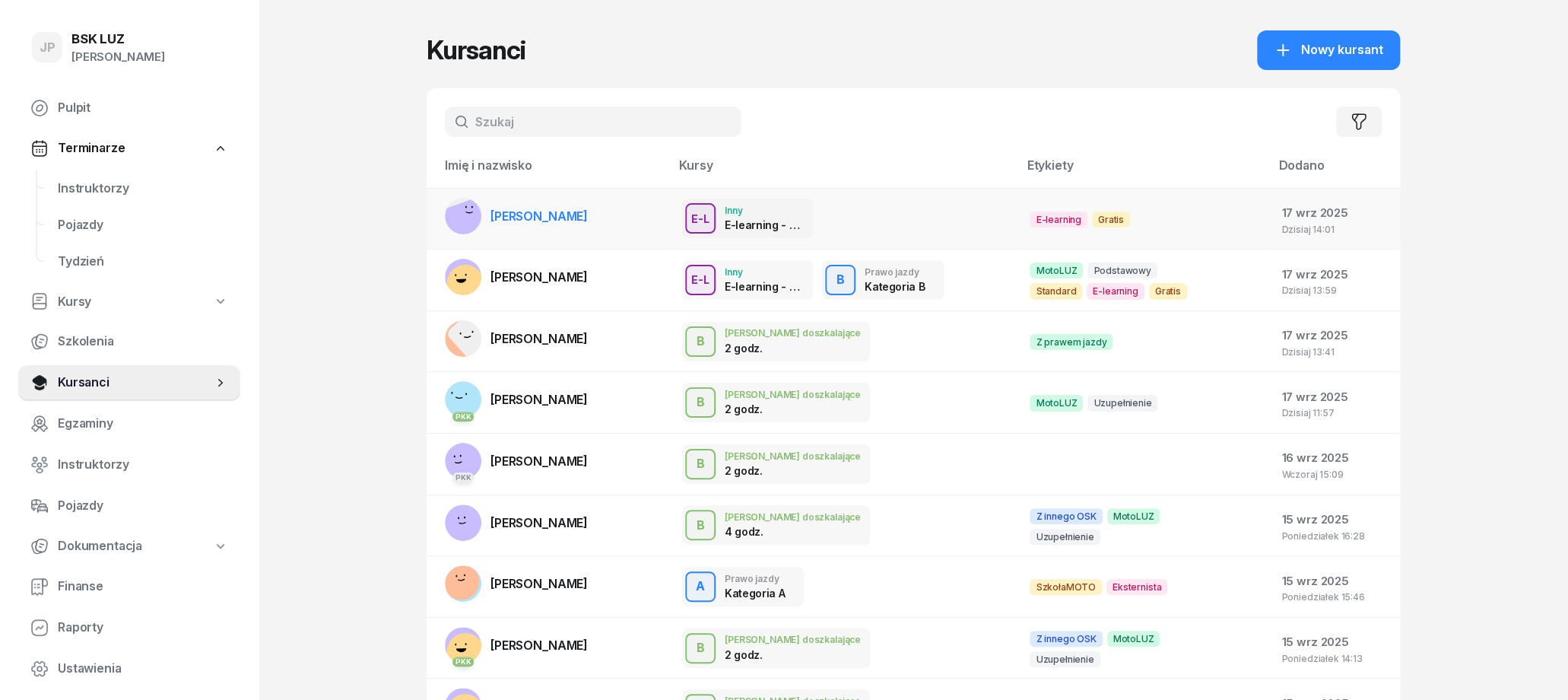
click at [588, 217] on span "[PERSON_NAME]" at bounding box center [539, 215] width 97 height 15
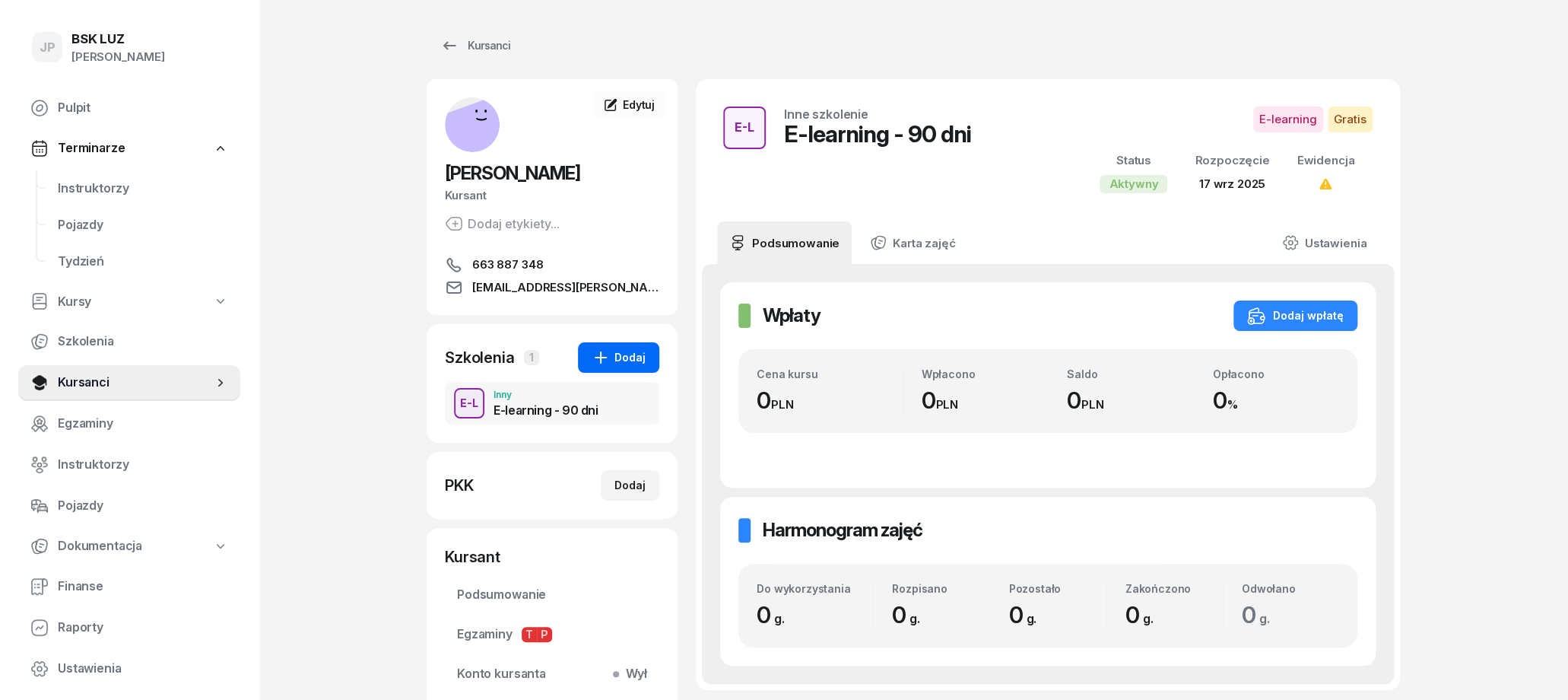
click at [648, 357] on button "Dodaj" at bounding box center [619, 357] width 81 height 31
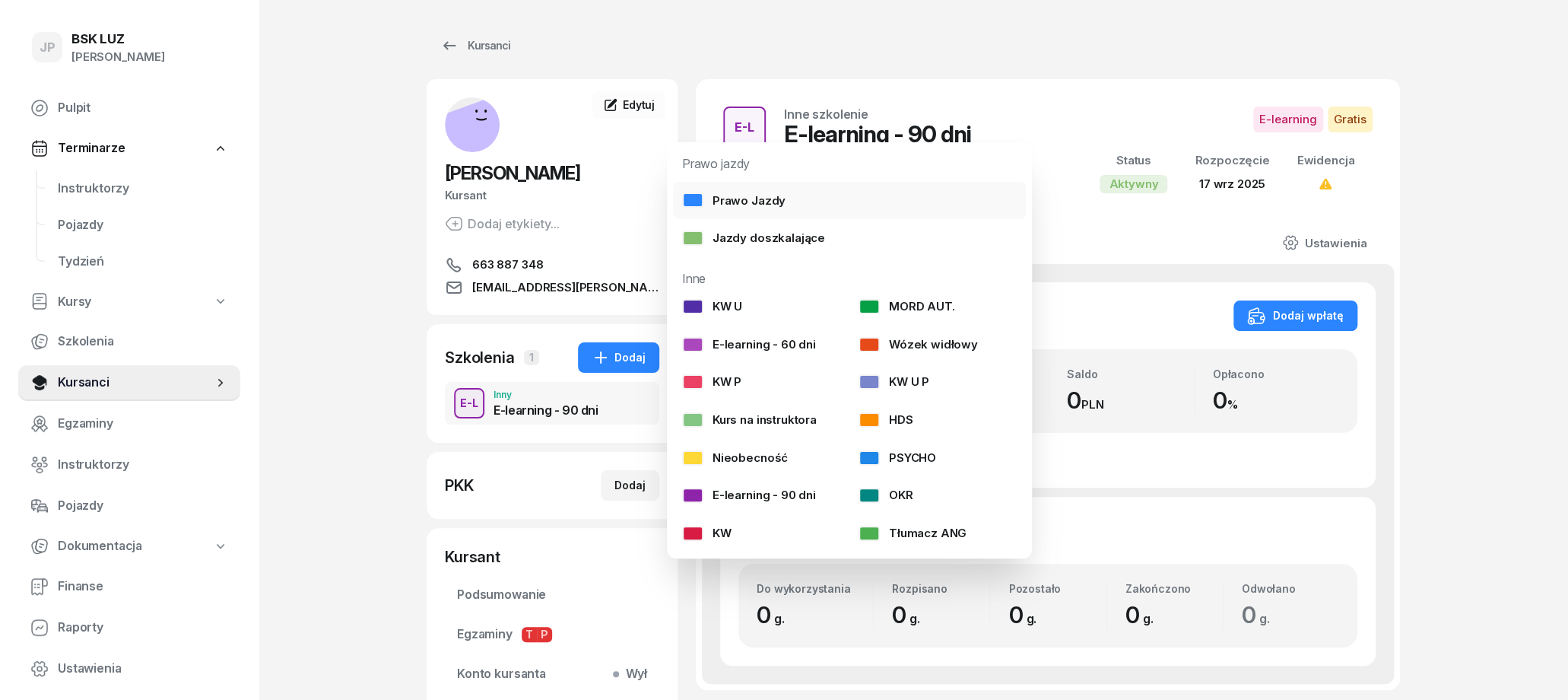
click at [785, 199] on link "Prawo Jazdy" at bounding box center [849, 200] width 353 height 38
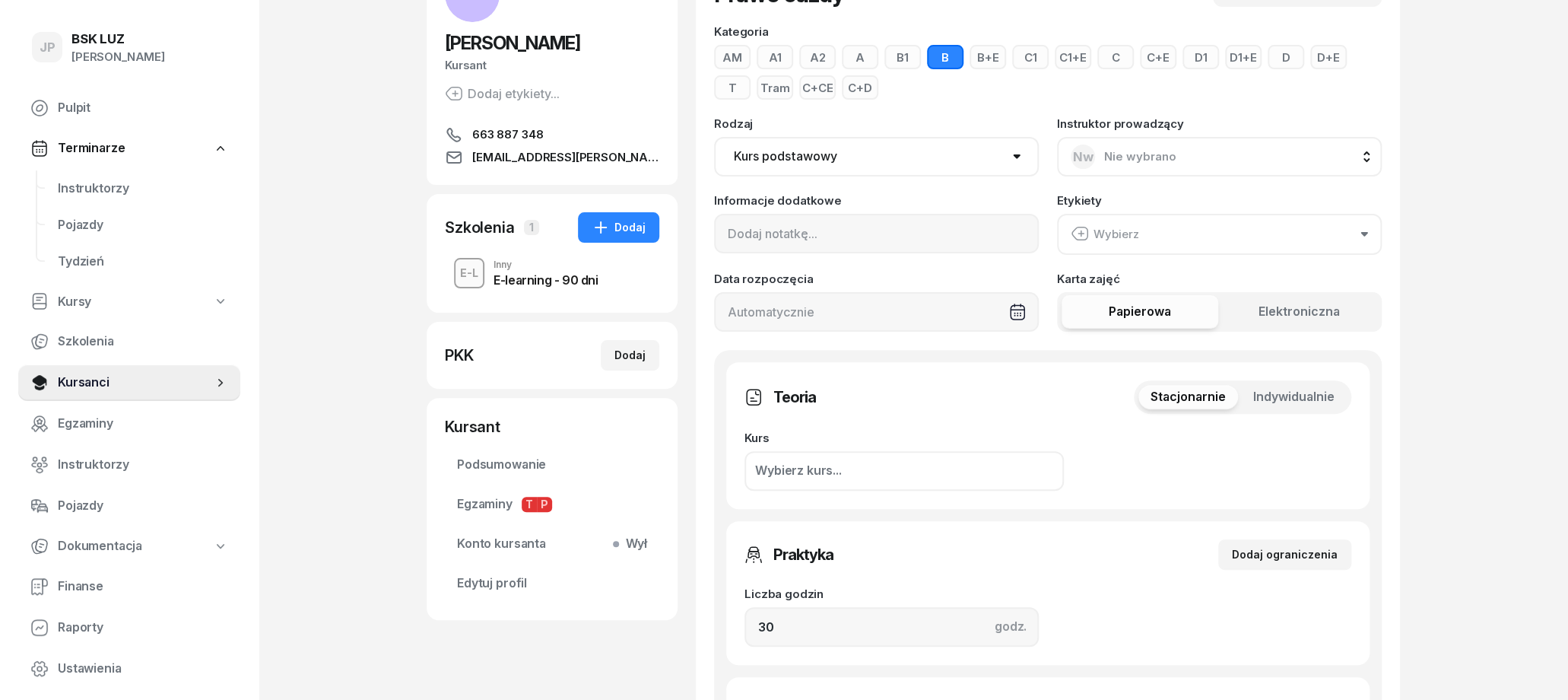
scroll to position [158, 0]
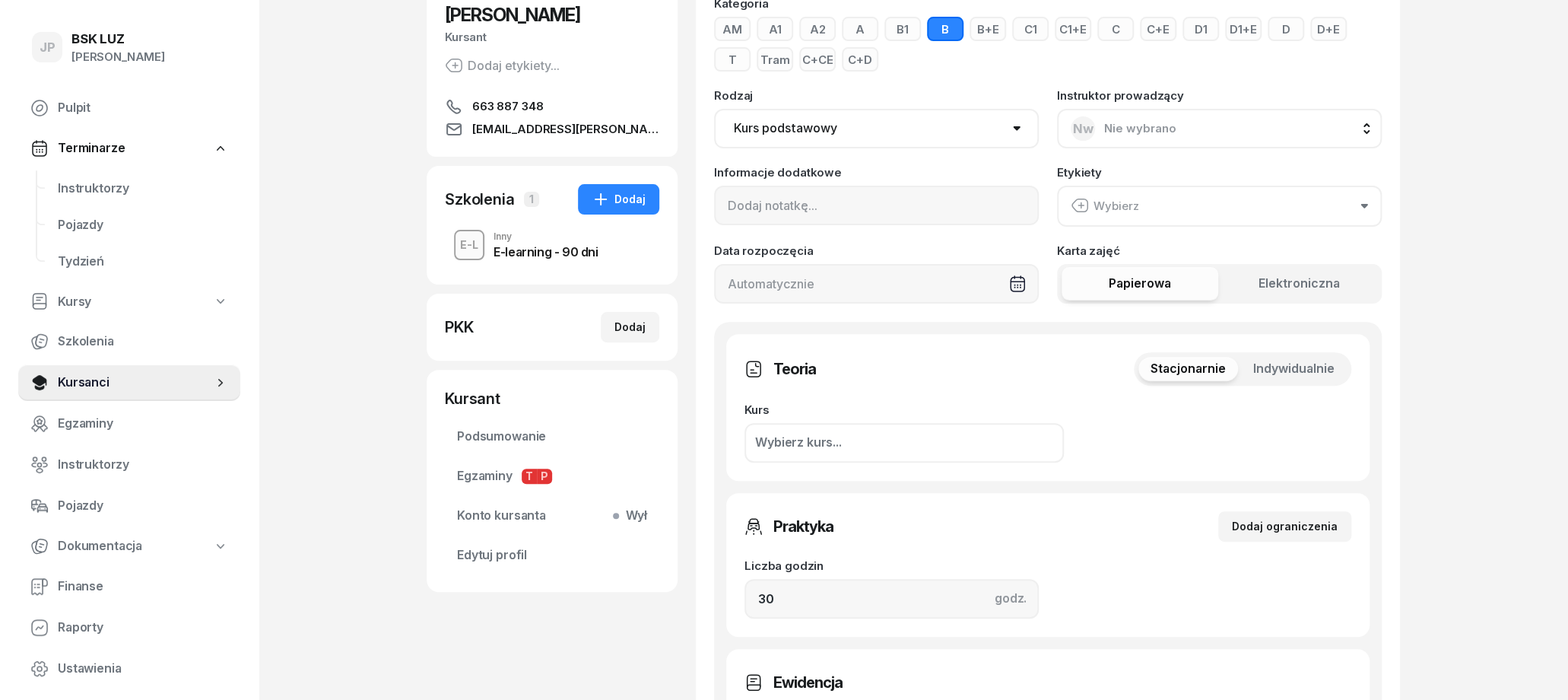
click at [1141, 203] on button "Wybierz" at bounding box center [1219, 206] width 325 height 41
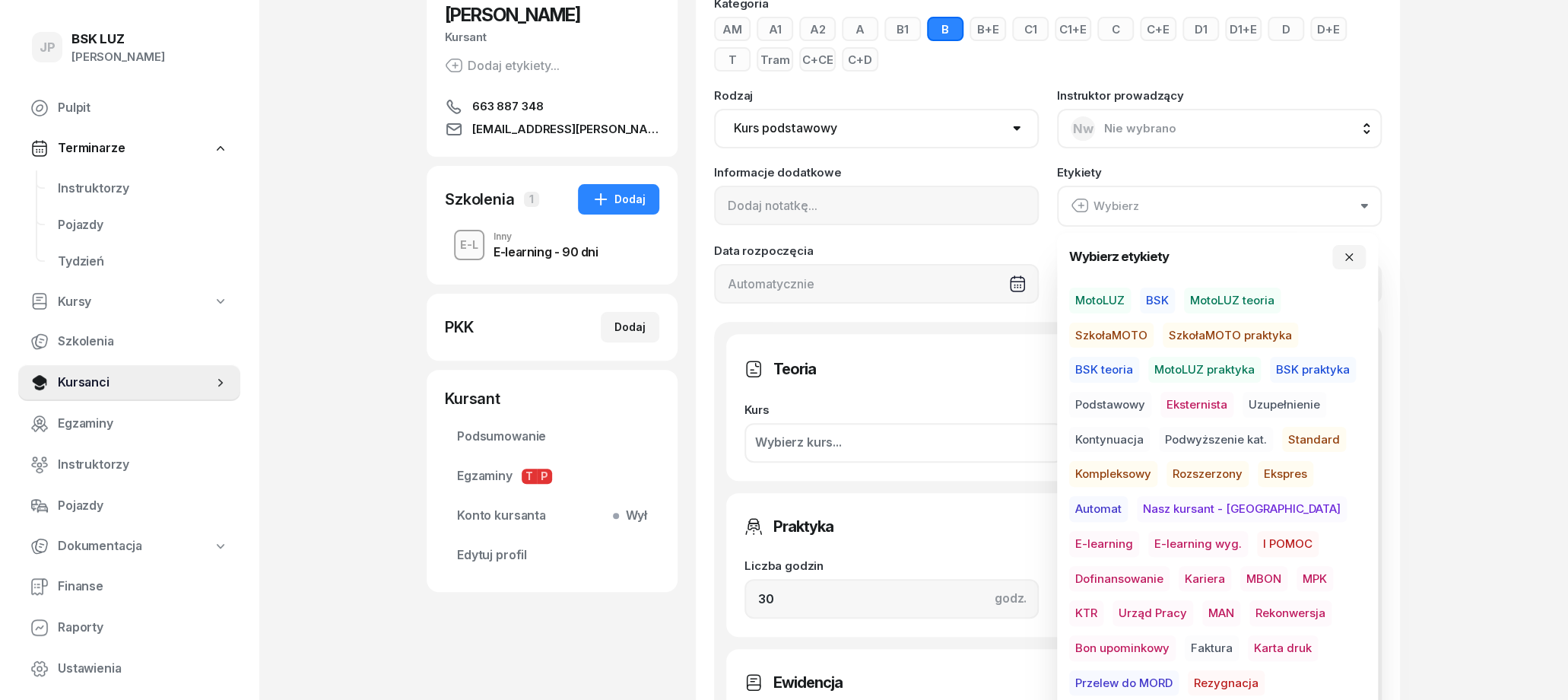
click at [1075, 299] on span "MotoLUZ" at bounding box center [1100, 300] width 62 height 26
click at [1120, 402] on span "Podstawowy" at bounding box center [1110, 404] width 82 height 26
click at [1305, 437] on span "Standard" at bounding box center [1315, 439] width 64 height 26
click at [1464, 389] on div "JP BSK LUZ Joanna Piątkiewicz Pulpit Terminarze Instruktorzy Pojazdy Tydzień Ku…" at bounding box center [784, 598] width 1568 height 1511
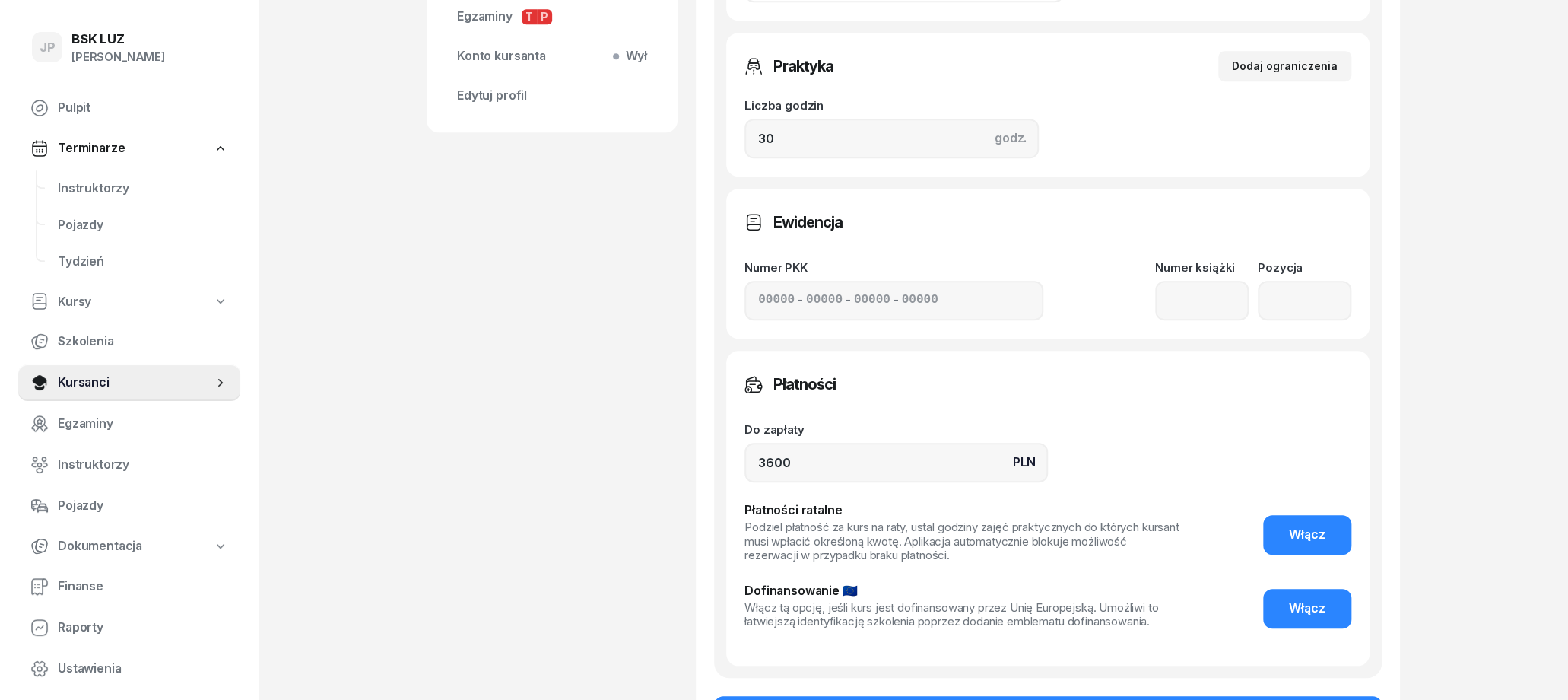
scroll to position [712, 0]
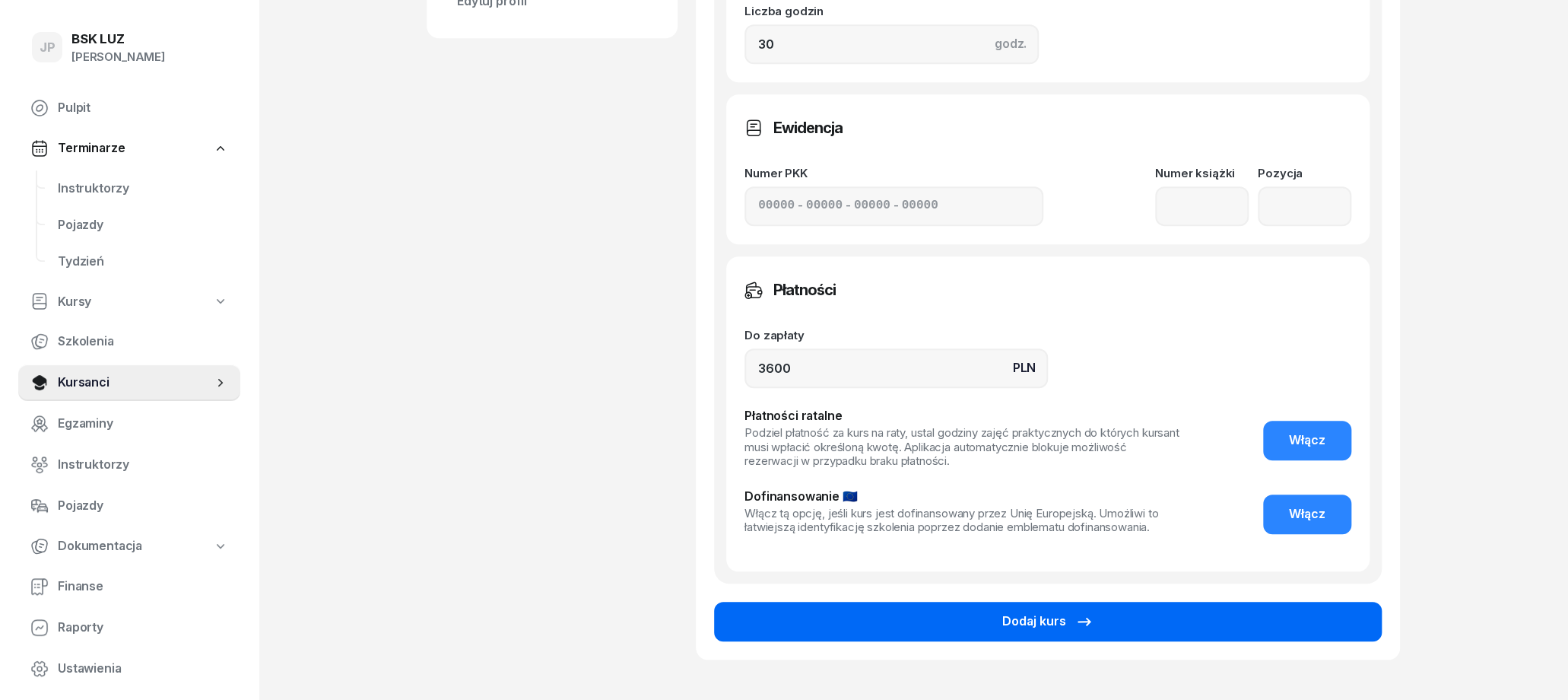
click at [918, 631] on button "Dodaj kurs" at bounding box center [1048, 621] width 668 height 40
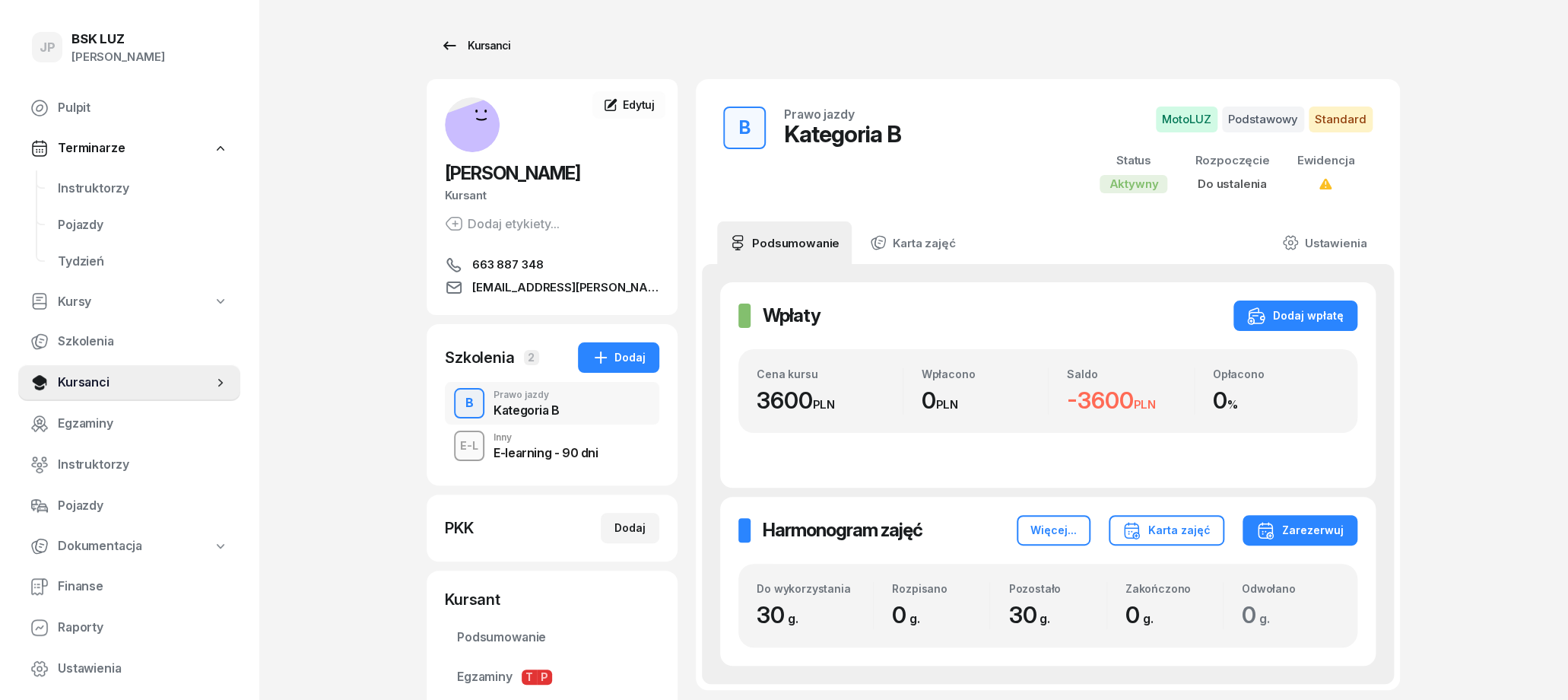
click at [474, 38] on div "Kursanci" at bounding box center [475, 45] width 70 height 18
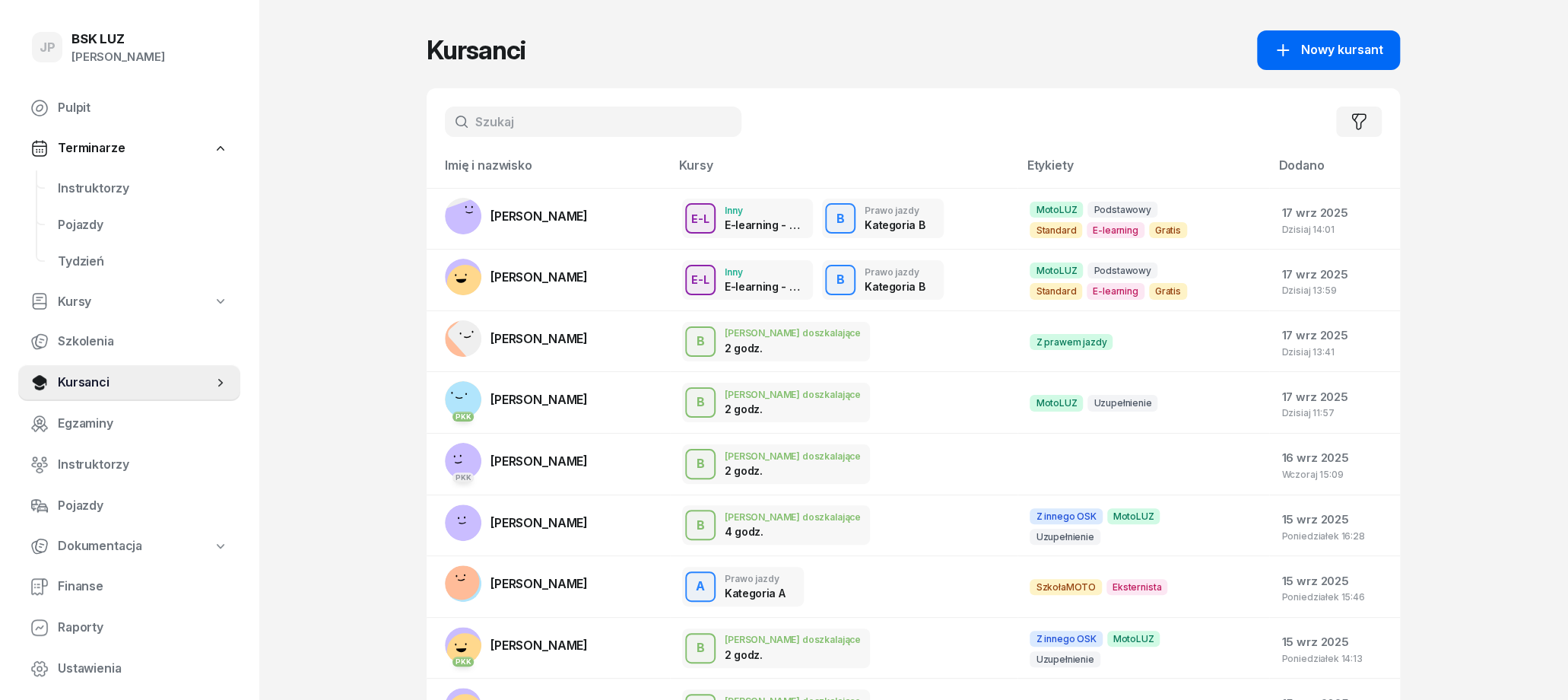
click at [1285, 47] on icon "button" at bounding box center [1283, 50] width 18 height 18
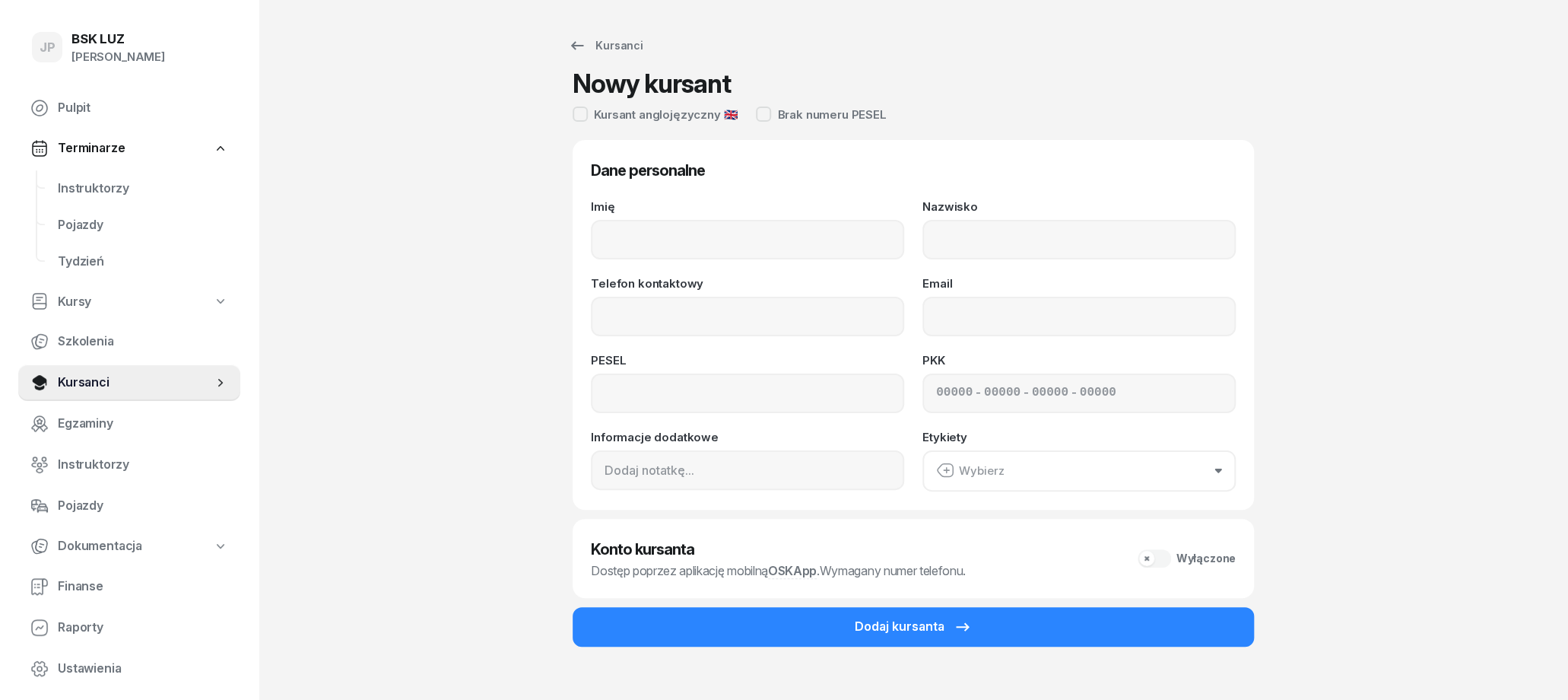
click at [770, 214] on div "Imię" at bounding box center [748, 230] width 314 height 59
click at [772, 234] on input "Imię" at bounding box center [748, 239] width 314 height 40
type input "ROMAN"
click at [996, 233] on input "Nazwisko" at bounding box center [1079, 239] width 314 height 40
type input "KLIETSUK"
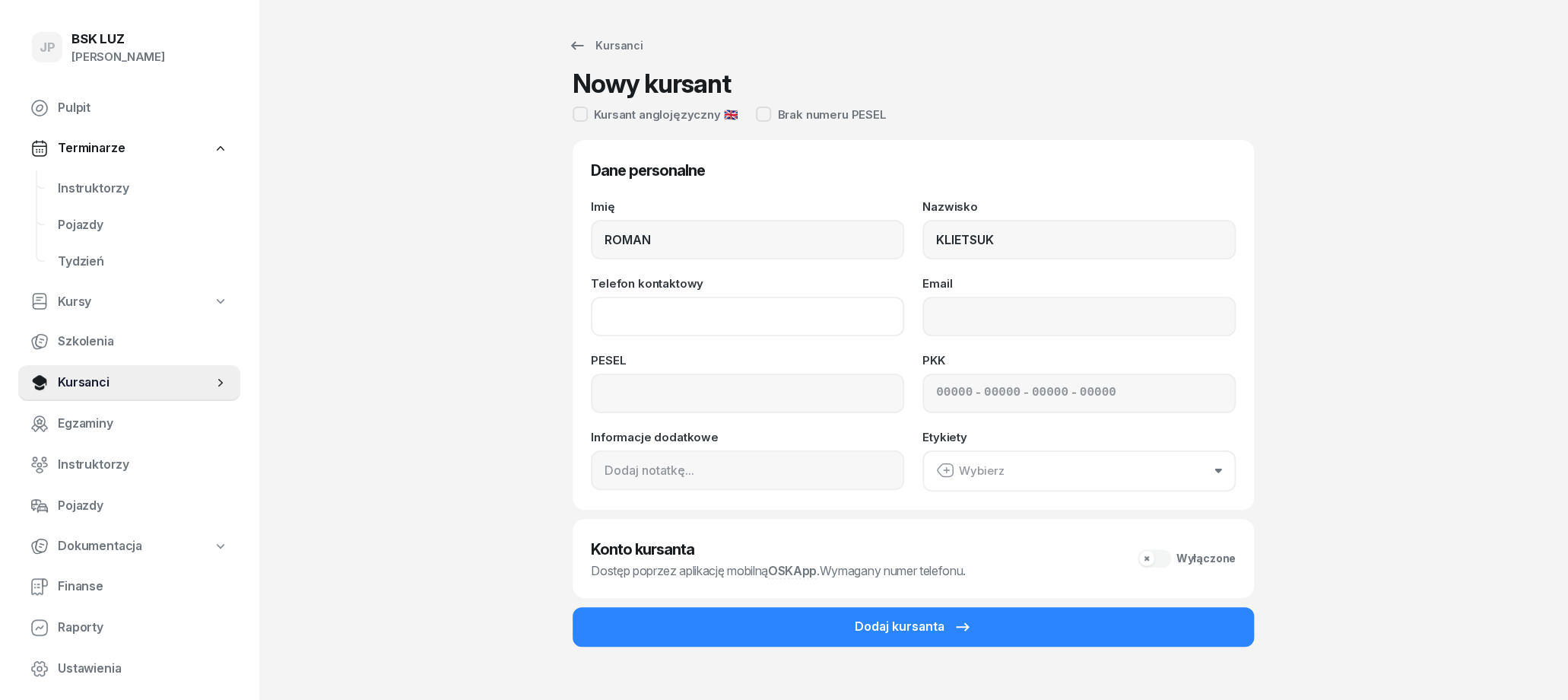
click at [766, 318] on input "Telefon kontaktowy" at bounding box center [748, 316] width 314 height 40
type input "507 820 675"
click at [730, 395] on input at bounding box center [748, 393] width 314 height 40
type input "05300809078"
click at [1005, 312] on input "Email" at bounding box center [1079, 316] width 314 height 40
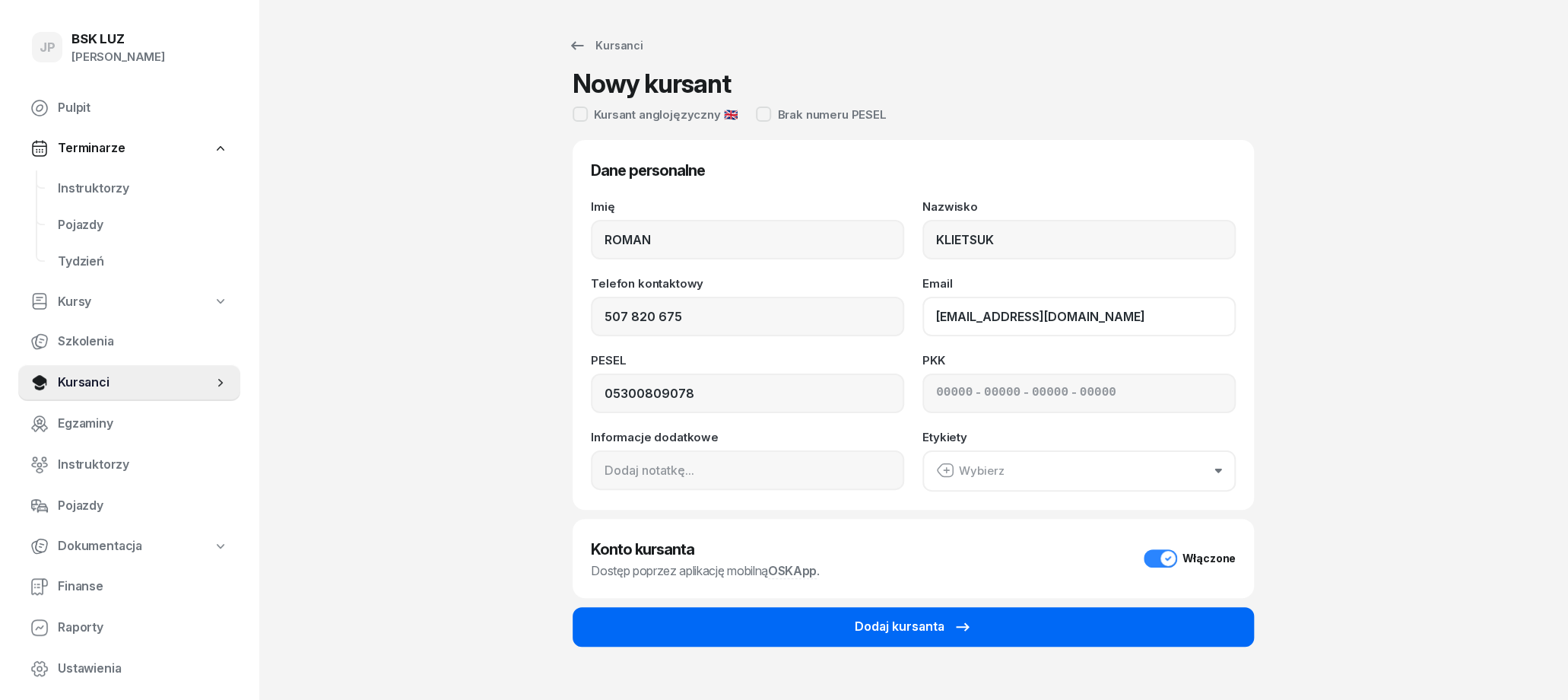
type input "klietsukroman@gmail.com"
click at [929, 628] on div "Dodaj kursanta" at bounding box center [913, 626] width 117 height 20
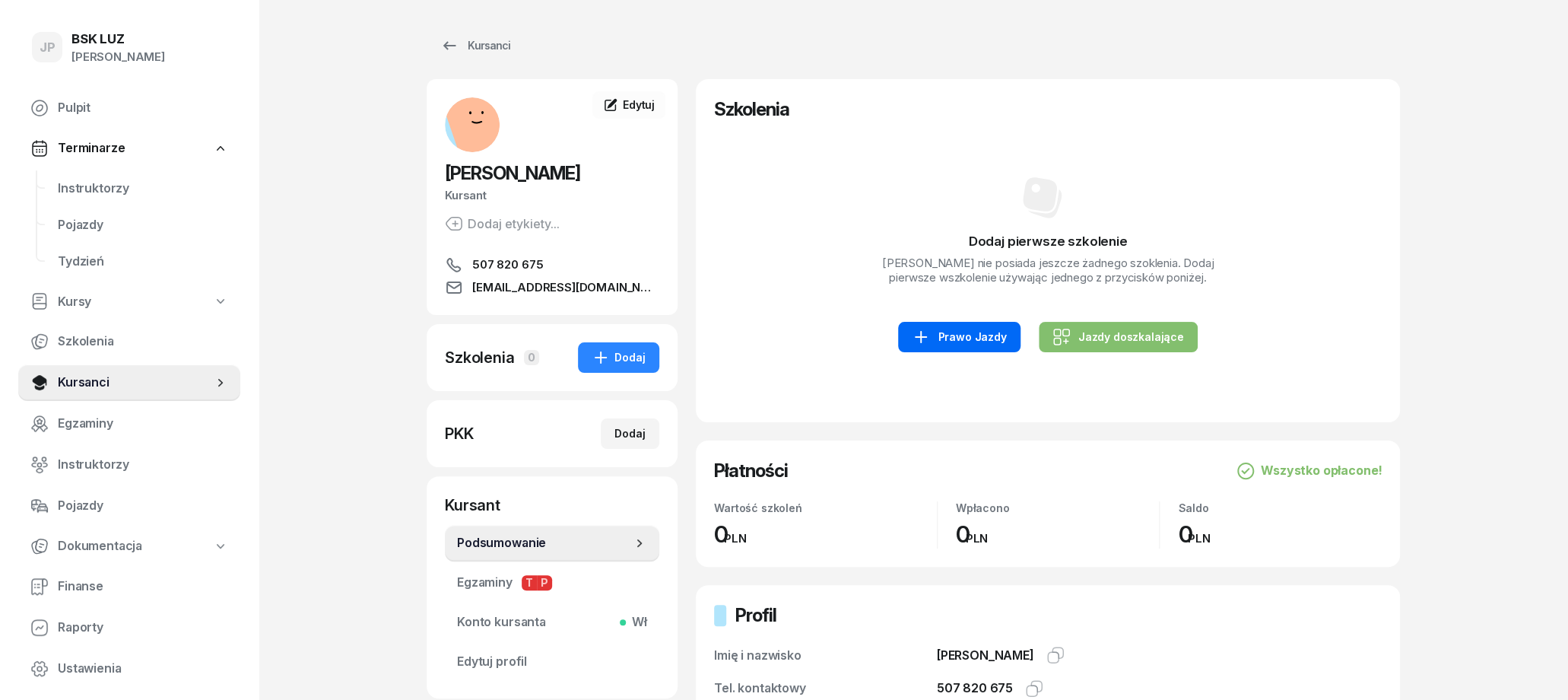
click at [967, 346] on div "Prawo Jazdy" at bounding box center [959, 336] width 95 height 18
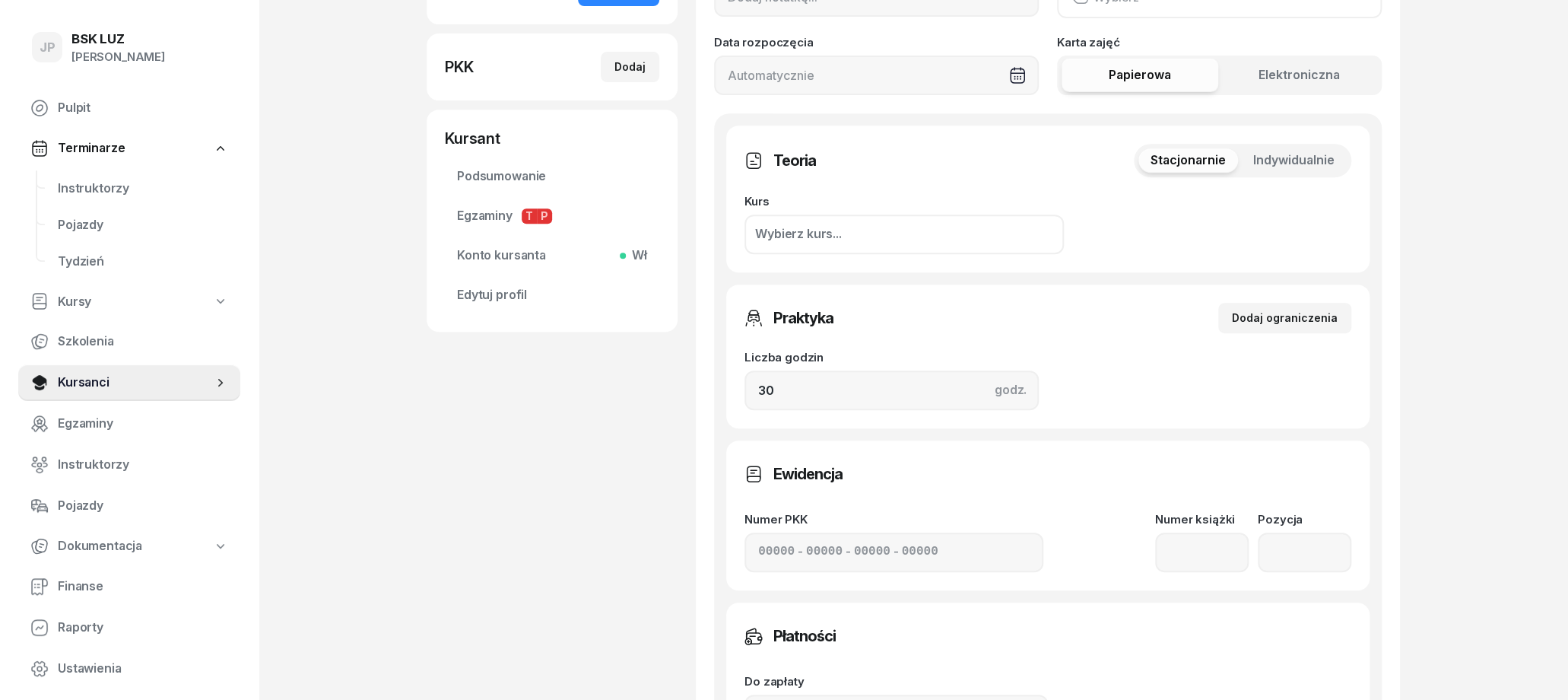
scroll to position [237, 0]
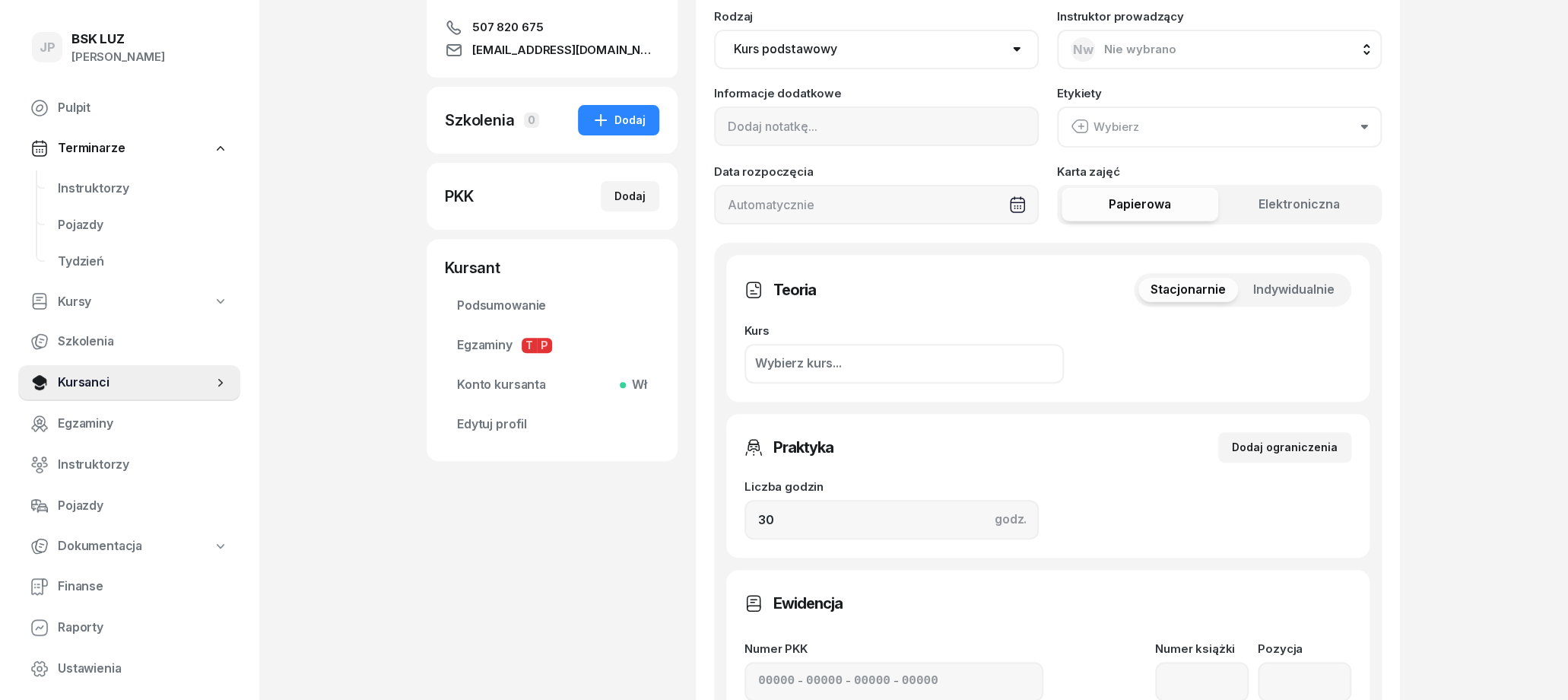
click at [1169, 124] on button "Wybierz" at bounding box center [1219, 127] width 325 height 41
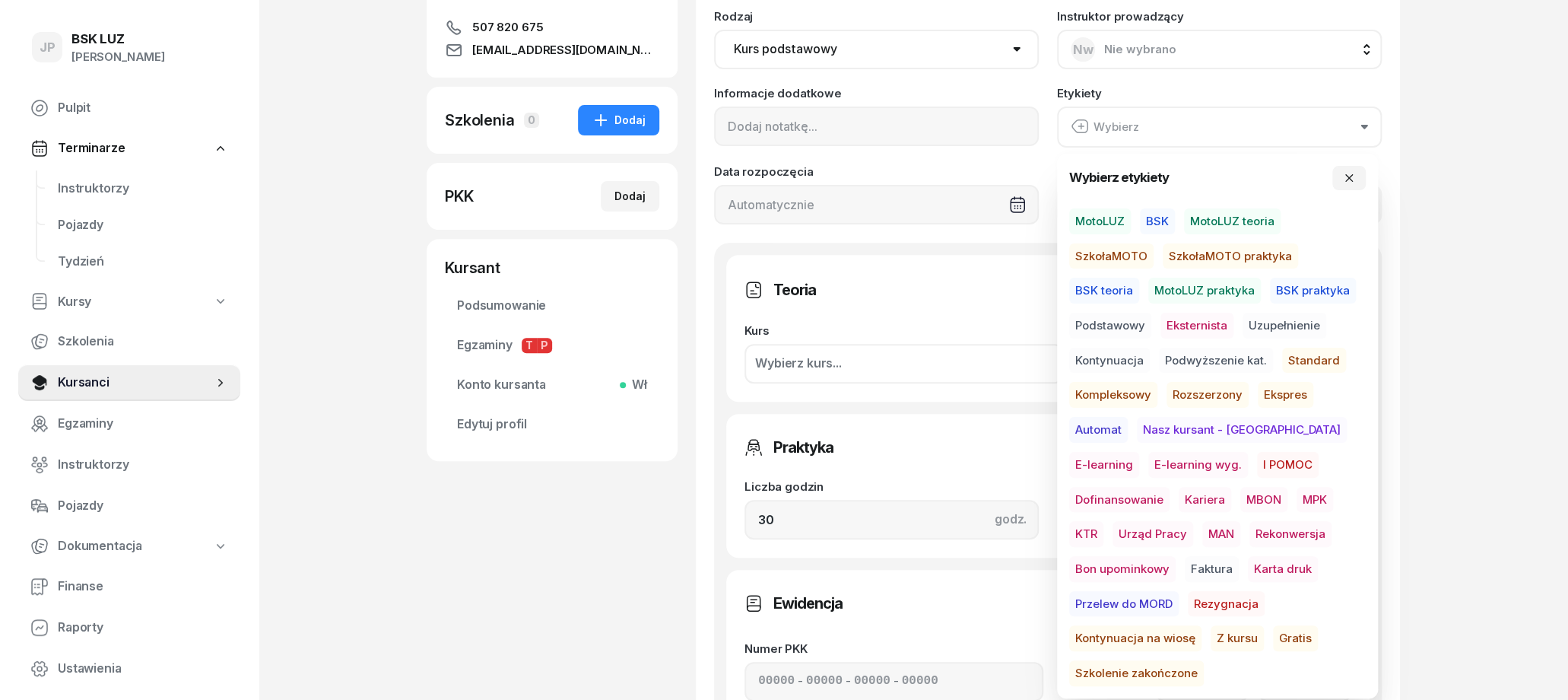
click at [1118, 224] on span "MotoLUZ" at bounding box center [1100, 221] width 62 height 26
click at [1117, 322] on span "Podstawowy" at bounding box center [1110, 325] width 82 height 26
click at [1318, 354] on span "Standard" at bounding box center [1315, 359] width 64 height 26
click at [1426, 364] on div "JP BSK LUZ Joanna Piątkiewicz Pulpit Terminarze Instruktorzy Pojazdy Tydzień Ku…" at bounding box center [784, 519] width 1568 height 1511
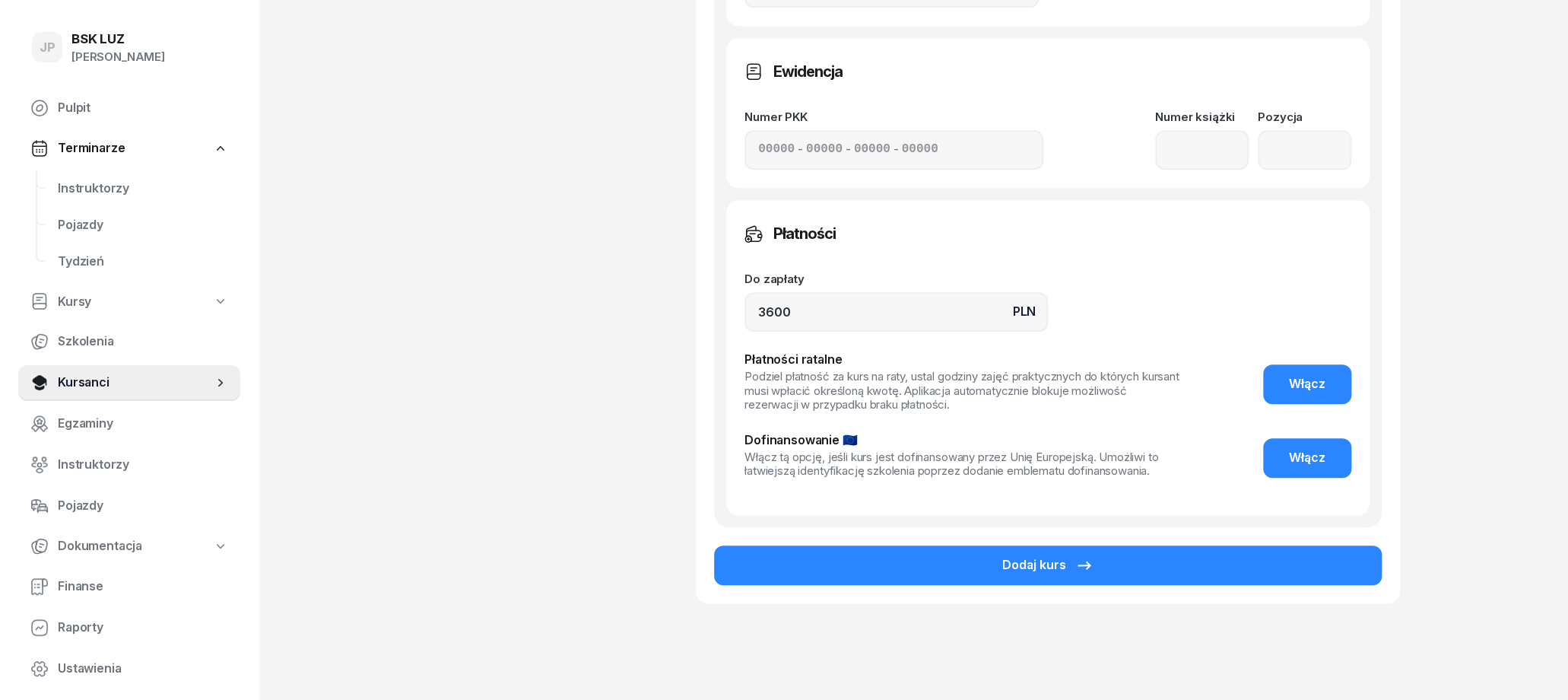
scroll to position [791, 0]
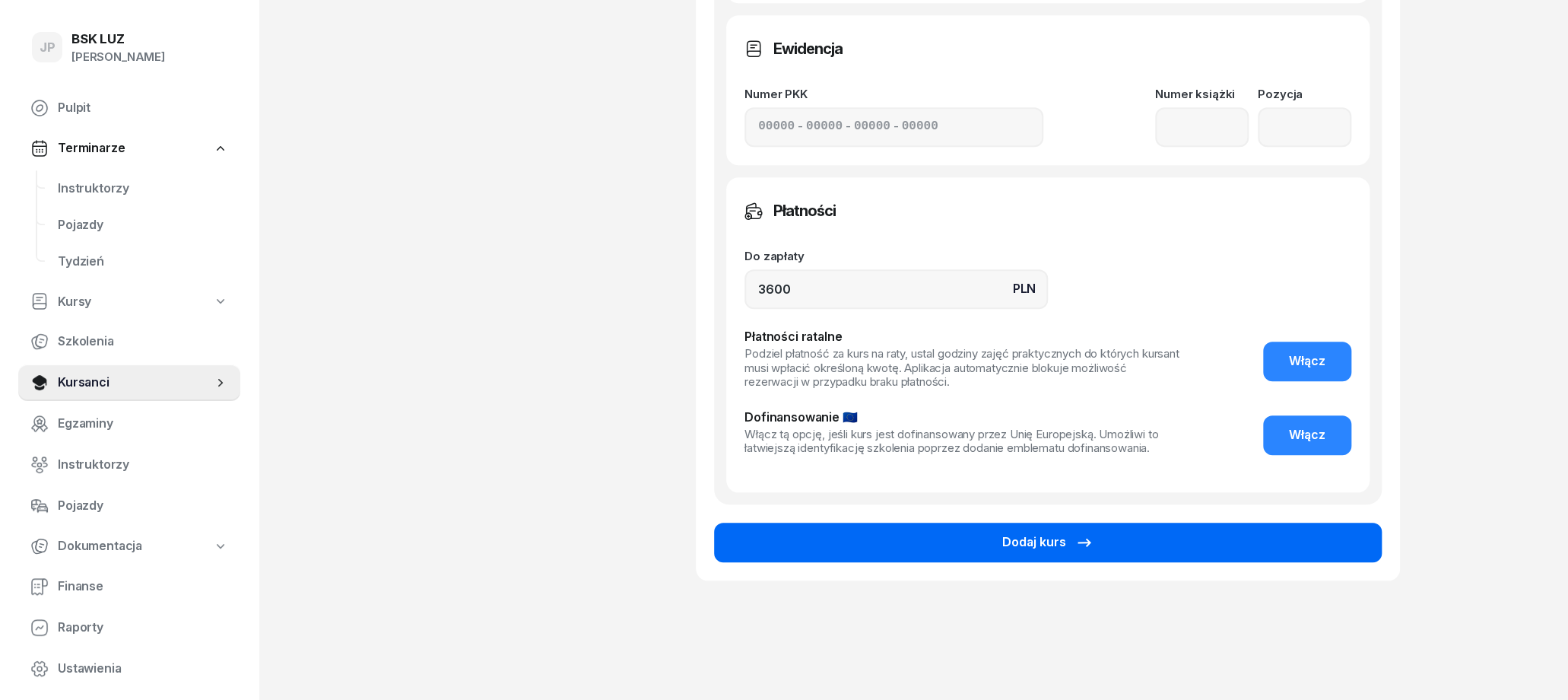
click at [1075, 549] on icon "button" at bounding box center [1084, 542] width 18 height 18
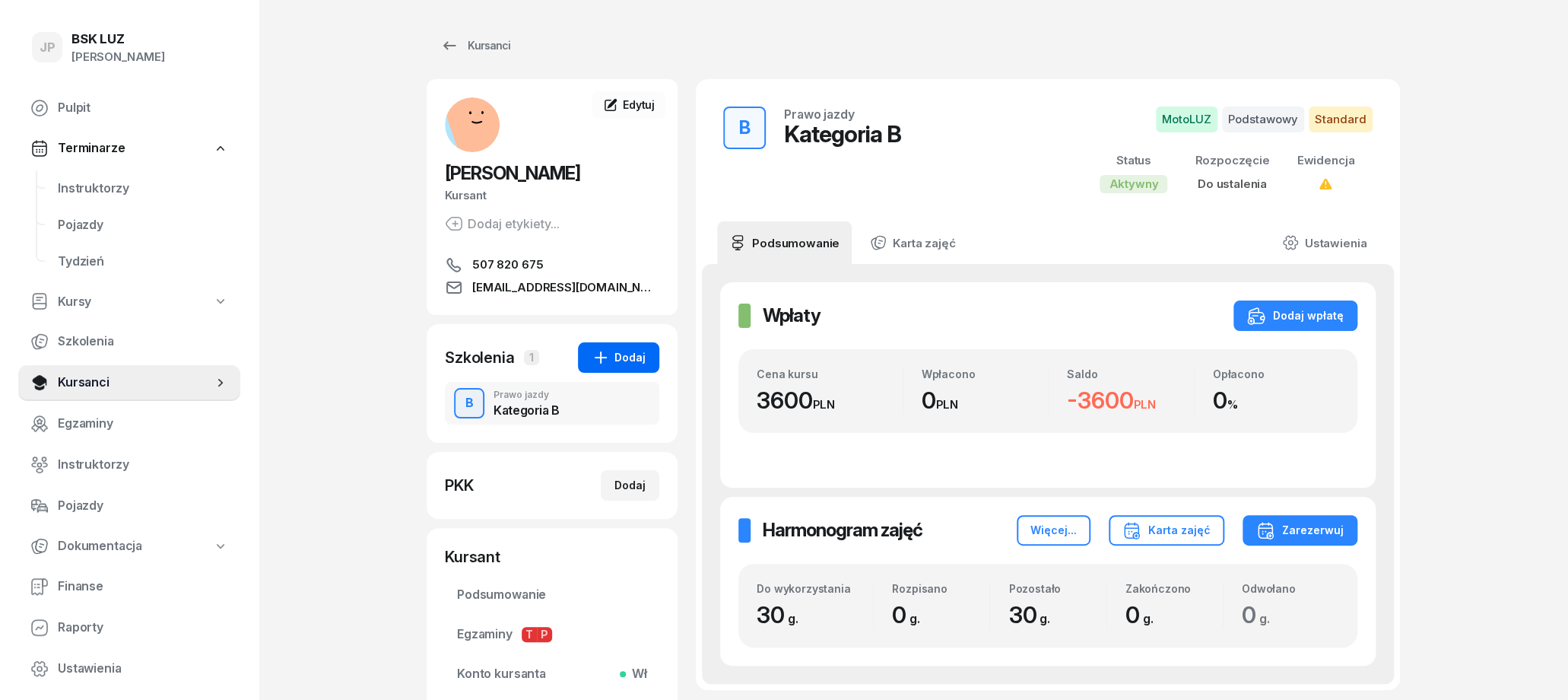
click at [622, 357] on div "Dodaj" at bounding box center [619, 357] width 54 height 18
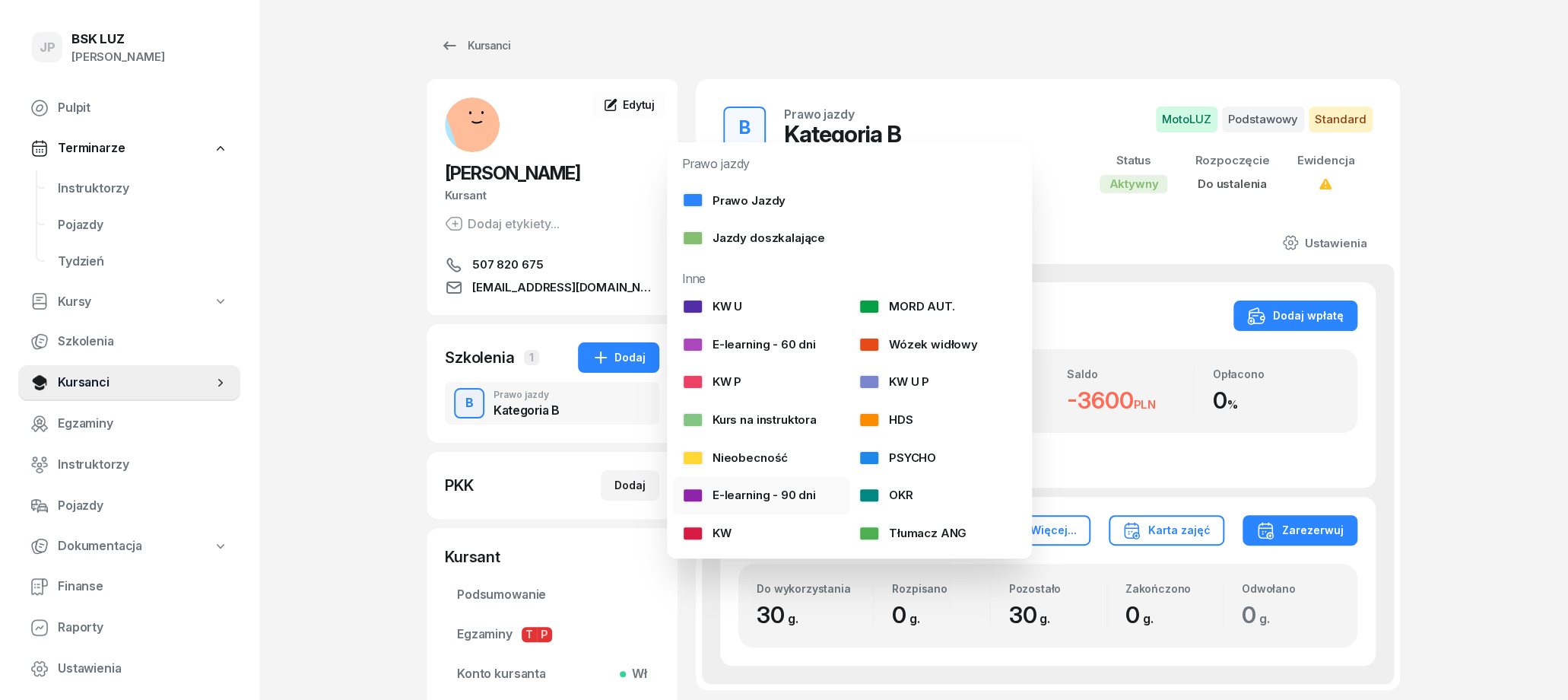
click at [772, 485] on link "E-learning - 90 dni" at bounding box center [762, 495] width 177 height 38
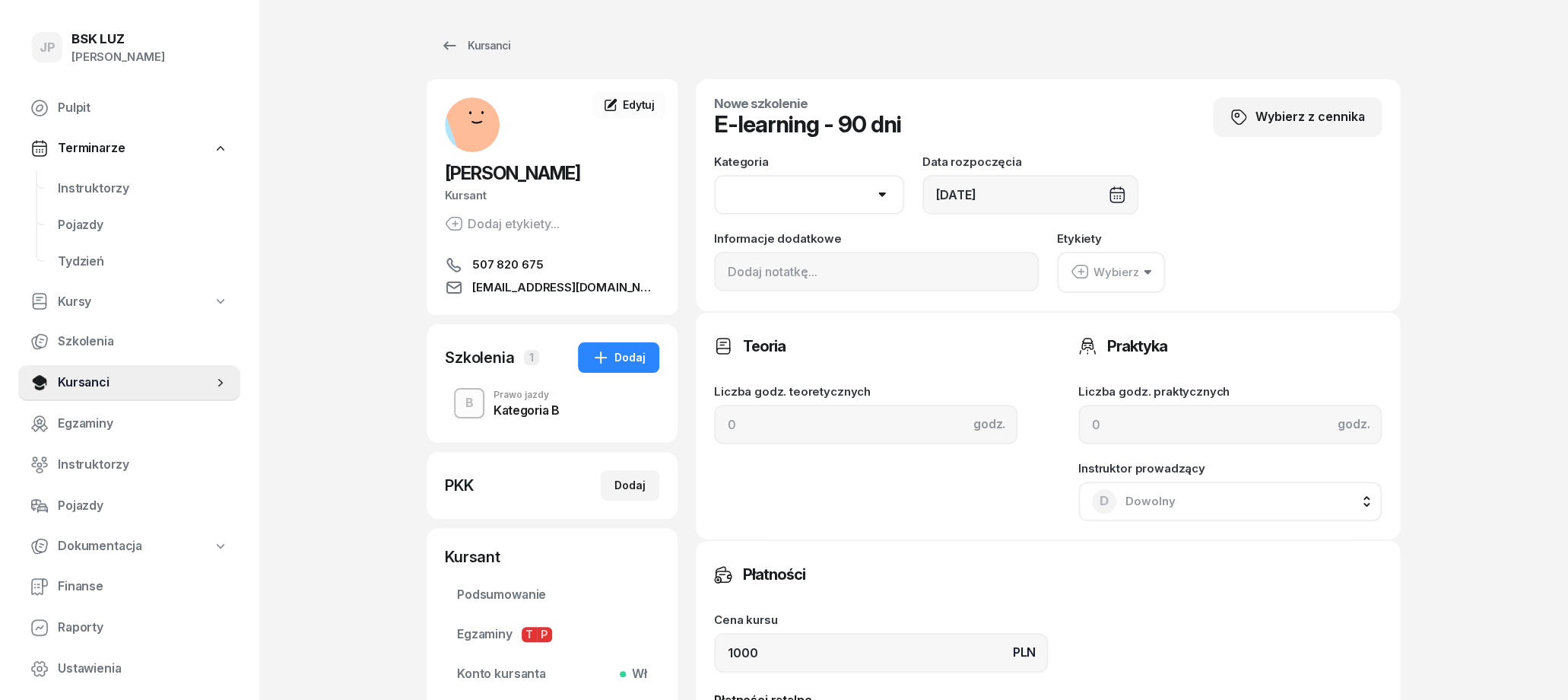
select select "B"
click option "B" at bounding box center [0, 0] width 0 height 0
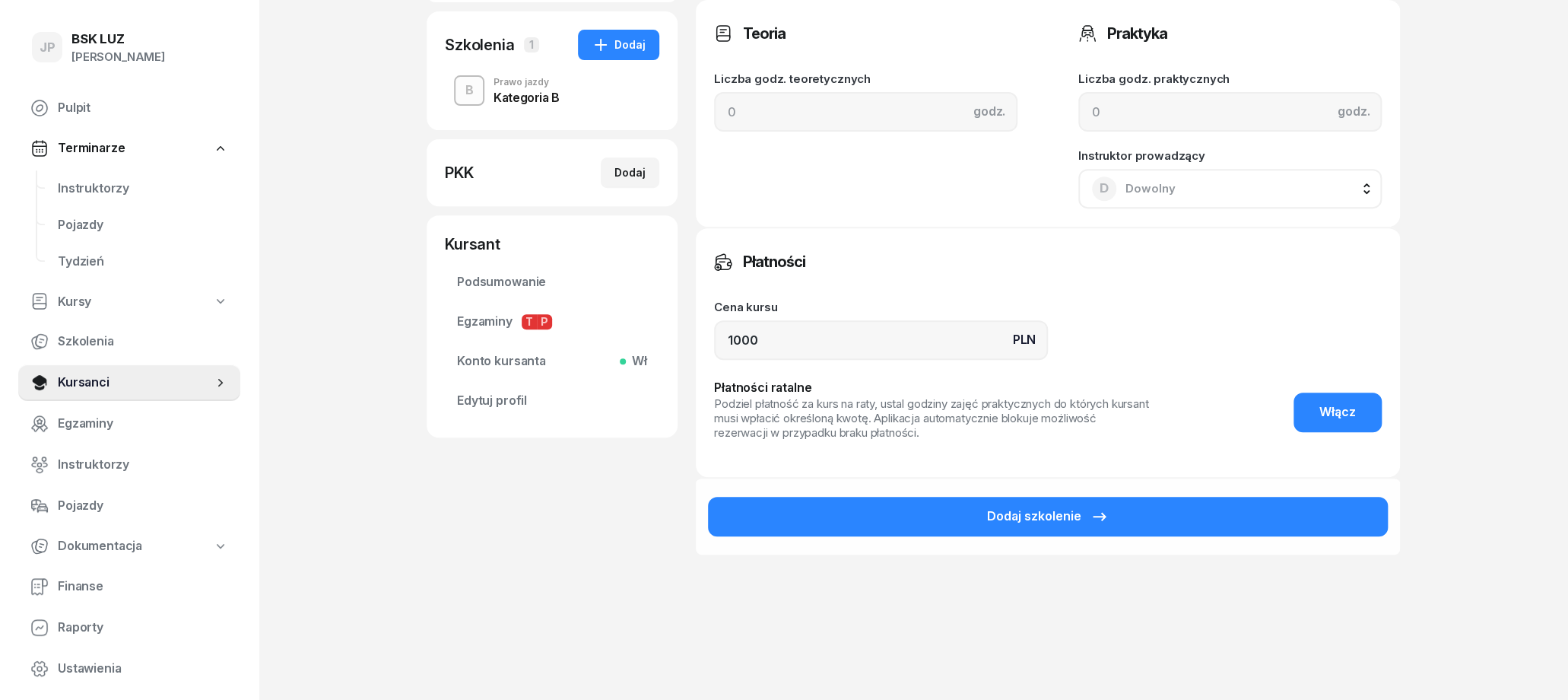
scroll to position [317, 0]
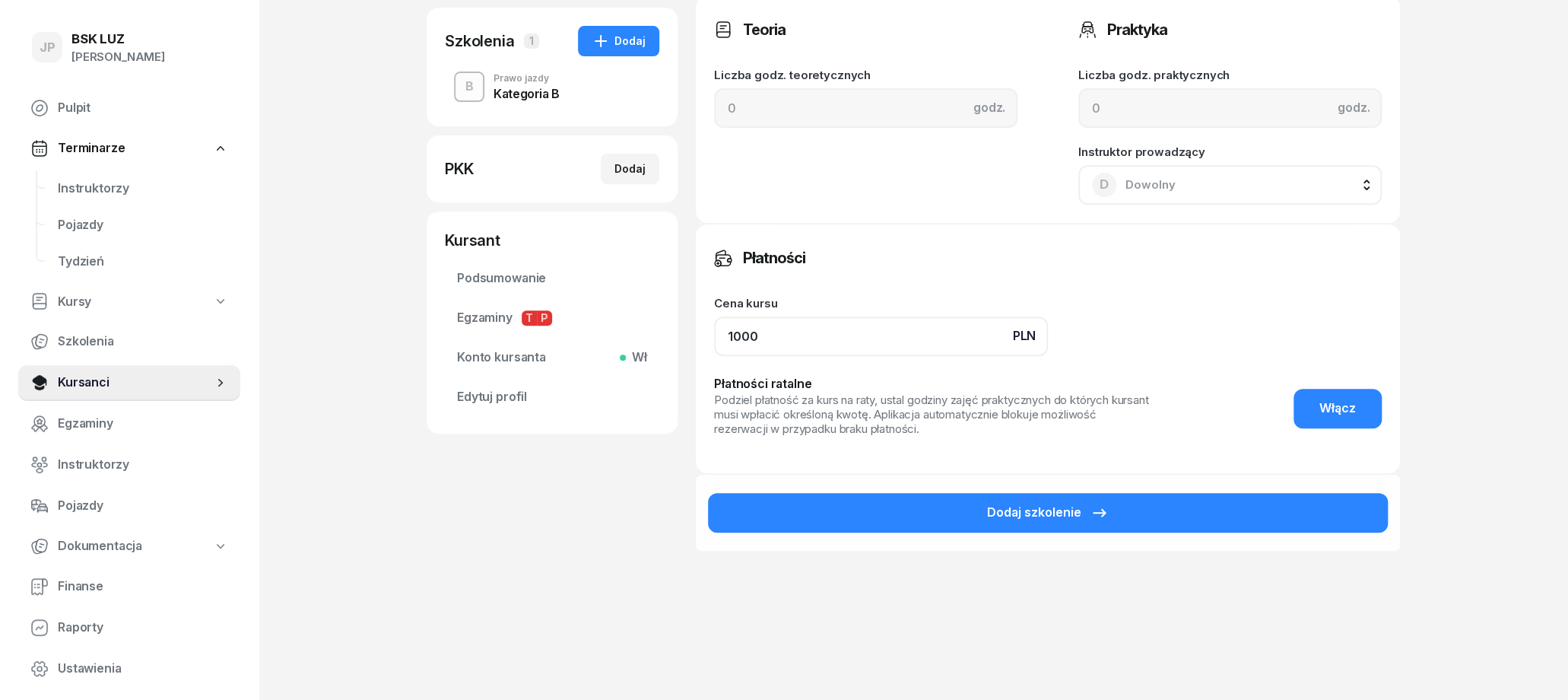
drag, startPoint x: 794, startPoint y: 334, endPoint x: 621, endPoint y: 330, distance: 173.0
click at [714, 330] on input "1000" at bounding box center [881, 336] width 334 height 40
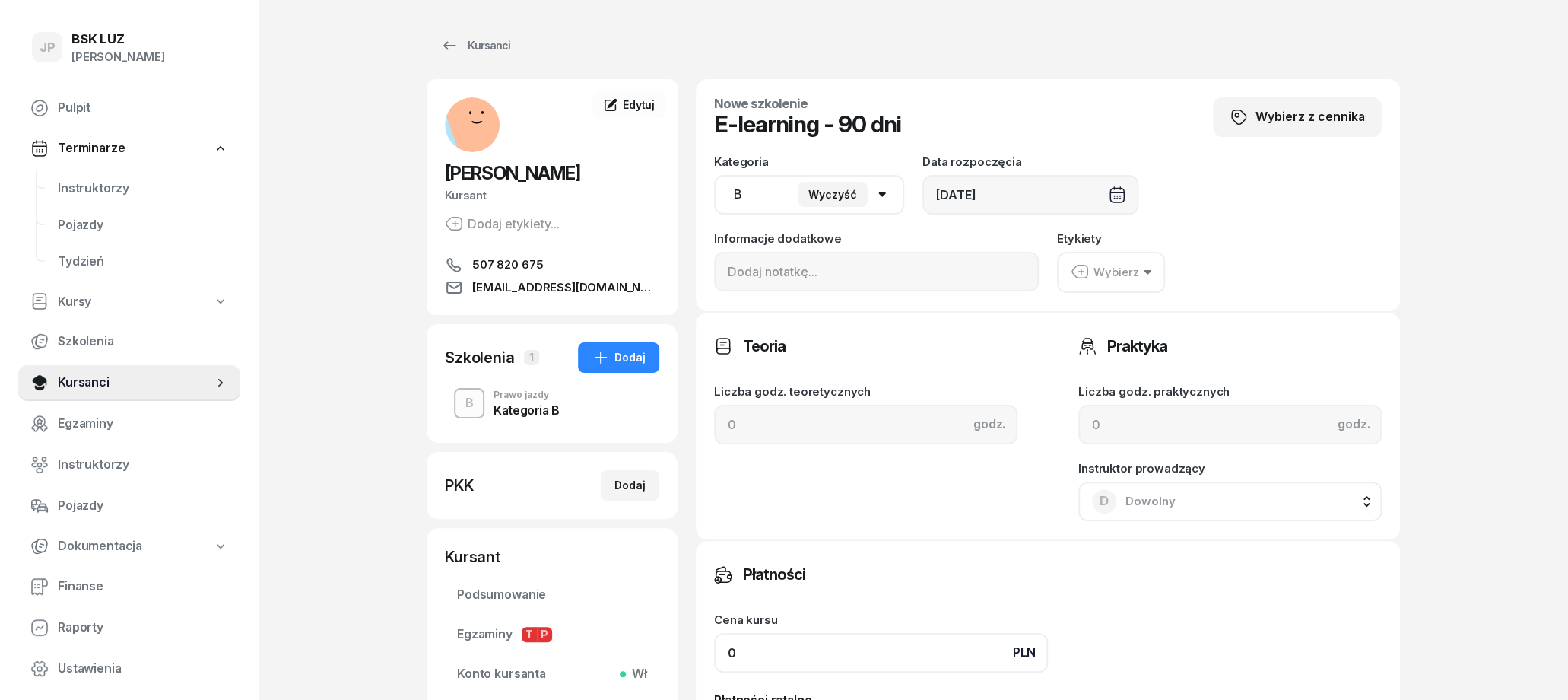
type input "0"
click at [1143, 278] on button "Wybierz" at bounding box center [1111, 272] width 108 height 41
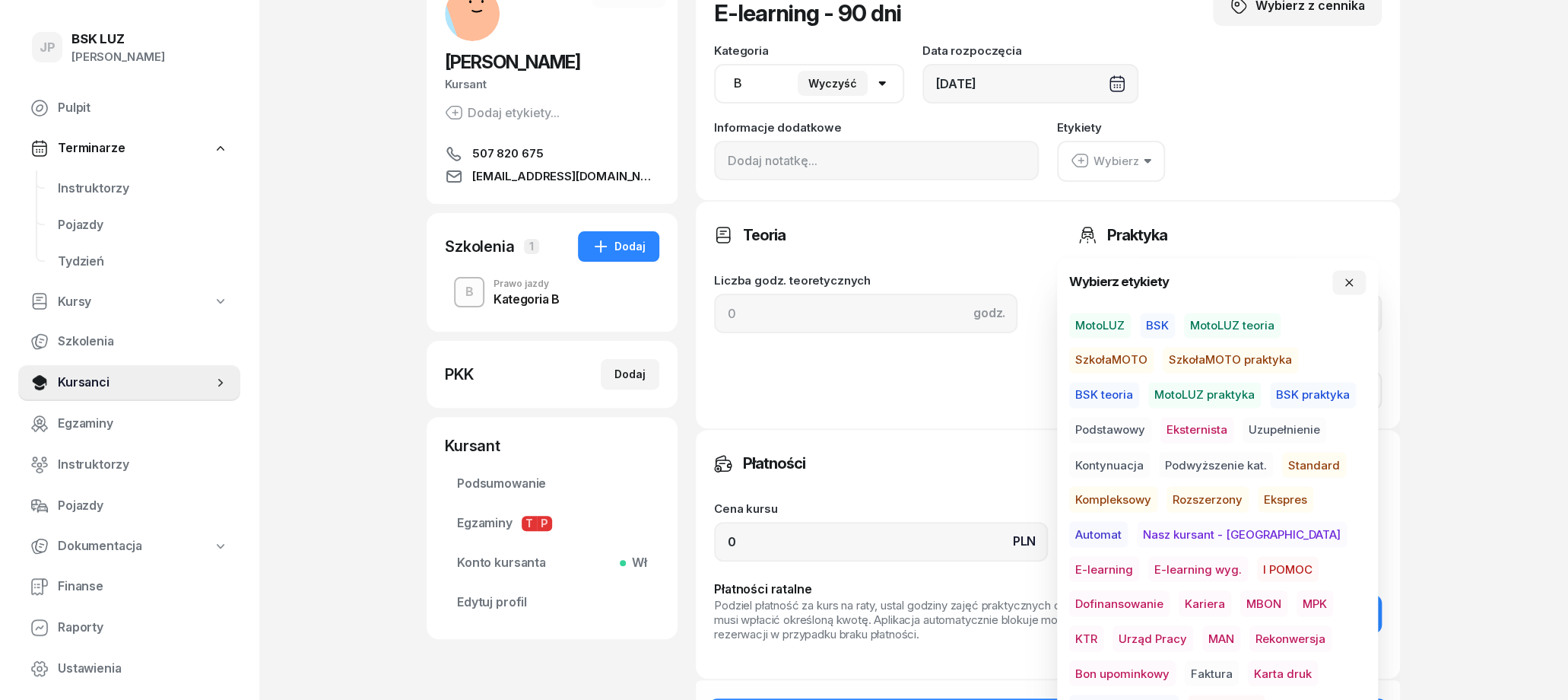
scroll to position [158, 0]
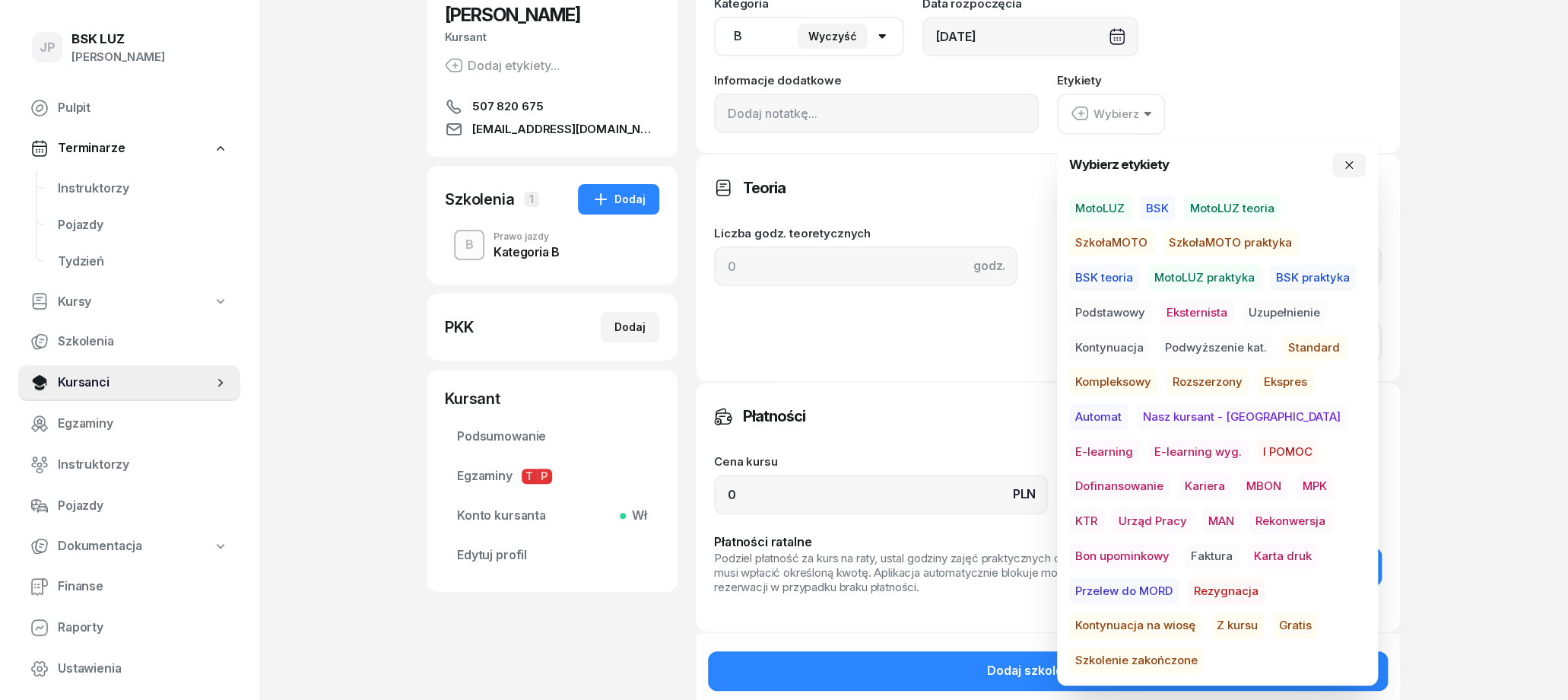
click at [1139, 439] on span "E-learning" at bounding box center [1103, 451] width 70 height 26
click at [1273, 623] on span "Gratis" at bounding box center [1295, 625] width 45 height 26
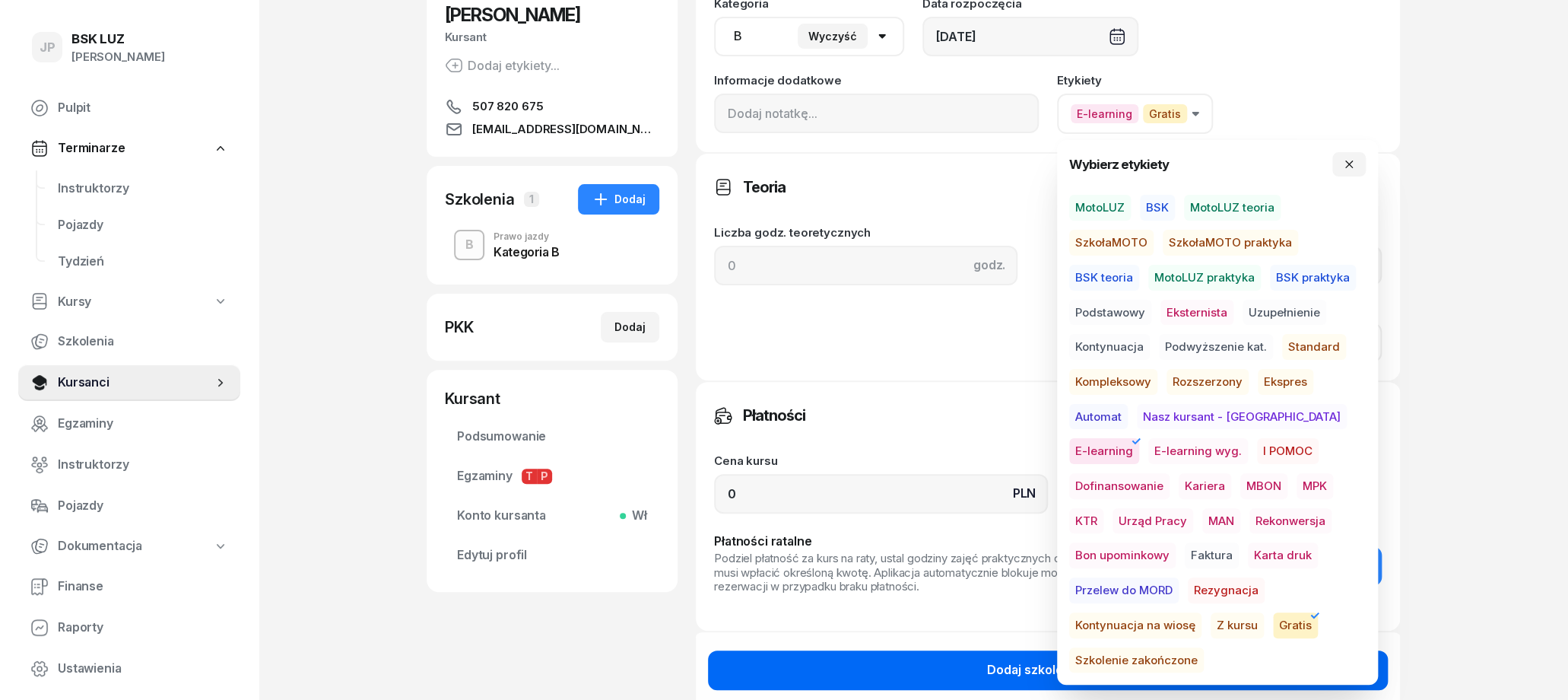
click at [1014, 673] on div "Dodaj szkolenie" at bounding box center [1048, 669] width 122 height 20
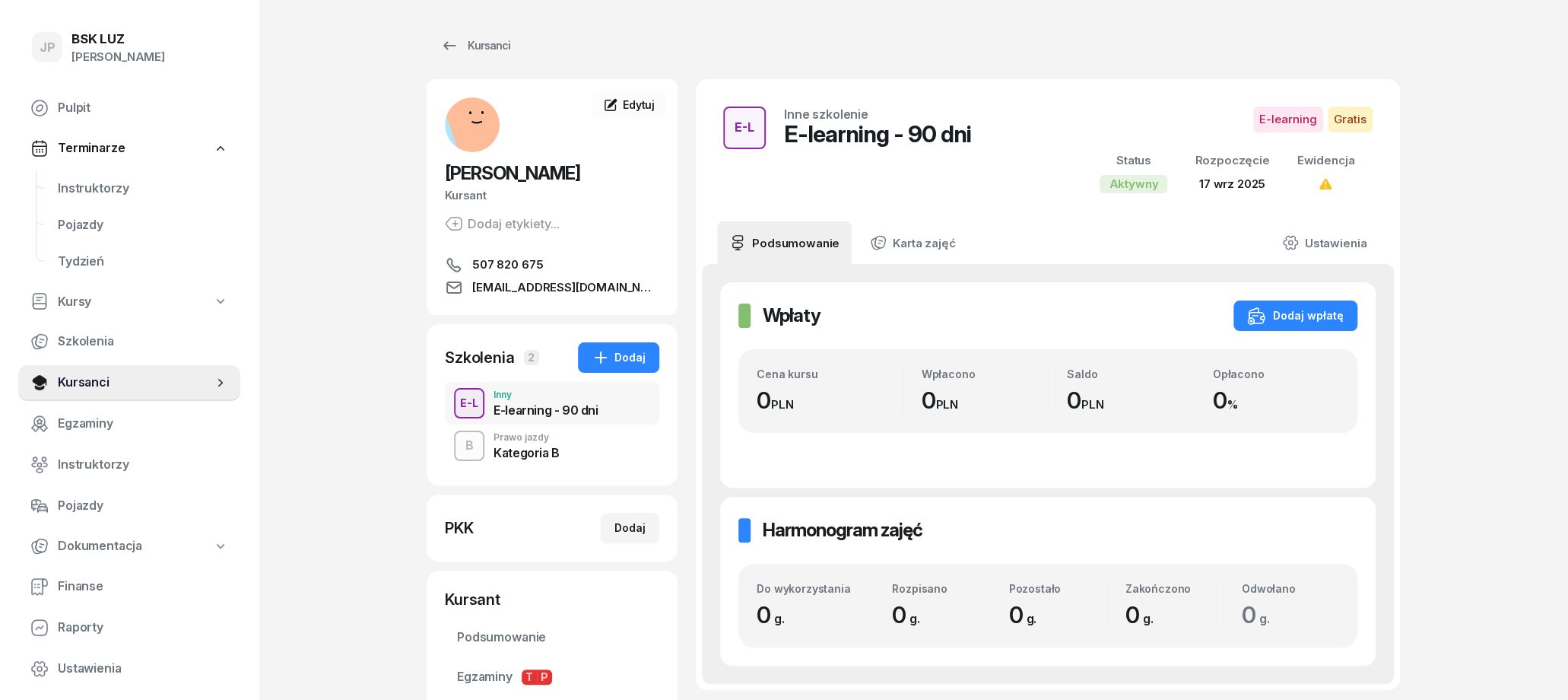
click at [602, 433] on div "B Prawo jazdy Kategoria B" at bounding box center [552, 446] width 214 height 42
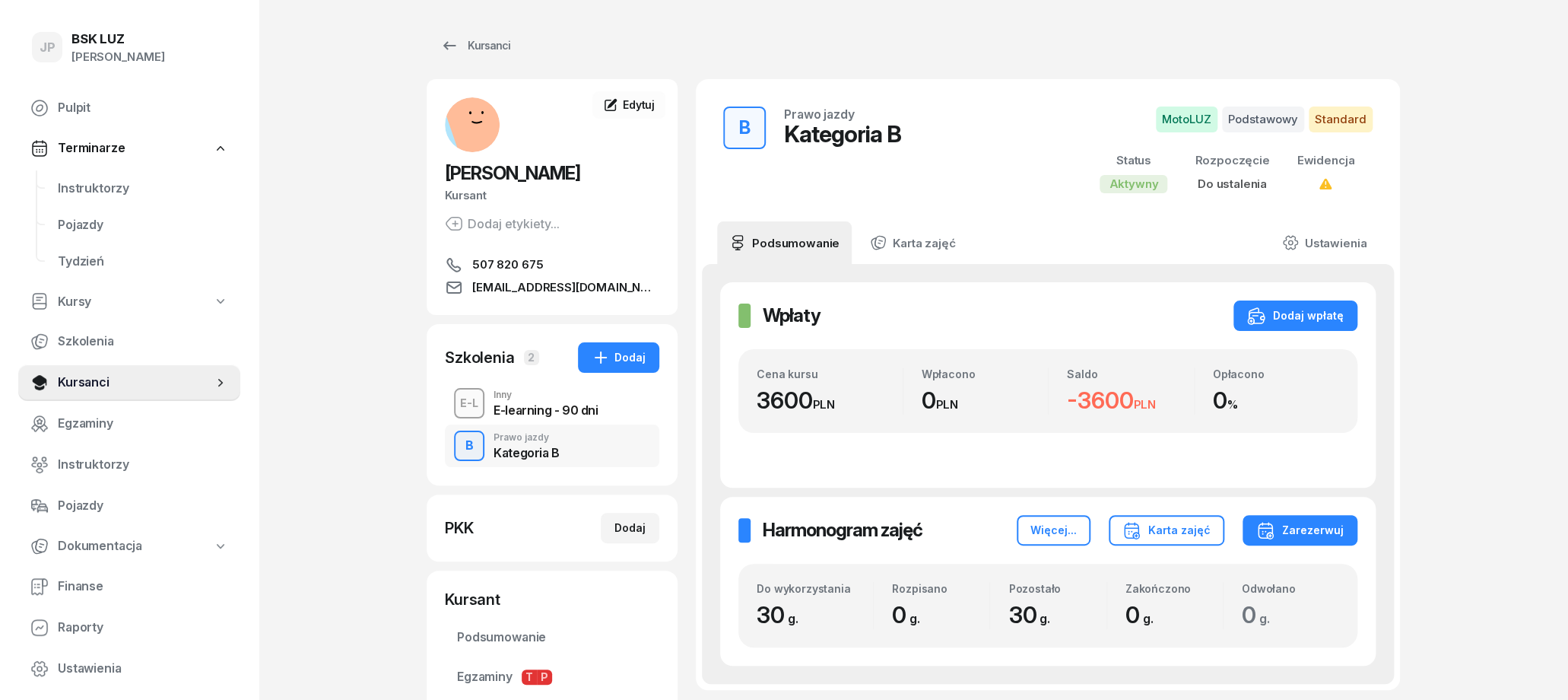
click at [586, 407] on div "E-learning - 90 dni" at bounding box center [545, 410] width 104 height 13
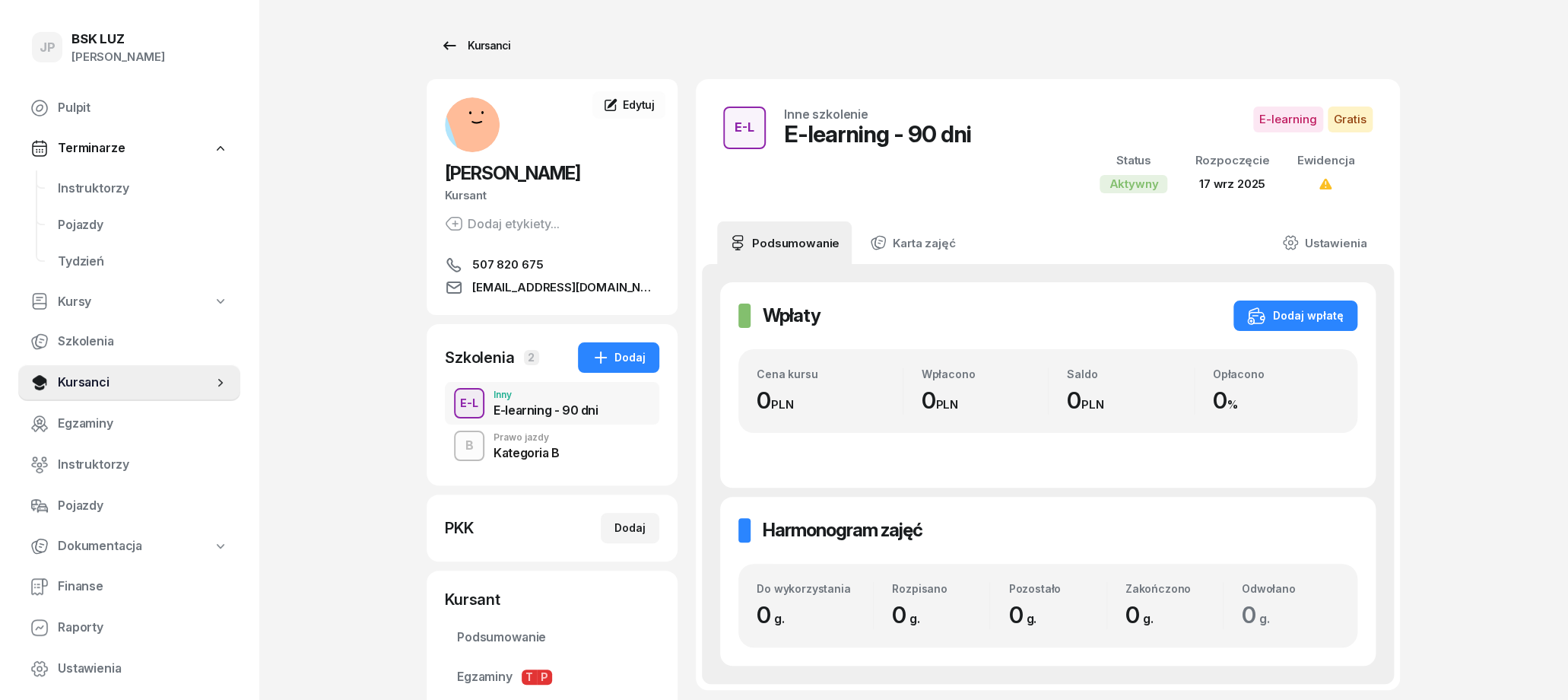
click at [483, 49] on div "Kursanci" at bounding box center [475, 45] width 70 height 18
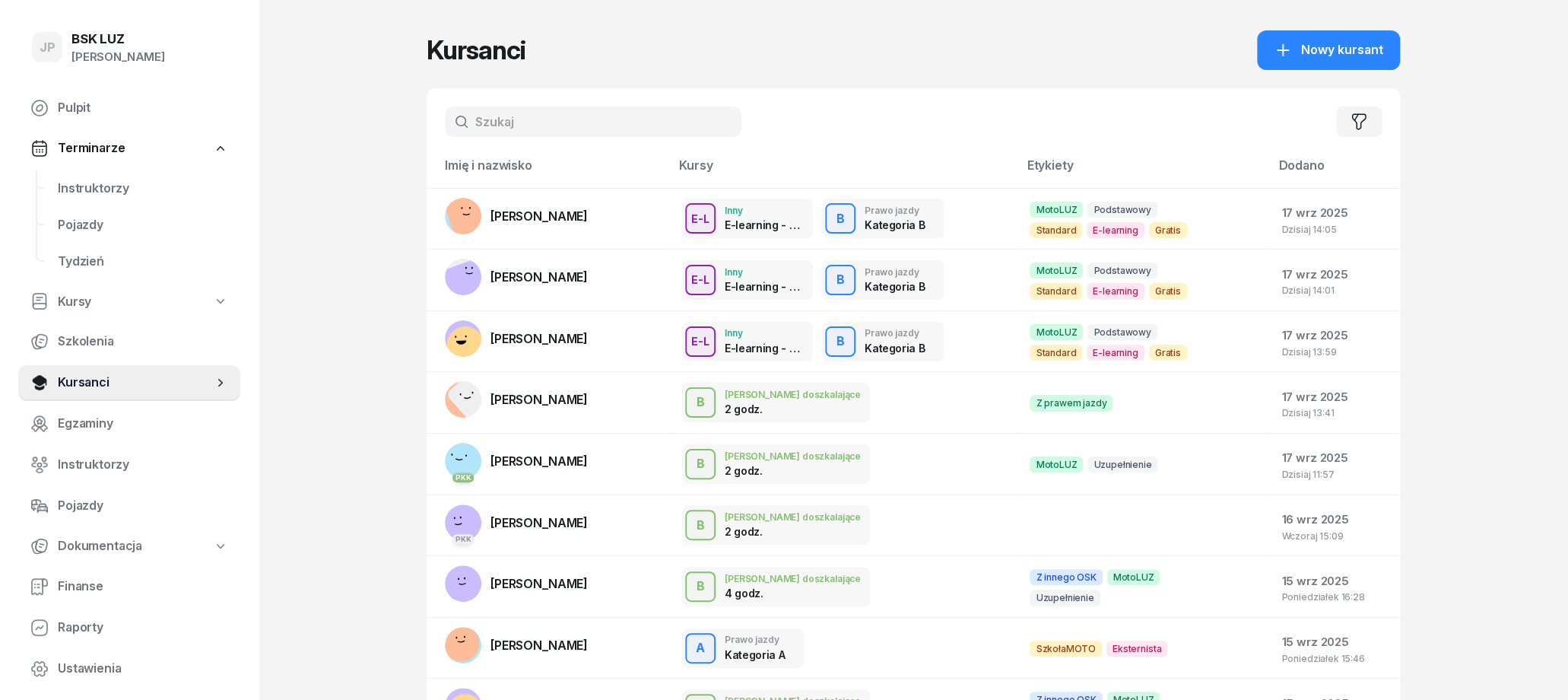
click at [522, 117] on input "text" at bounding box center [593, 121] width 296 height 31
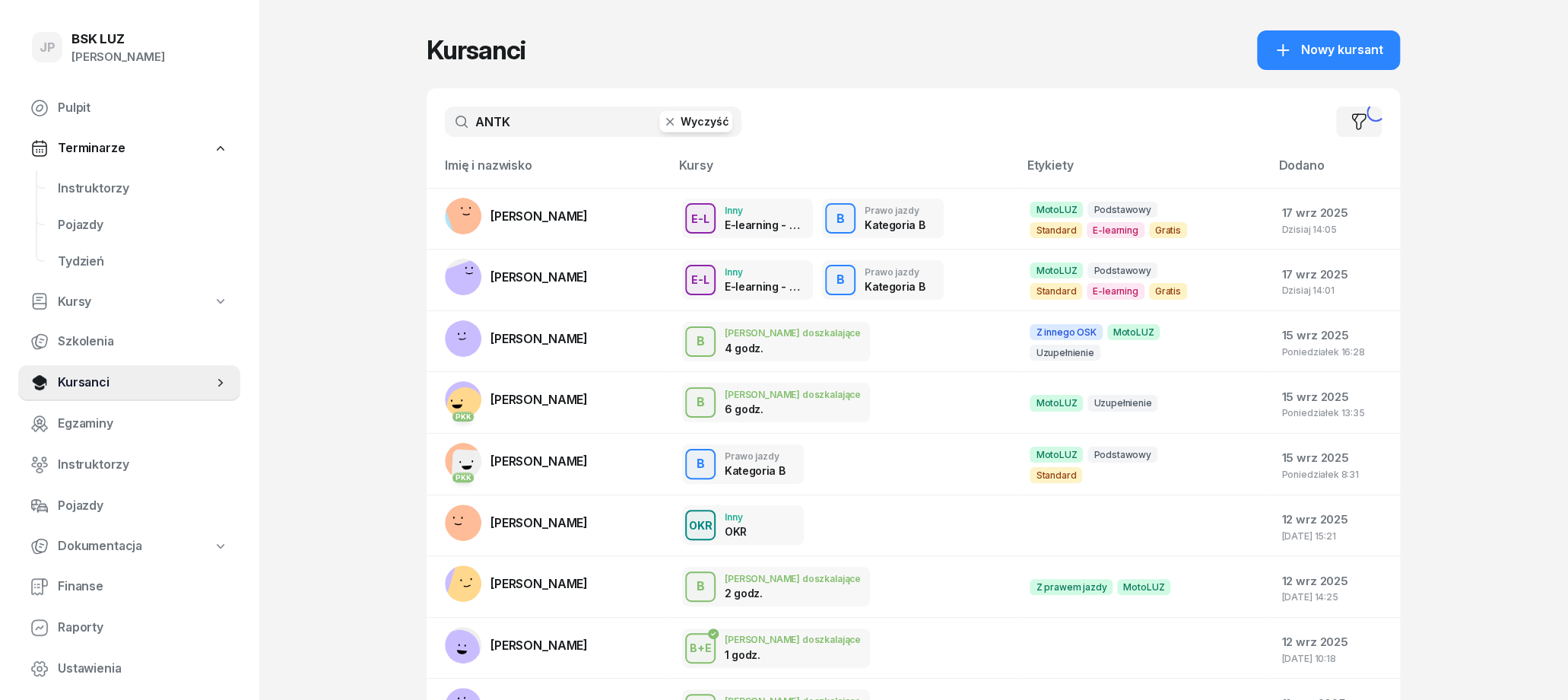
type input "ANTK"
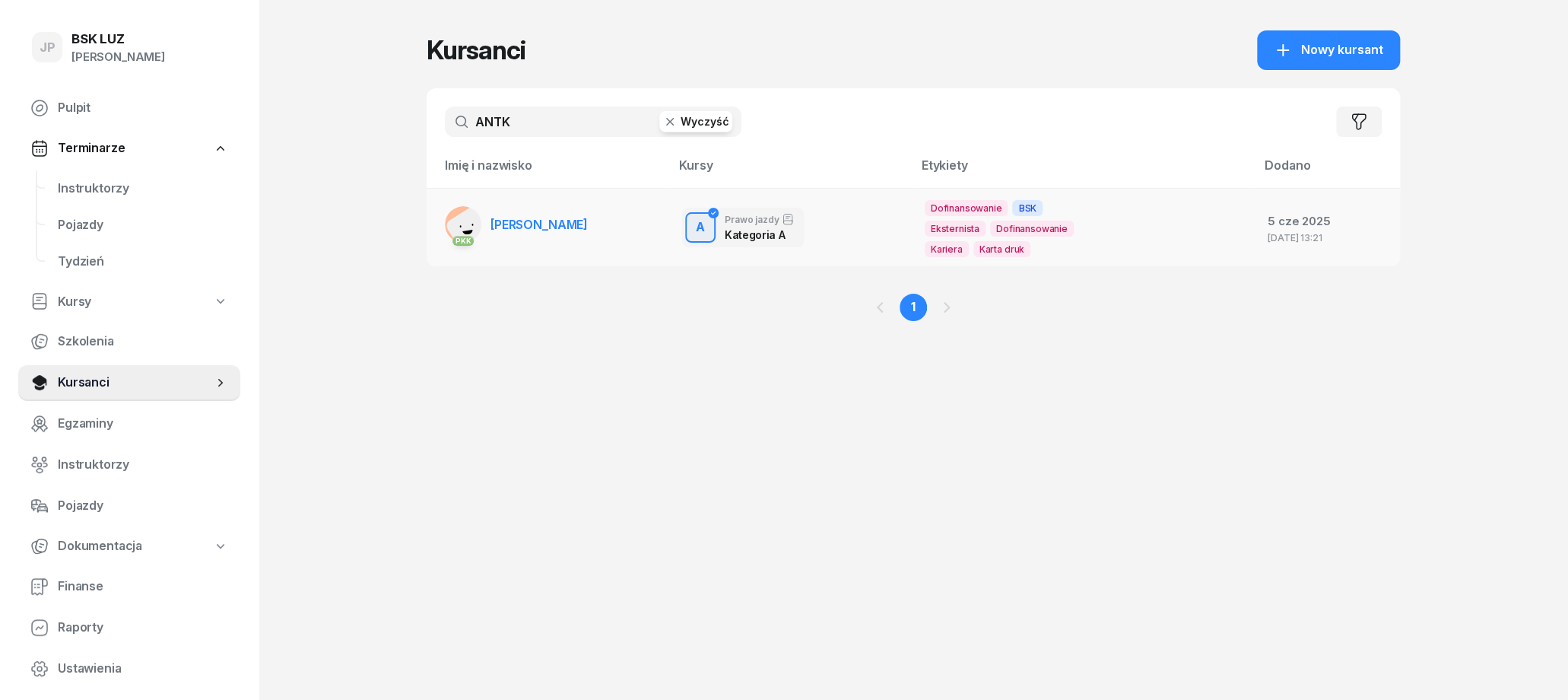
click at [554, 228] on span "MACIEJ ANTKIEWICZ" at bounding box center [539, 224] width 97 height 15
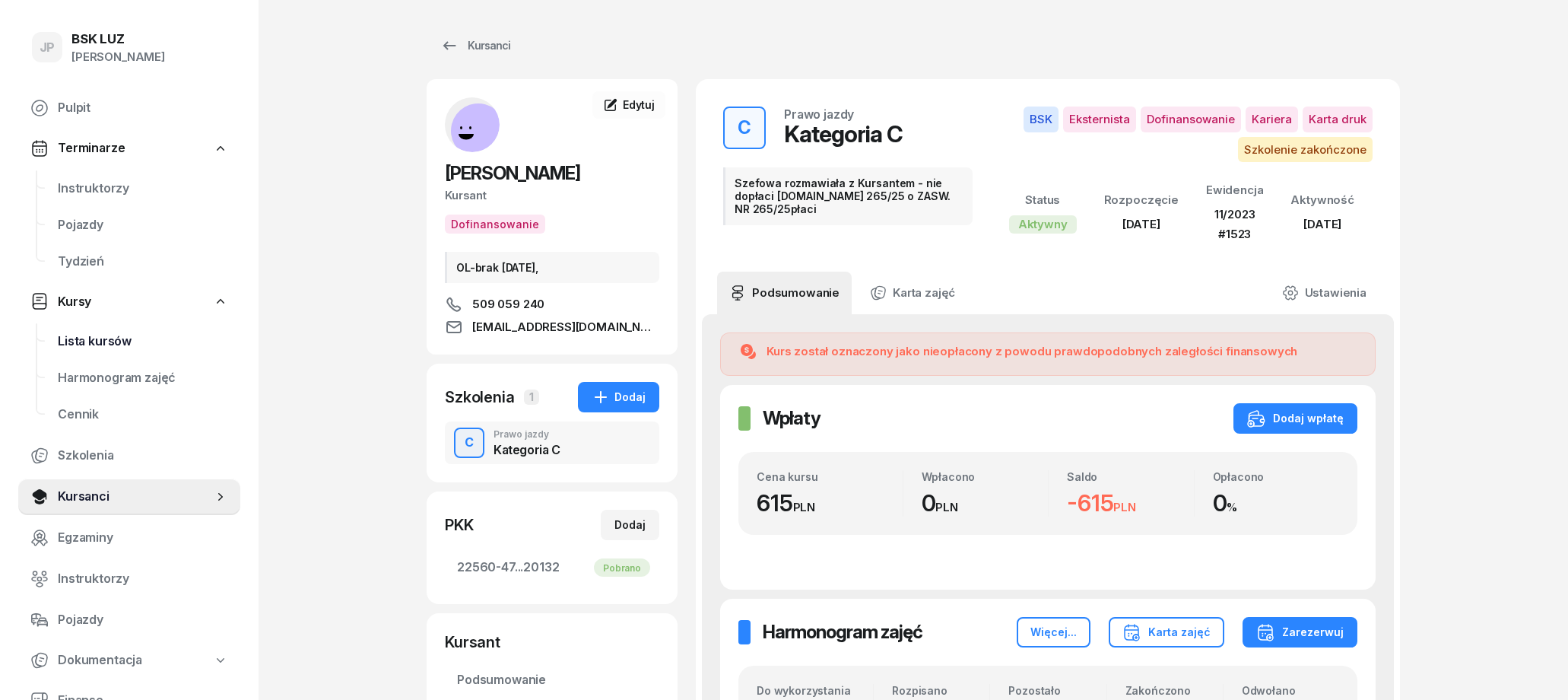
scroll to position [79, 0]
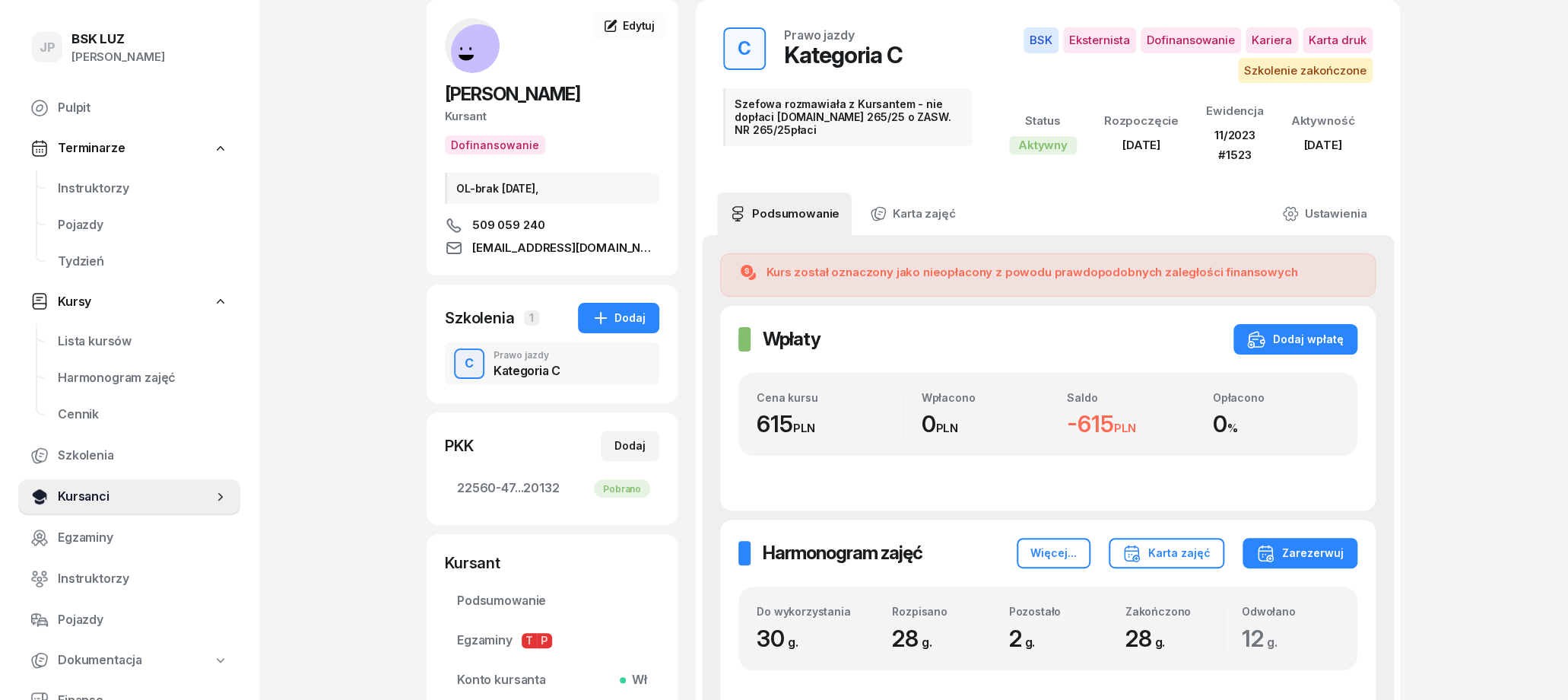
click at [99, 500] on span "Kursanci" at bounding box center [135, 496] width 155 height 20
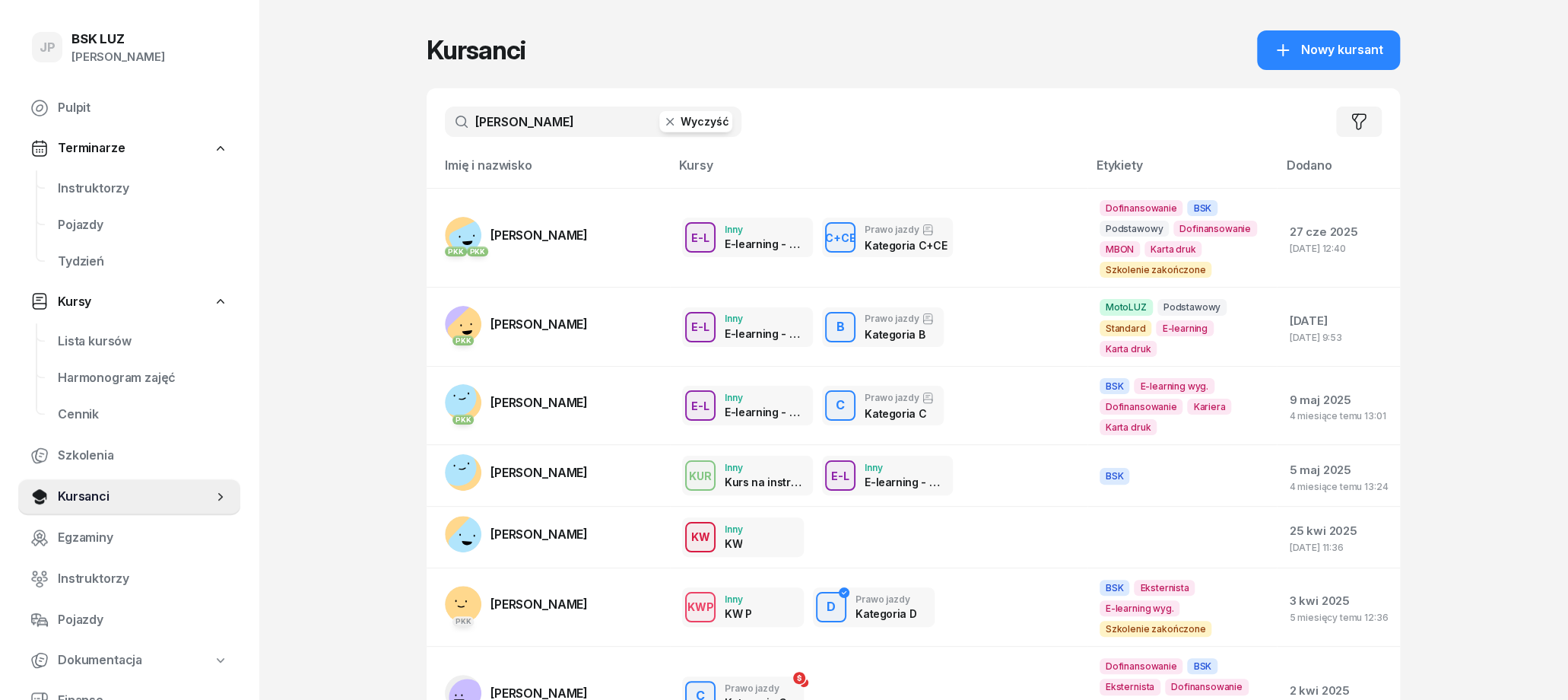
drag, startPoint x: 539, startPoint y: 124, endPoint x: 447, endPoint y: 149, distance: 95.3
click at [445, 122] on input "[PERSON_NAME]" at bounding box center [593, 121] width 296 height 31
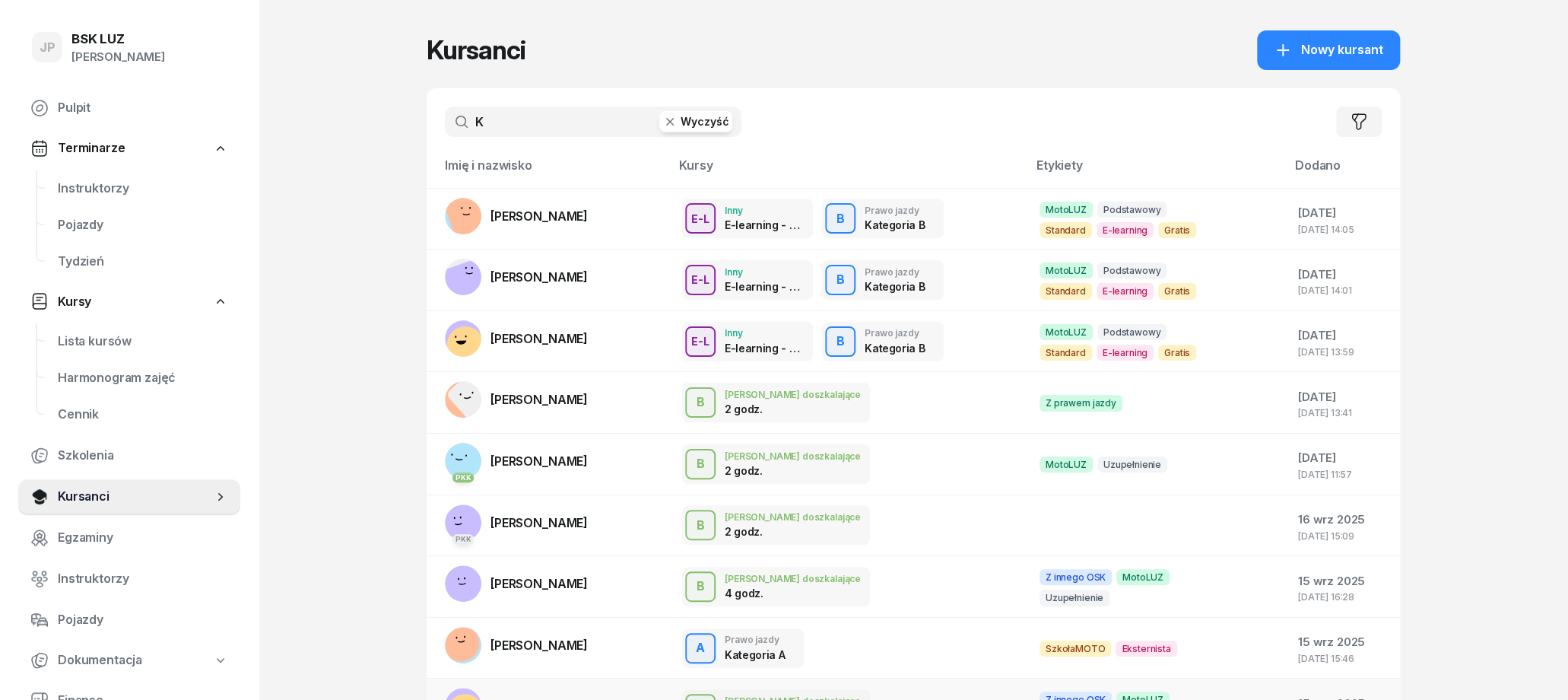
type input "K"
